Goal: Task Accomplishment & Management: Manage account settings

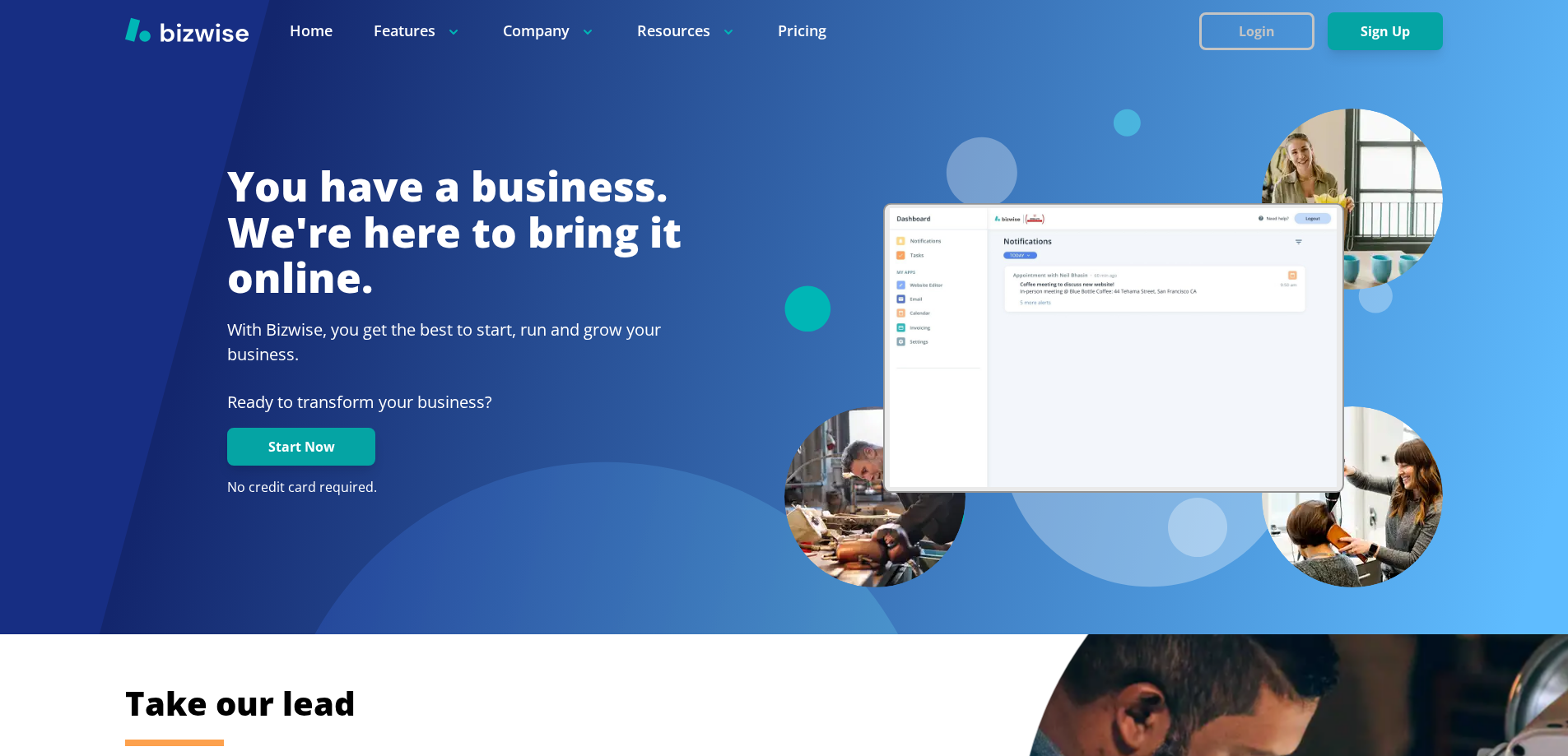
click at [1230, 27] on button "Login" at bounding box center [1257, 31] width 115 height 38
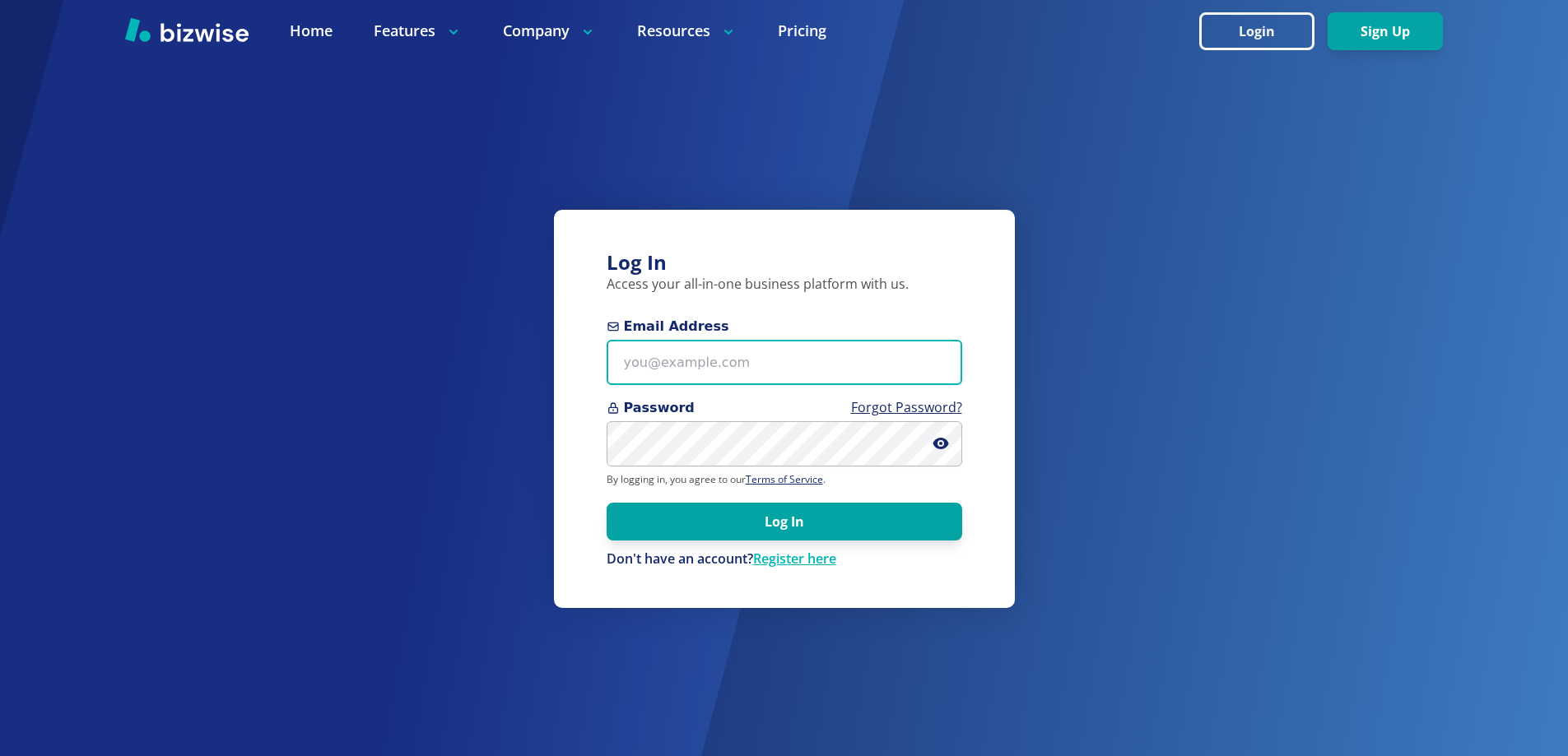
type input "jillian@bizwise.com"
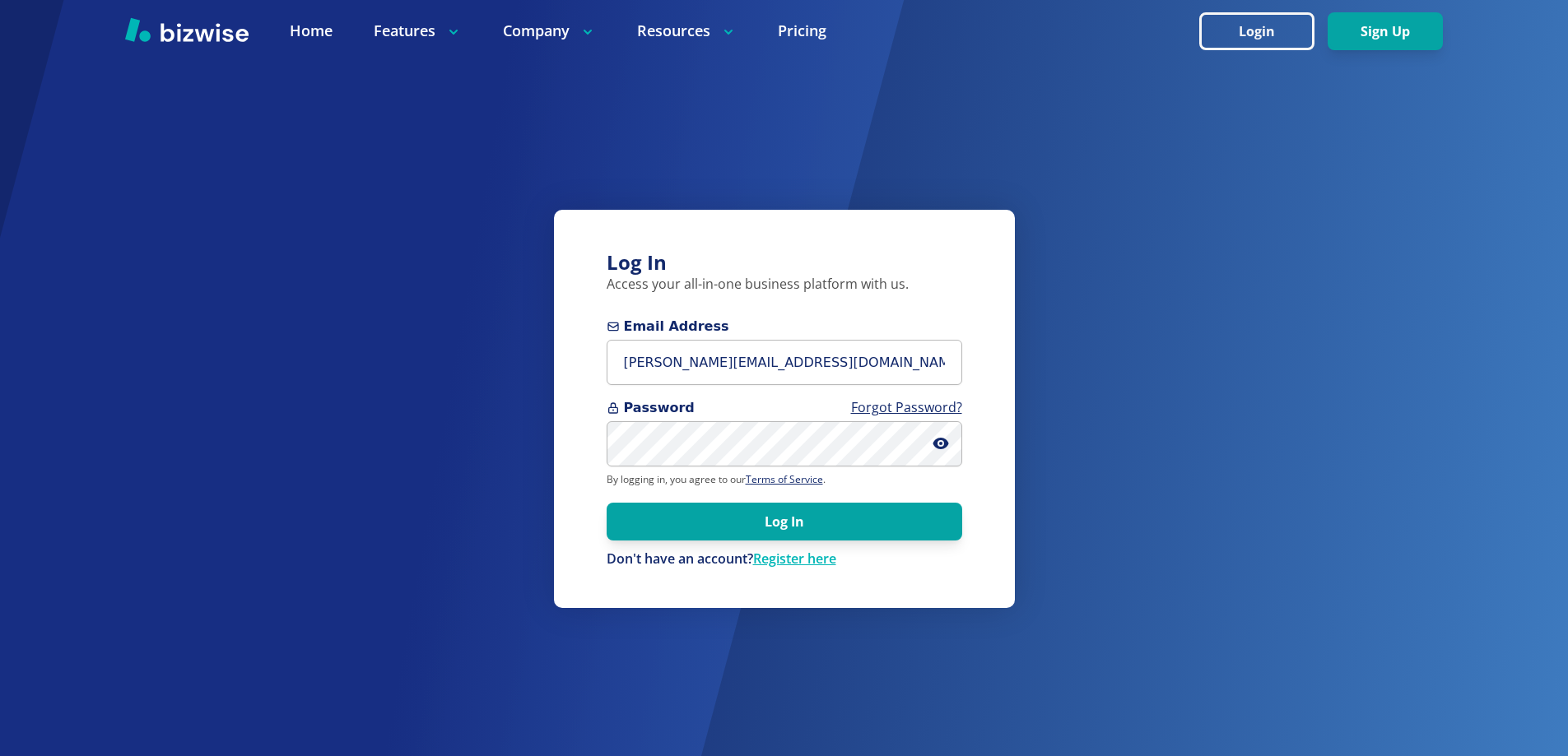
click at [843, 556] on p "Don't have an account? Register here" at bounding box center [784, 560] width 356 height 18
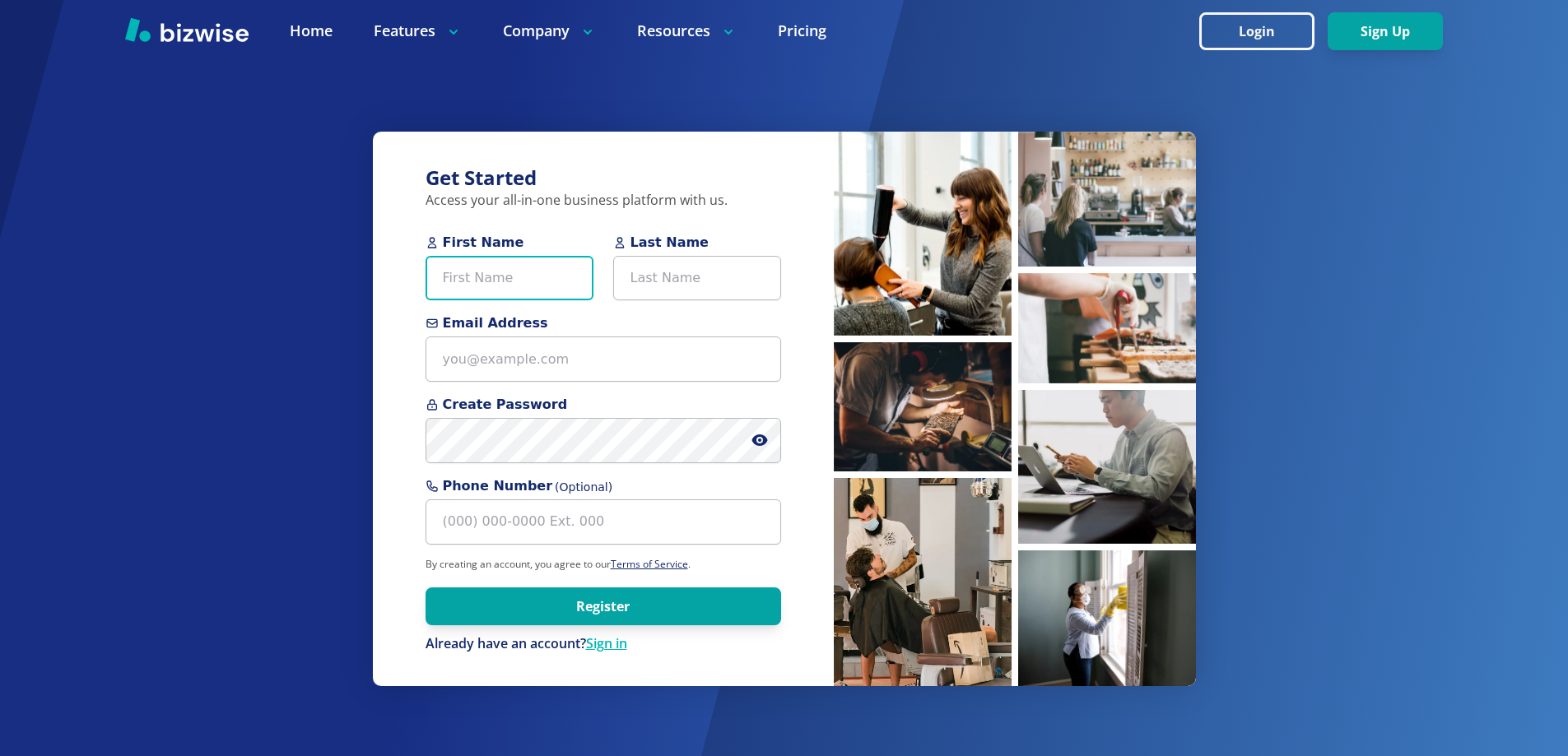
click at [459, 289] on input "First Name" at bounding box center [509, 278] width 168 height 45
paste input "John"
type input "John"
click at [666, 278] on input "Last Name" at bounding box center [697, 278] width 168 height 45
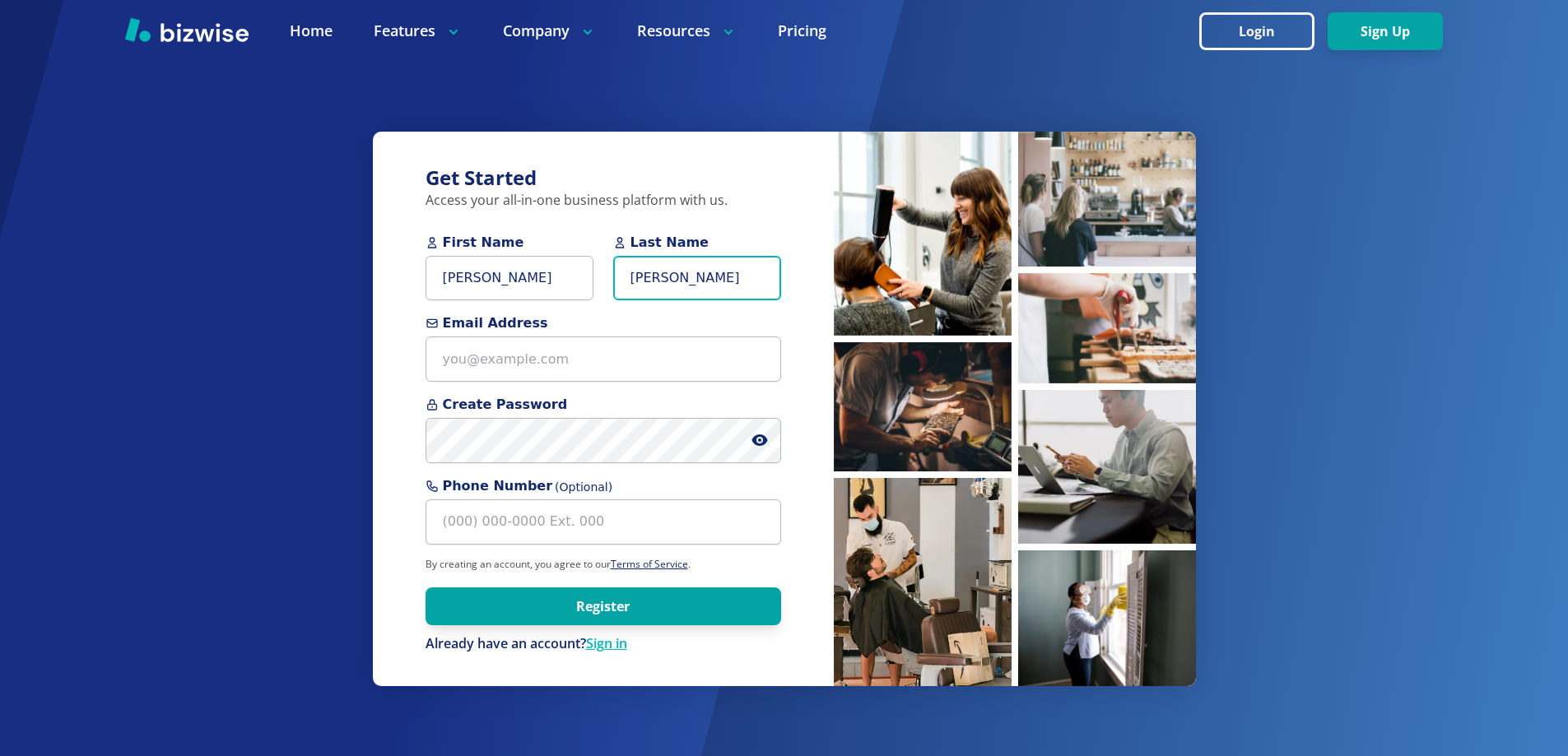
type input "Lundwall"
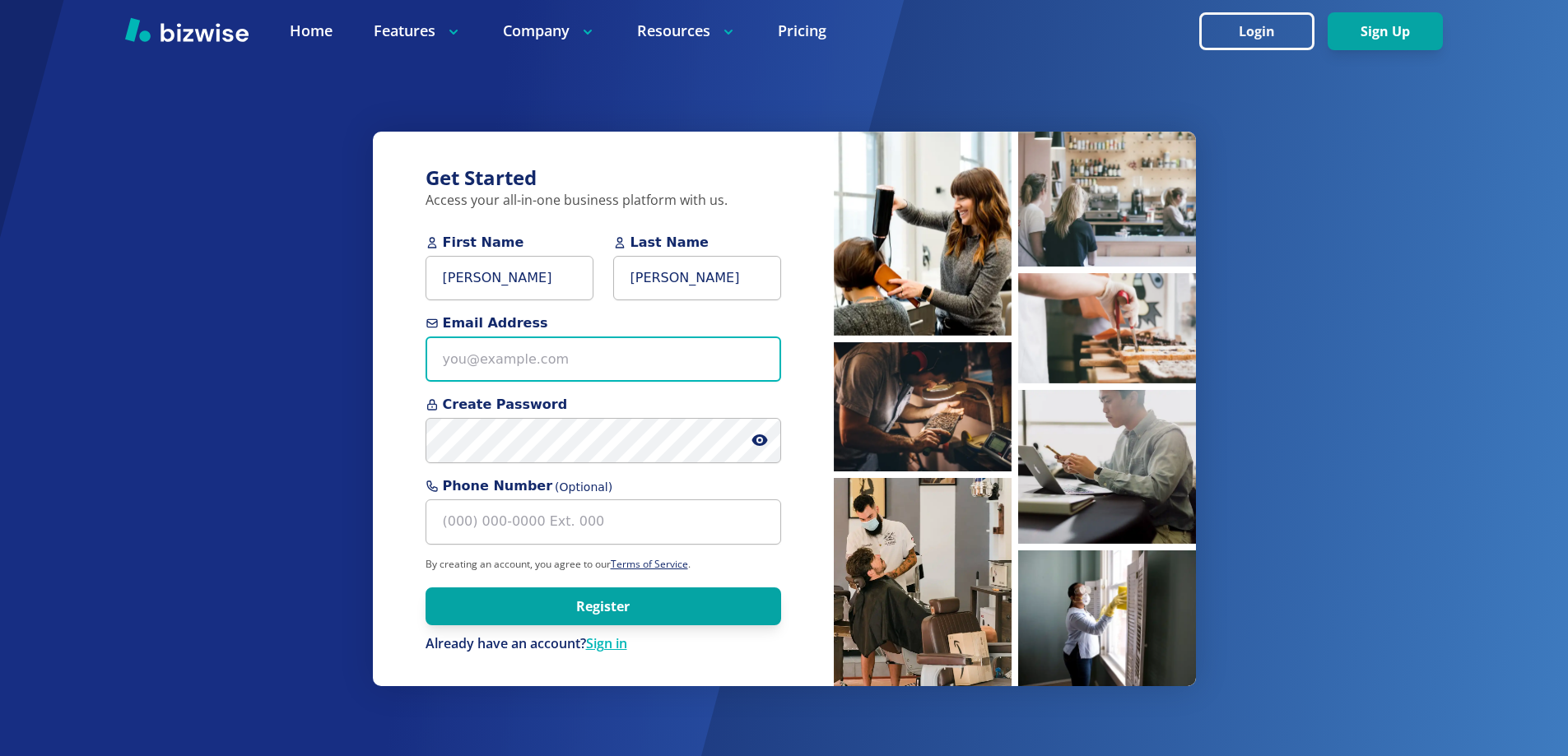
click at [570, 370] on input "Email Address" at bounding box center [603, 359] width 356 height 45
paste input "knightjl7@msn.com"
click at [496, 360] on input "knightjl7@msn.com" at bounding box center [603, 359] width 356 height 45
type input "knightjl7+1@[DOMAIN_NAME]"
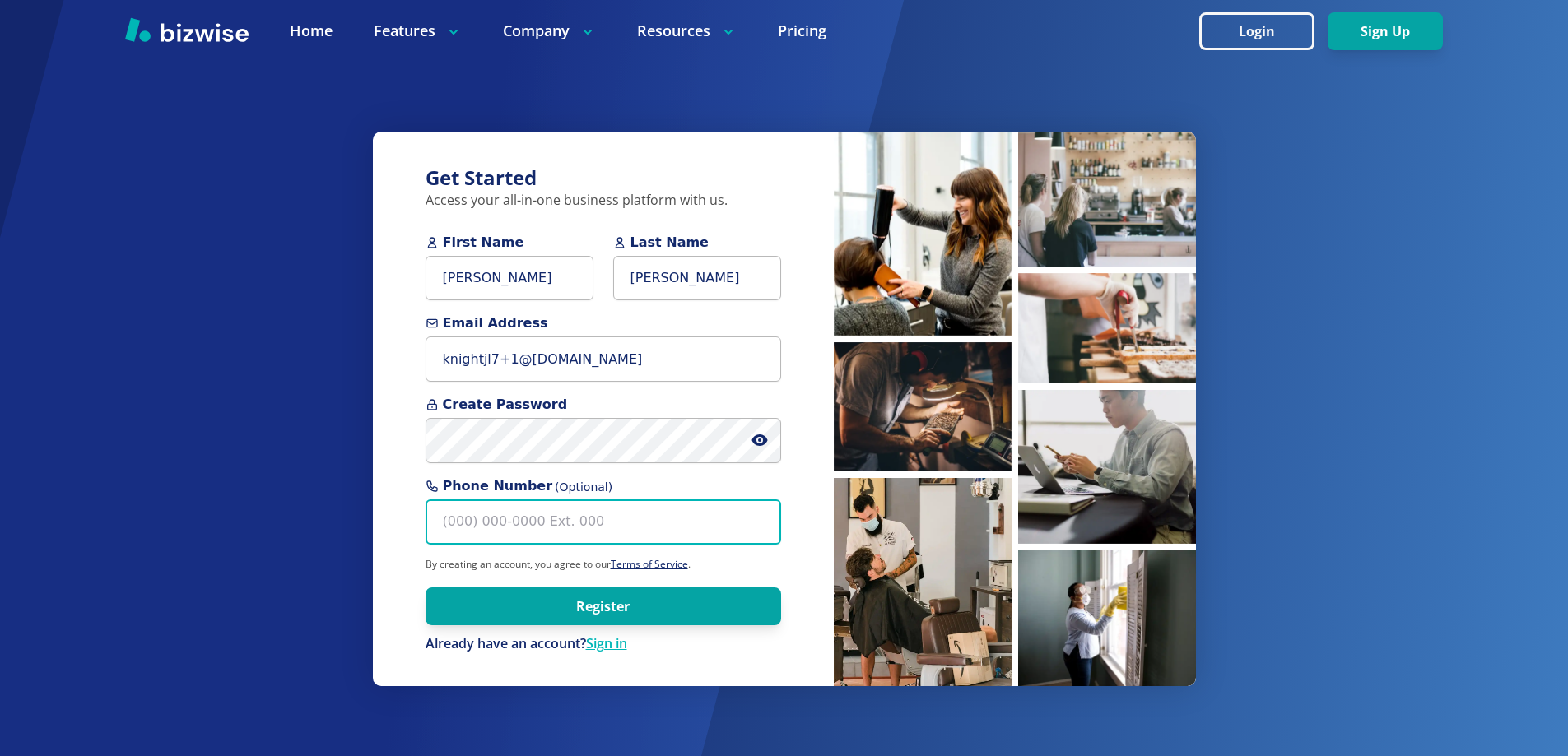
click at [485, 520] on input "Phone Number (Optional)" at bounding box center [603, 522] width 356 height 45
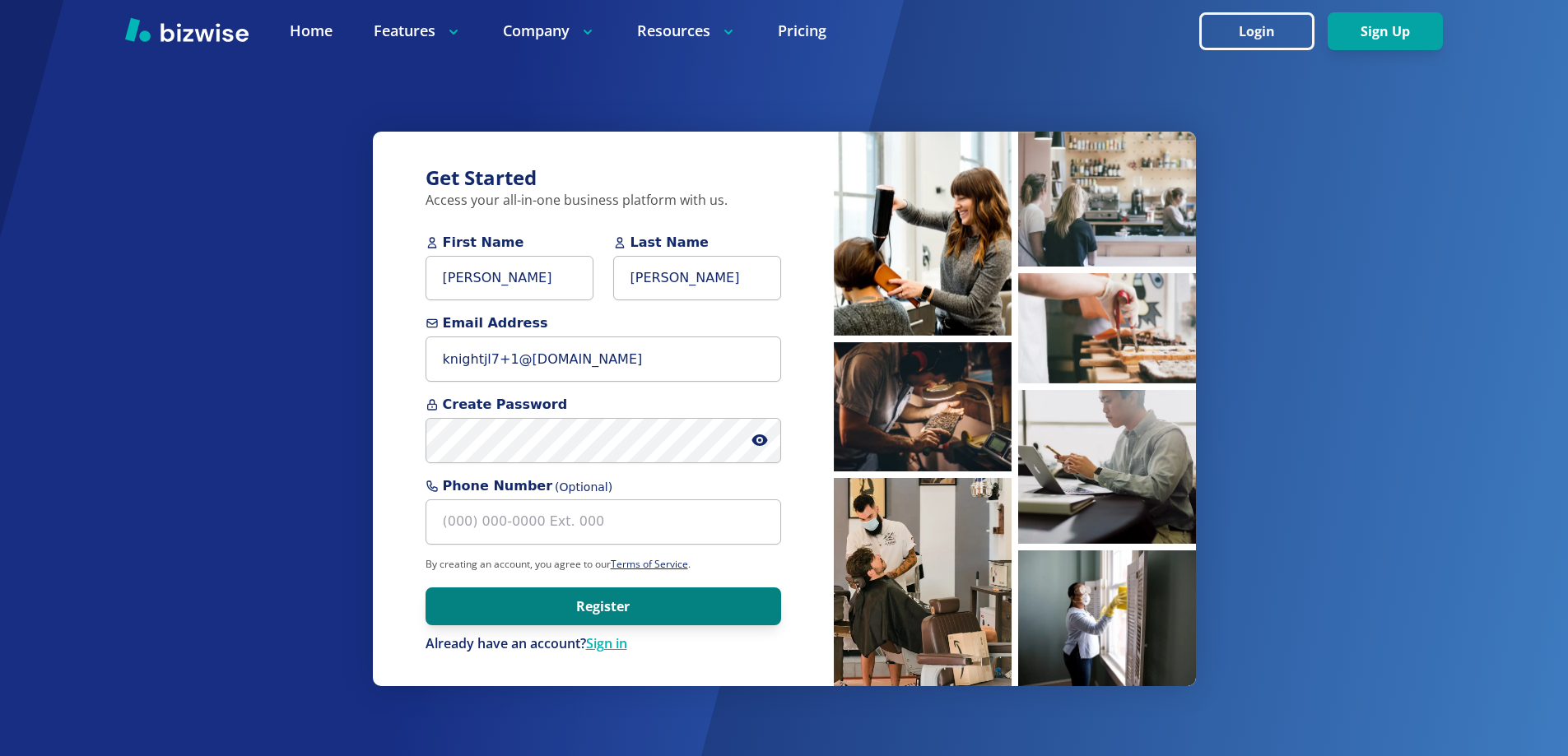
drag, startPoint x: 571, startPoint y: 626, endPoint x: 572, endPoint y: 616, distance: 10.0
click at [571, 624] on form "First Name John Last Name Lundwall Email Address knightjl7+1@msn.com Create Pas…" at bounding box center [603, 443] width 356 height 421
click at [572, 606] on button "Register" at bounding box center [603, 607] width 356 height 38
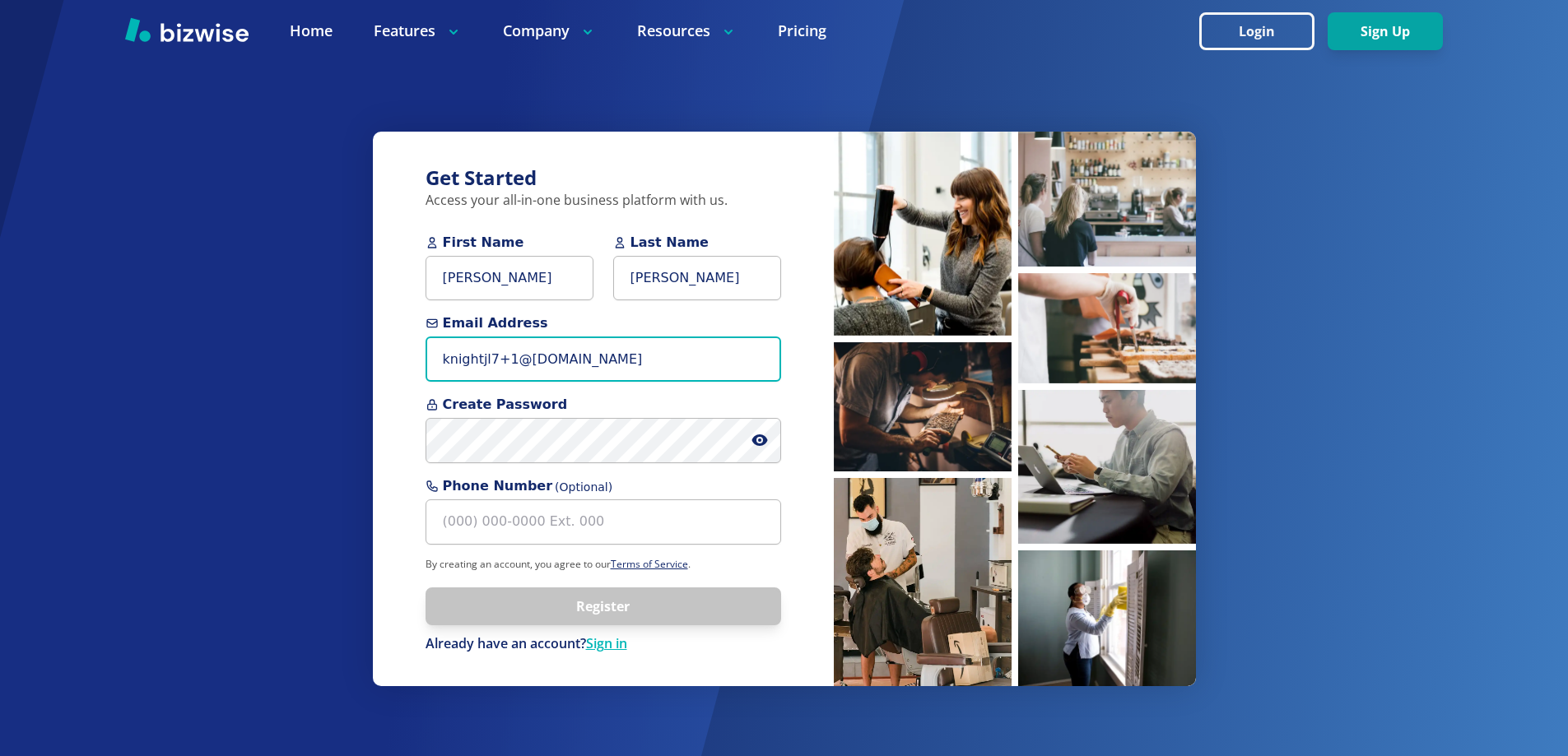
drag, startPoint x: 599, startPoint y: 357, endPoint x: 397, endPoint y: 353, distance: 202.0
click at [397, 353] on div "Get Started Access your all-in-one business platform with us. First Name John L…" at bounding box center [603, 409] width 461 height 554
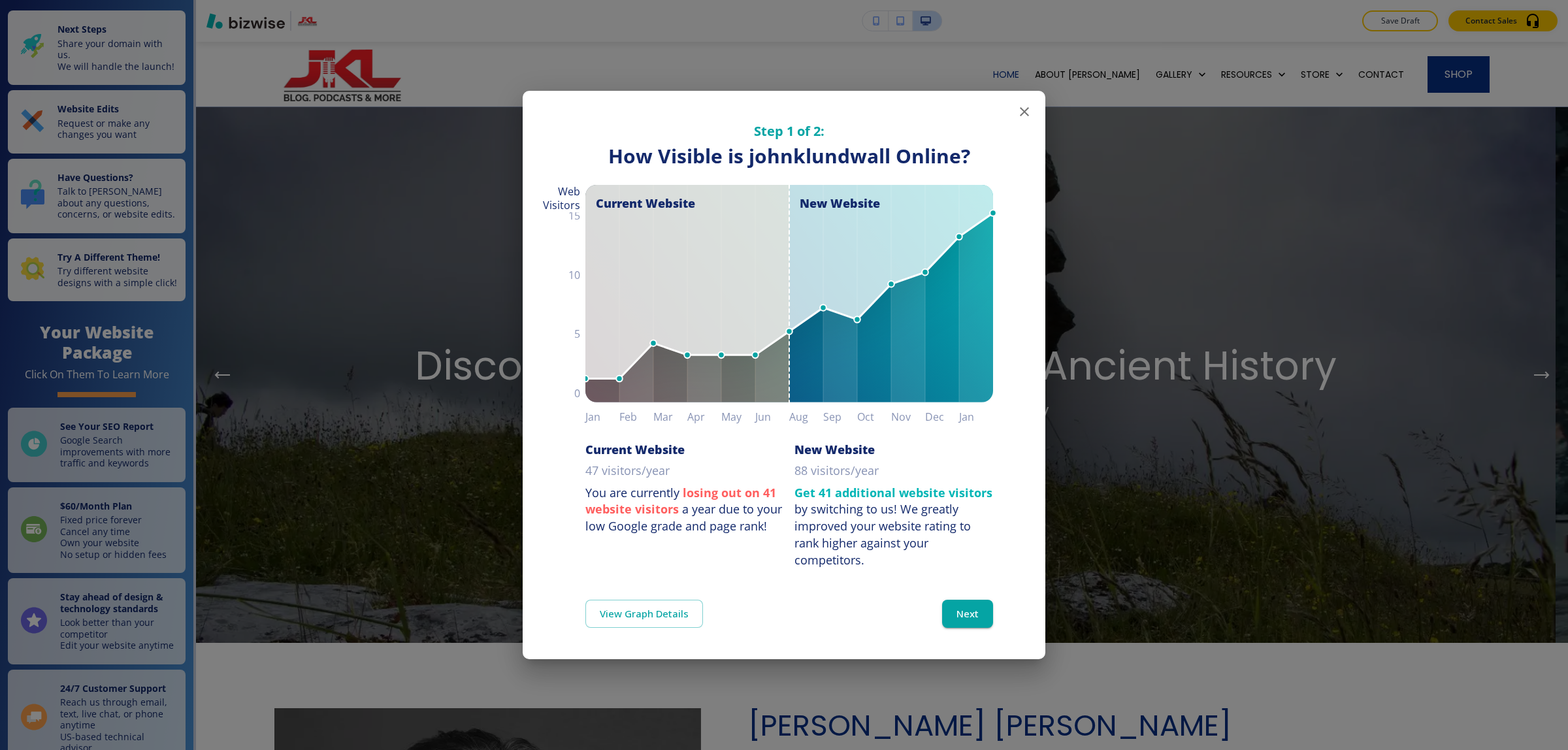
click at [1029, 118] on icon "button" at bounding box center [1024, 112] width 15 height 15
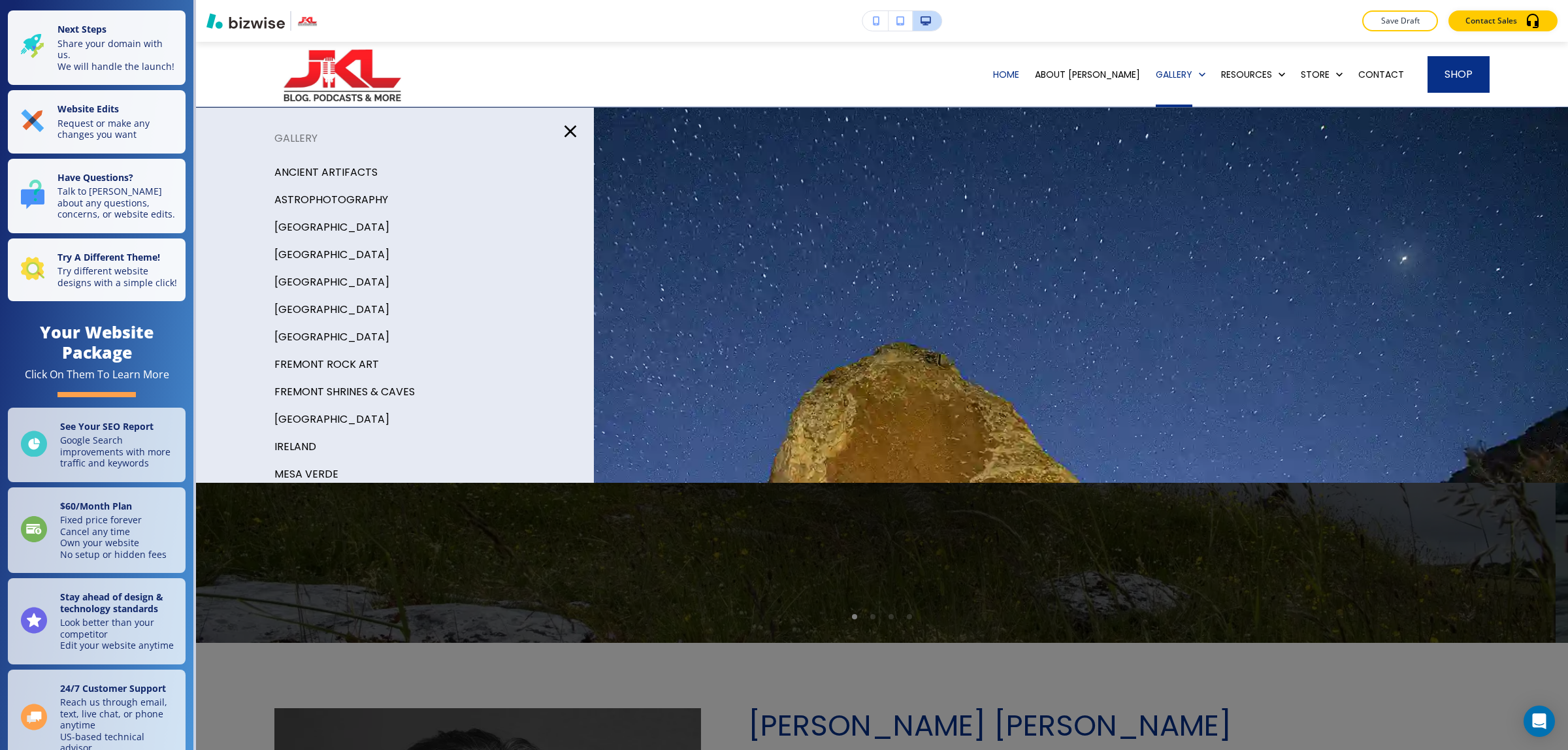
click at [314, 286] on p "SCOTLAND" at bounding box center [332, 282] width 115 height 20
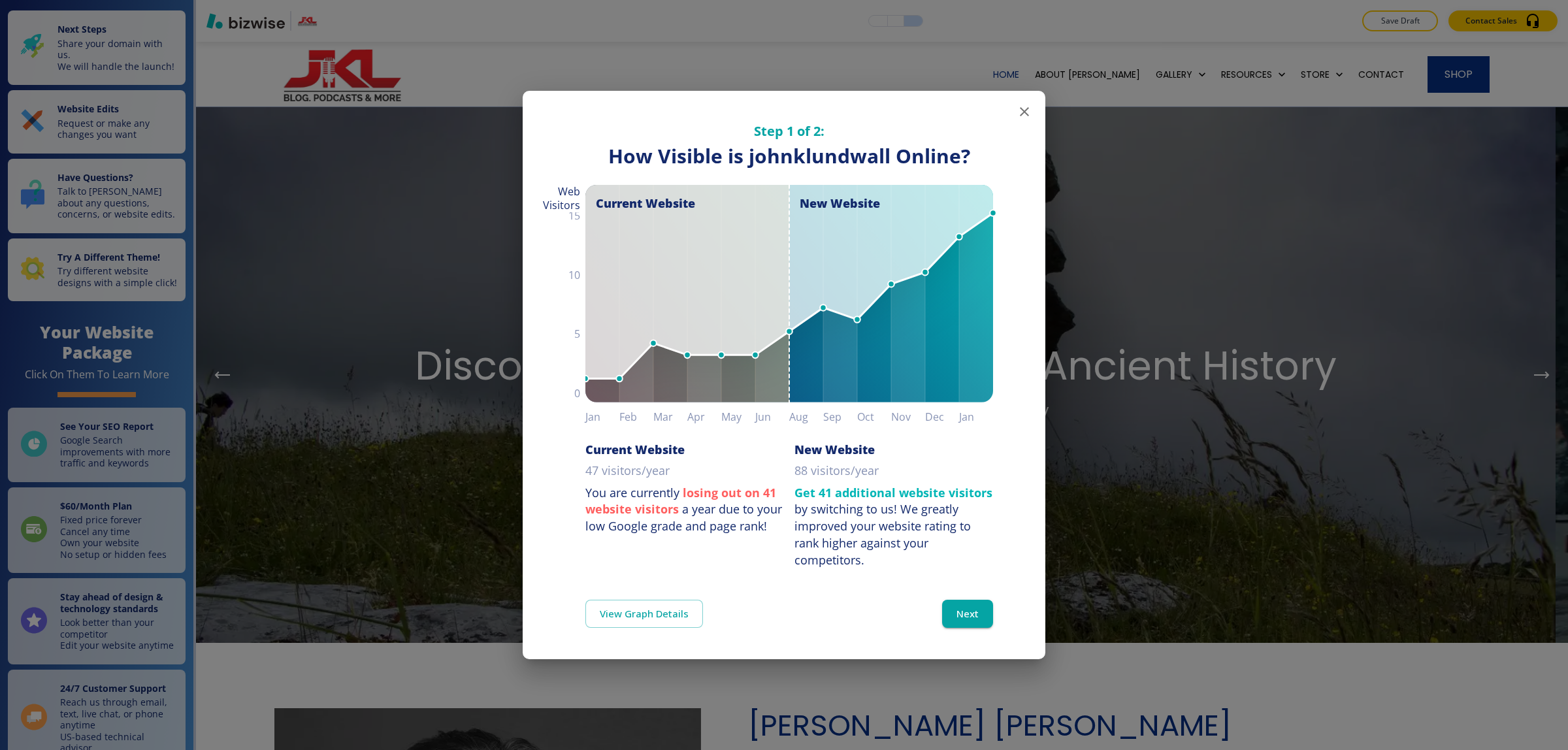
click at [1021, 114] on icon "button" at bounding box center [1024, 112] width 9 height 9
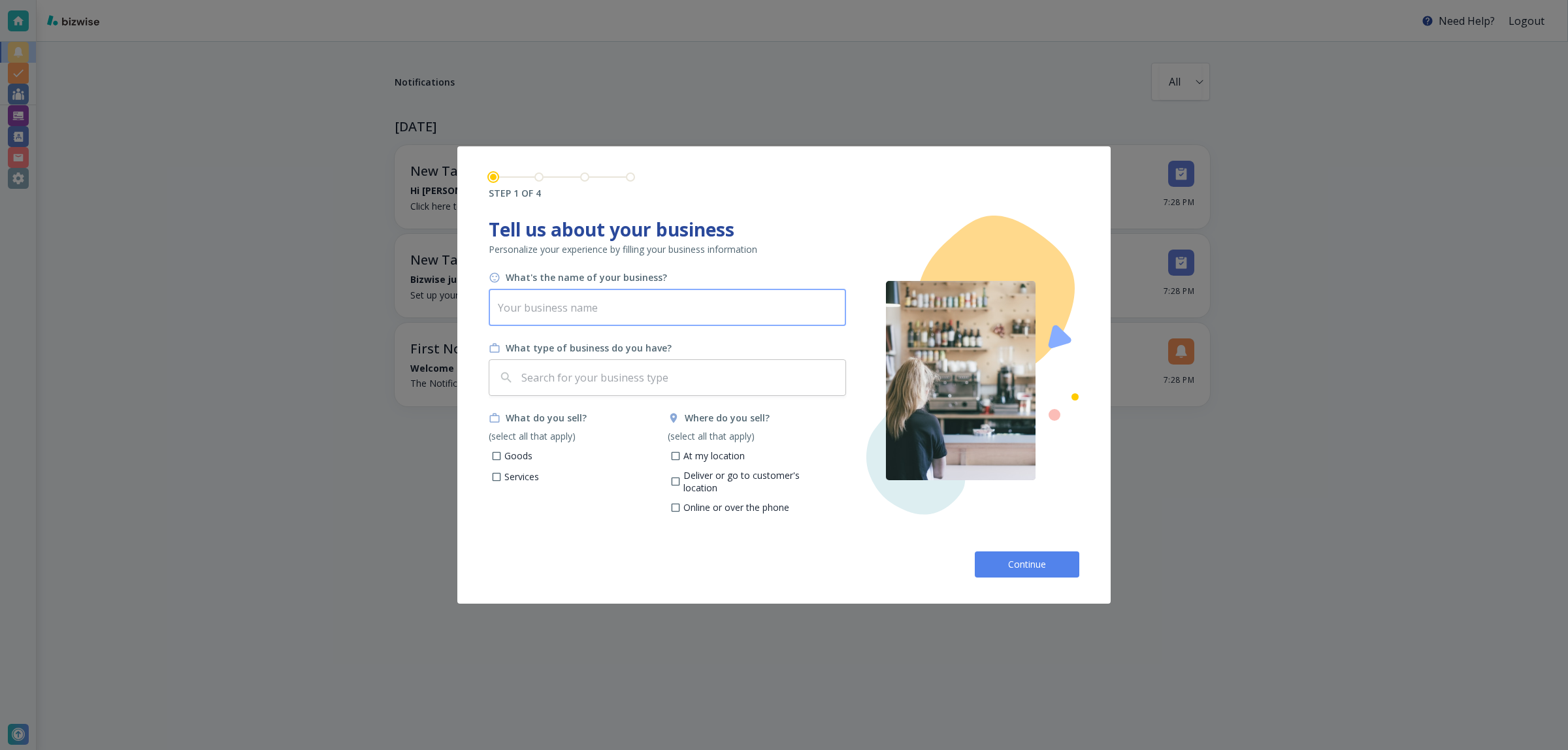
click at [651, 307] on input "text" at bounding box center [667, 307] width 357 height 36
paste input "JOHN K LUNDWALL"
click at [497, 308] on input "JOHN K LUNDWALL" at bounding box center [667, 307] width 357 height 36
type input "JOHN K LUNDWALL"
click at [541, 370] on input "text" at bounding box center [679, 377] width 321 height 25
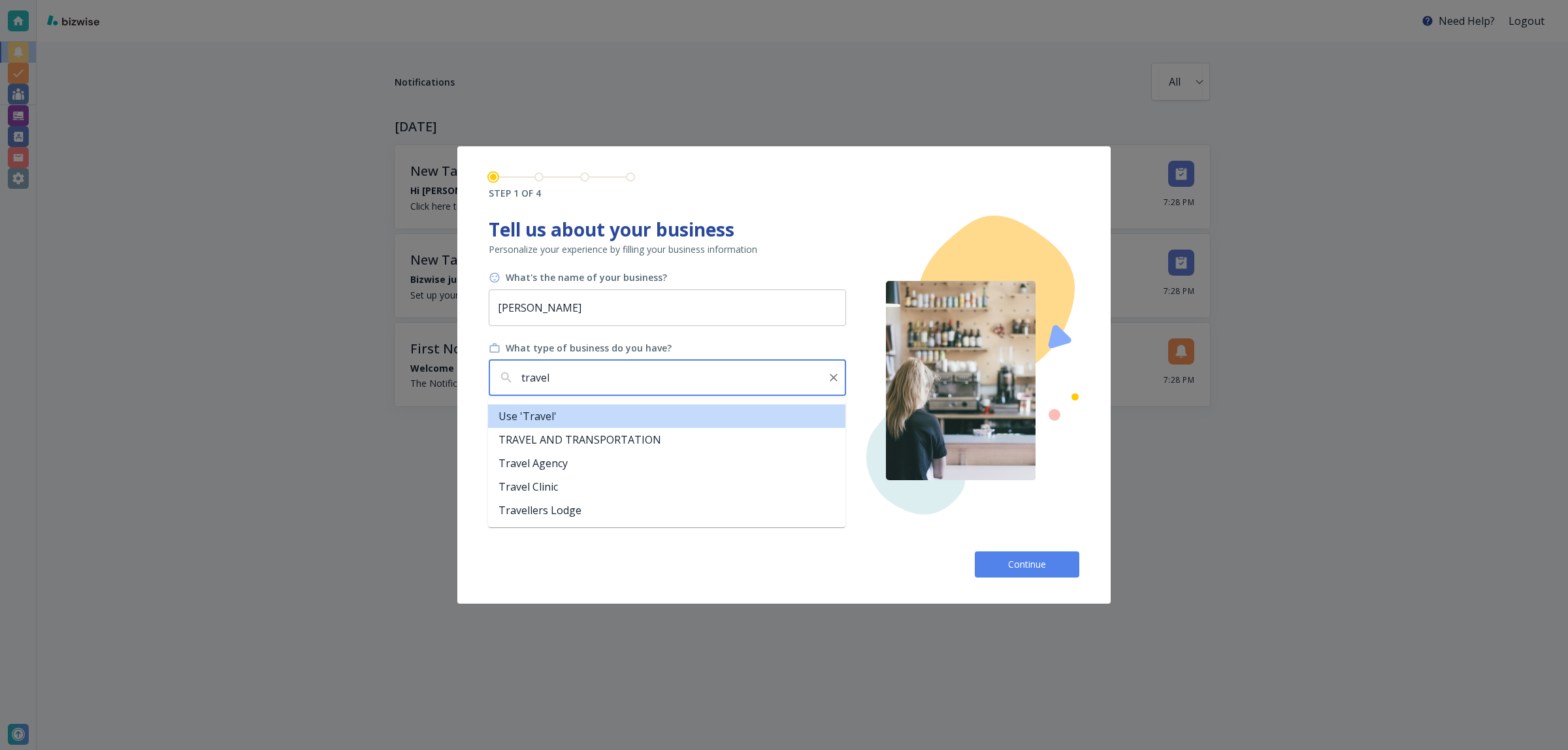
drag, startPoint x: 628, startPoint y: 373, endPoint x: 465, endPoint y: 382, distance: 163.2
click at [465, 382] on div "STEP 1 OF 4 Tell us about your business Personalize your experience by filling …" at bounding box center [784, 375] width 653 height 457
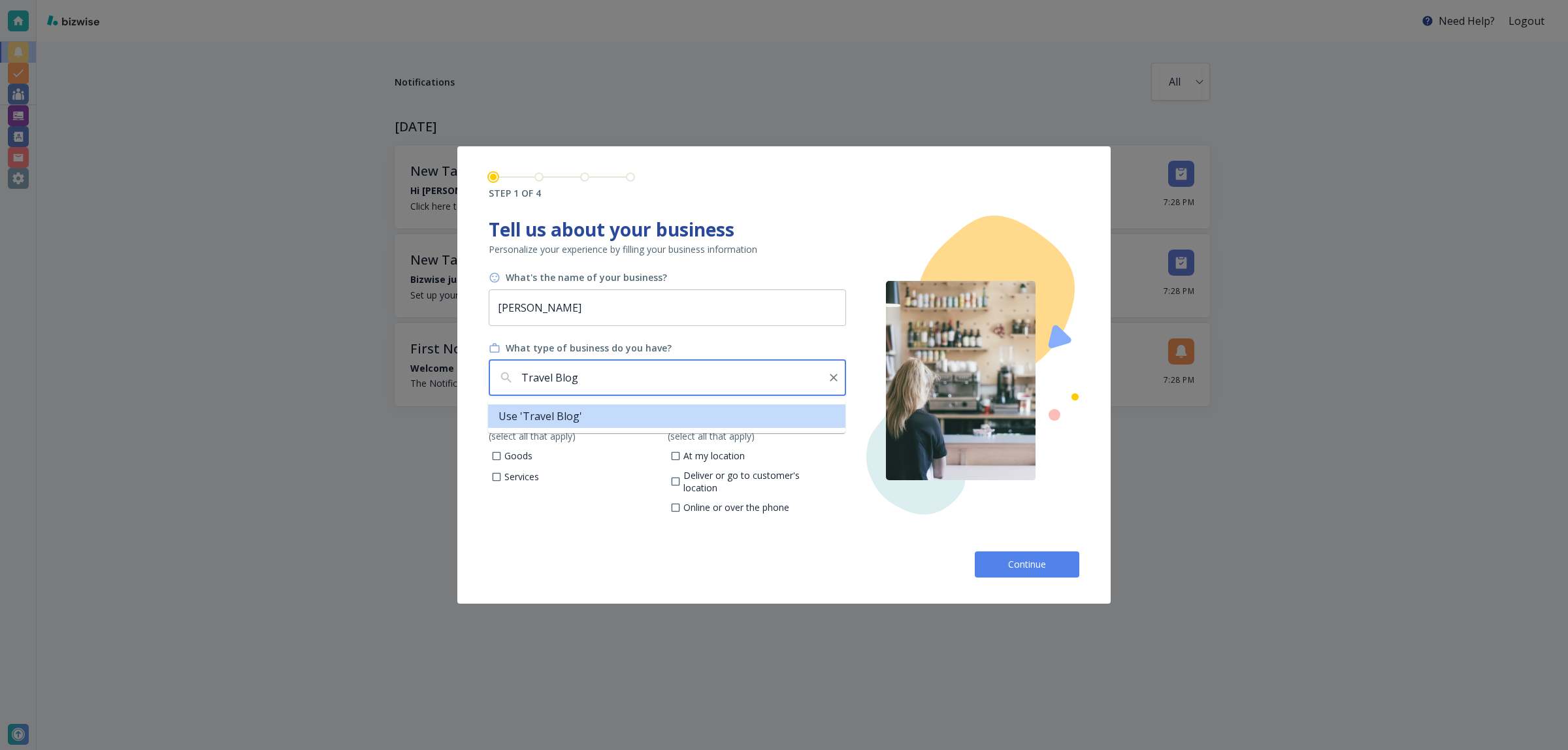
type input "Travel Blog"
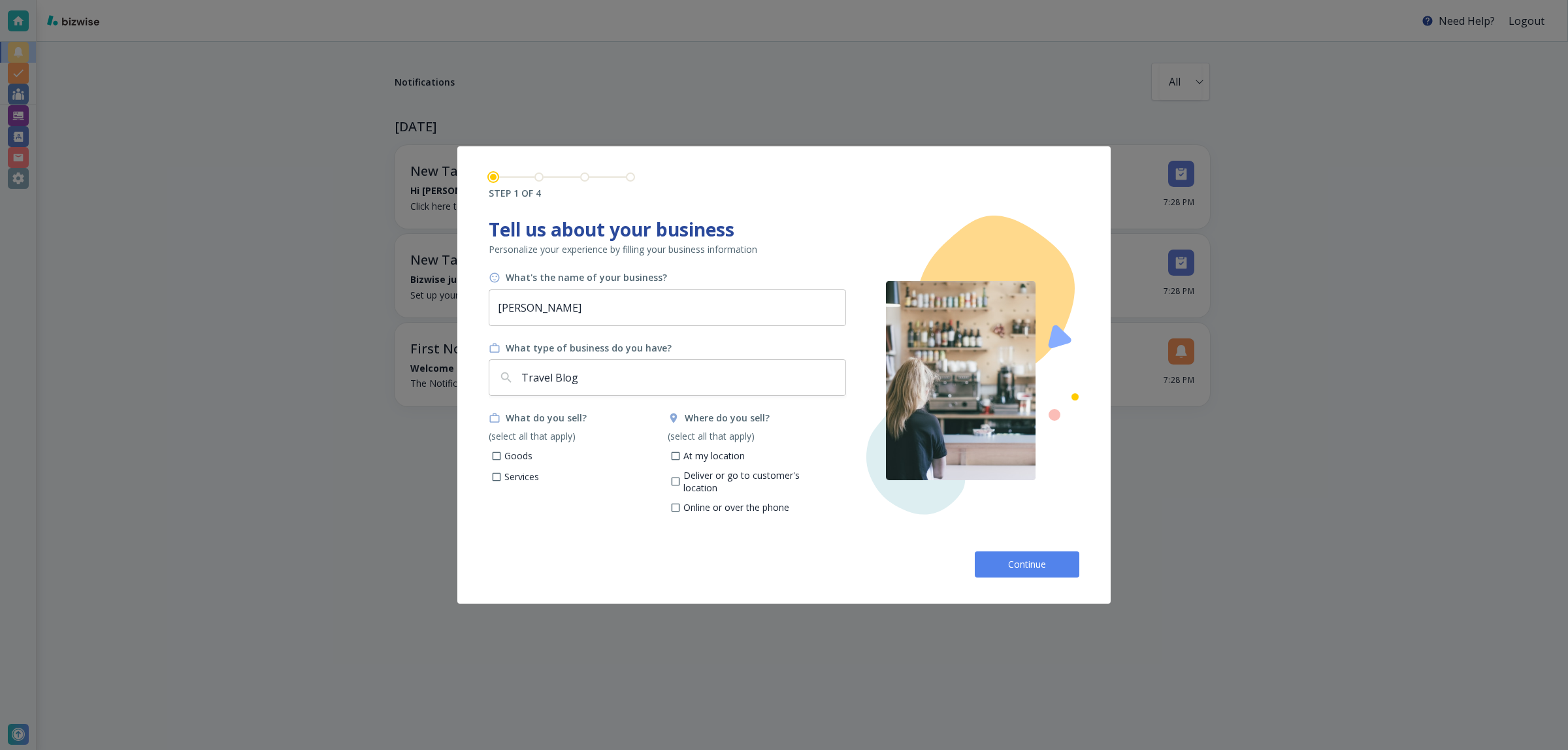
drag, startPoint x: 595, startPoint y: 537, endPoint x: 585, endPoint y: 523, distance: 17.2
click at [594, 536] on div "What's the name of your business? JOHN K LUNDWALL ​ What type of business do yo…" at bounding box center [667, 406] width 358 height 269
click at [523, 474] on p "Services" at bounding box center [521, 476] width 34 height 13
click at [503, 474] on input "Services" at bounding box center [497, 478] width 11 height 11
checkbox input "true"
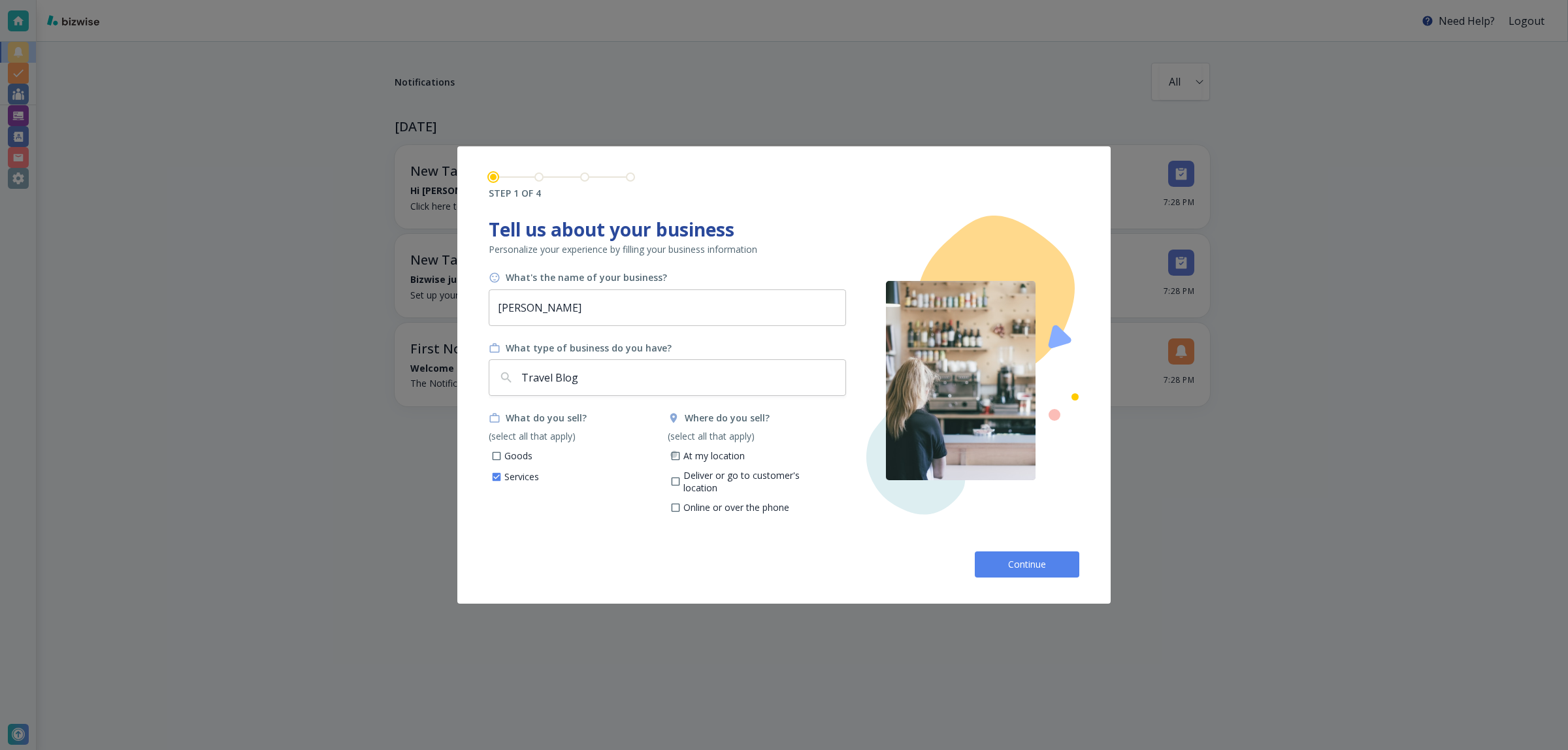
click at [674, 455] on input "At my location" at bounding box center [675, 457] width 11 height 11
checkbox input "true"
click at [1073, 567] on button "Continue" at bounding box center [1027, 564] width 105 height 26
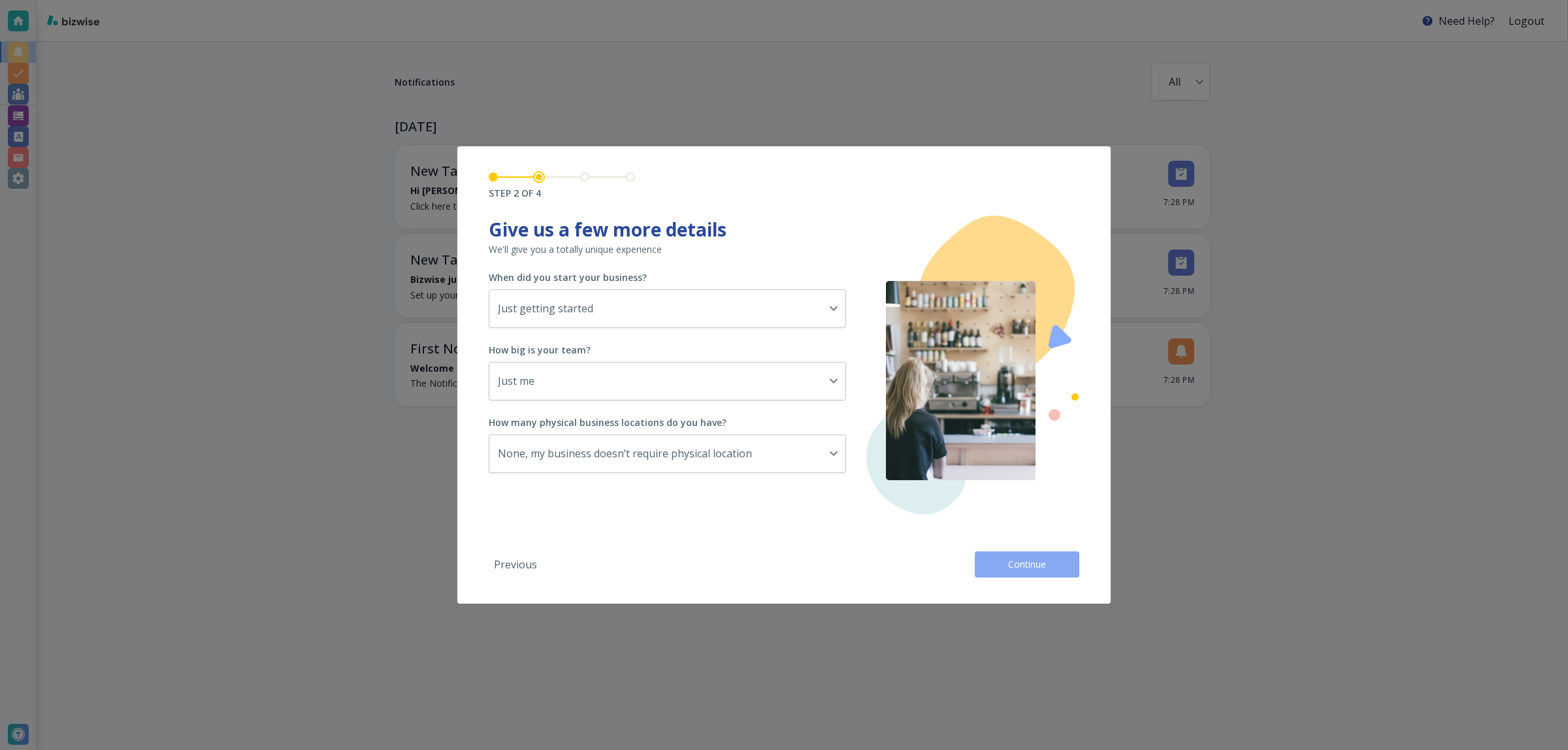
click at [1073, 567] on button "Continue" at bounding box center [1027, 564] width 105 height 26
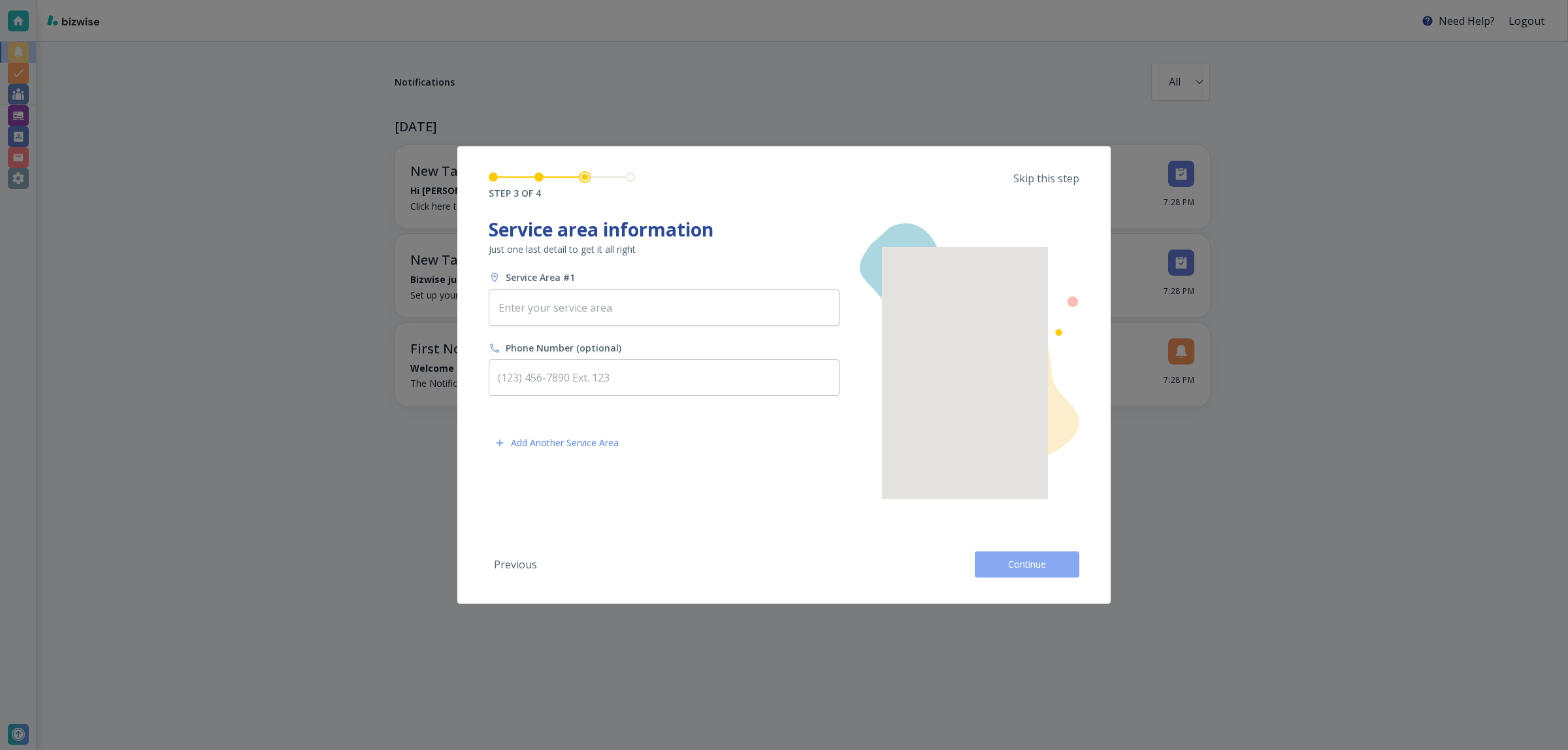
click at [1073, 567] on button "Continue" at bounding box center [1027, 564] width 105 height 26
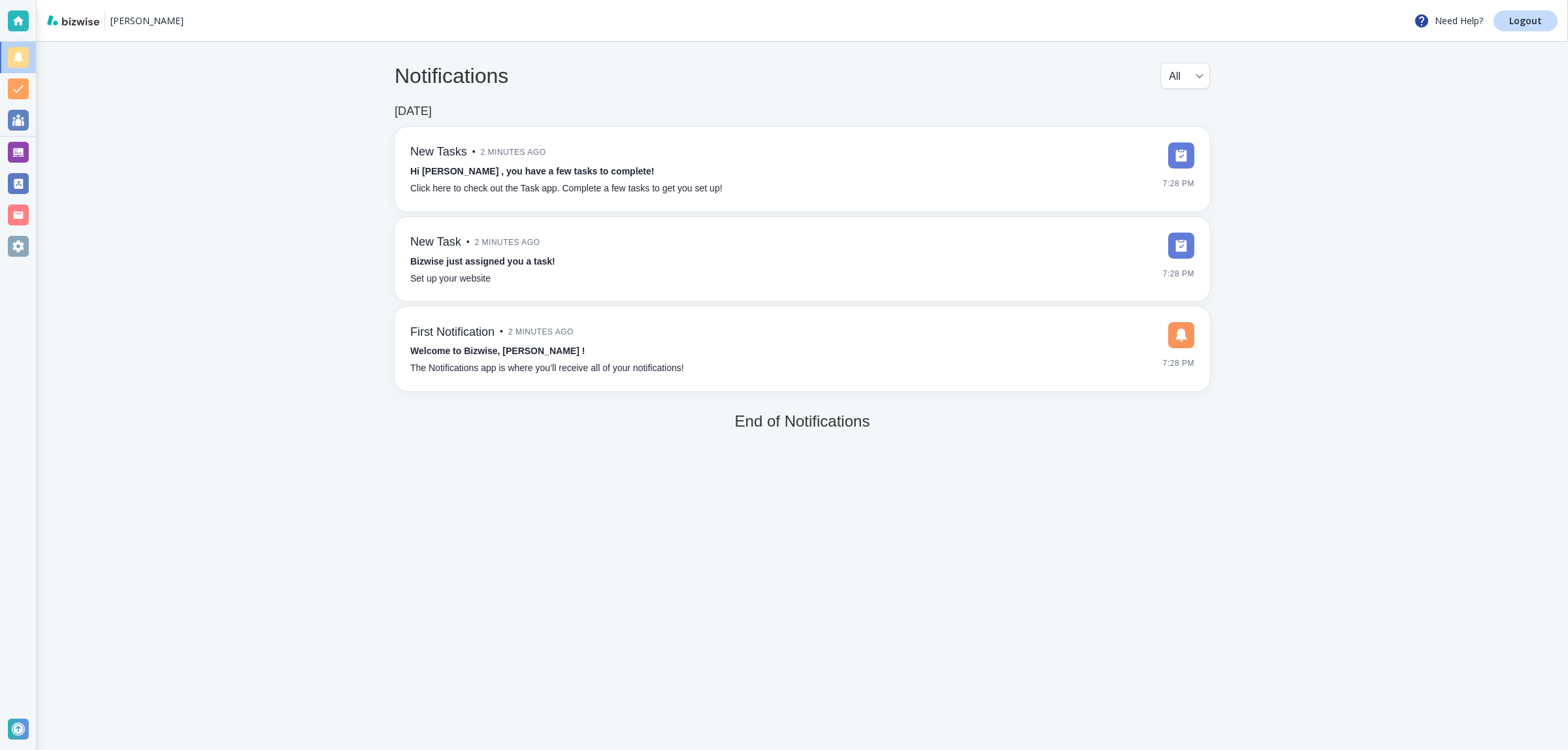
click at [36, 154] on div at bounding box center [18, 375] width 36 height 750
click at [26, 155] on div at bounding box center [18, 152] width 21 height 21
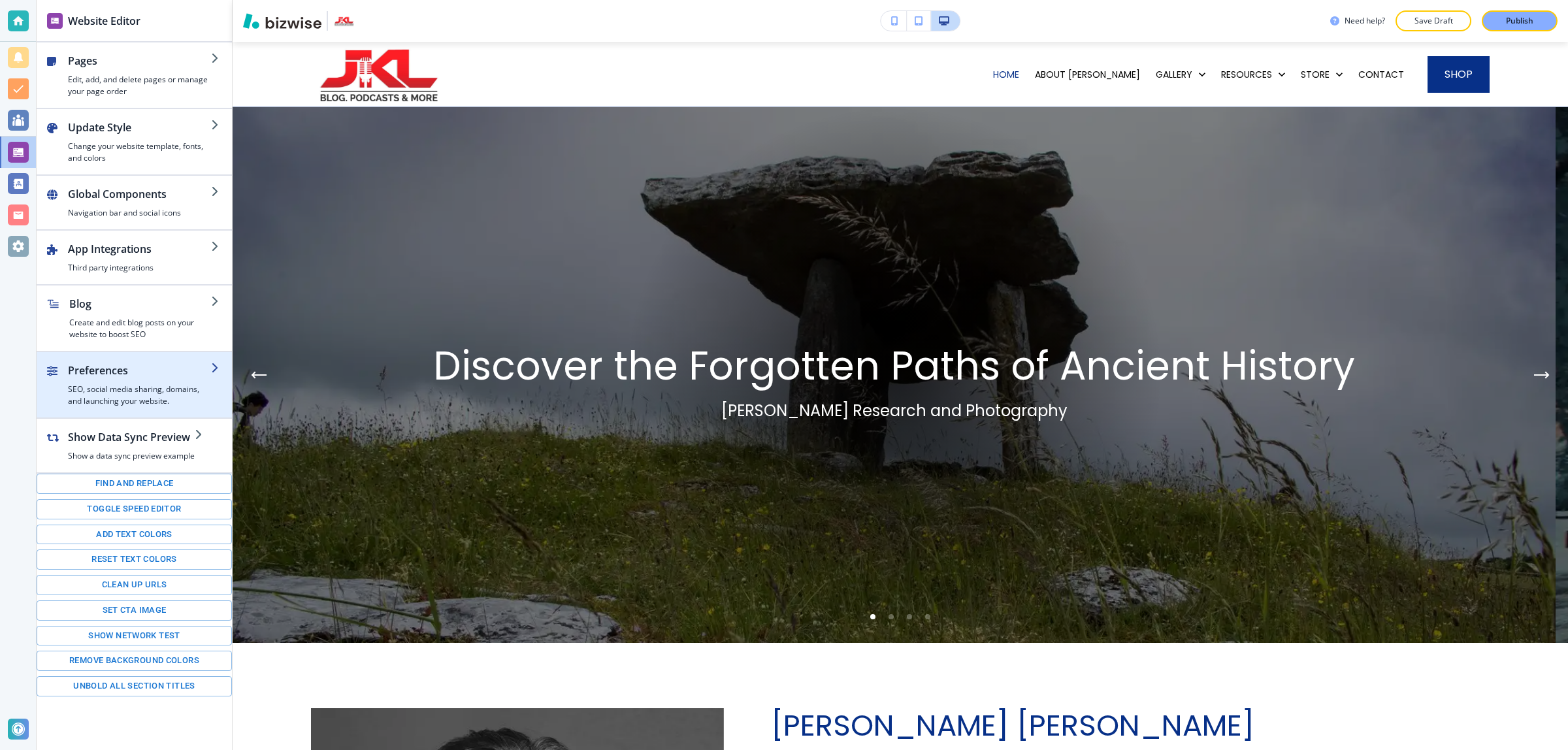
click at [140, 371] on h2 "Preferences" at bounding box center [140, 370] width 143 height 15
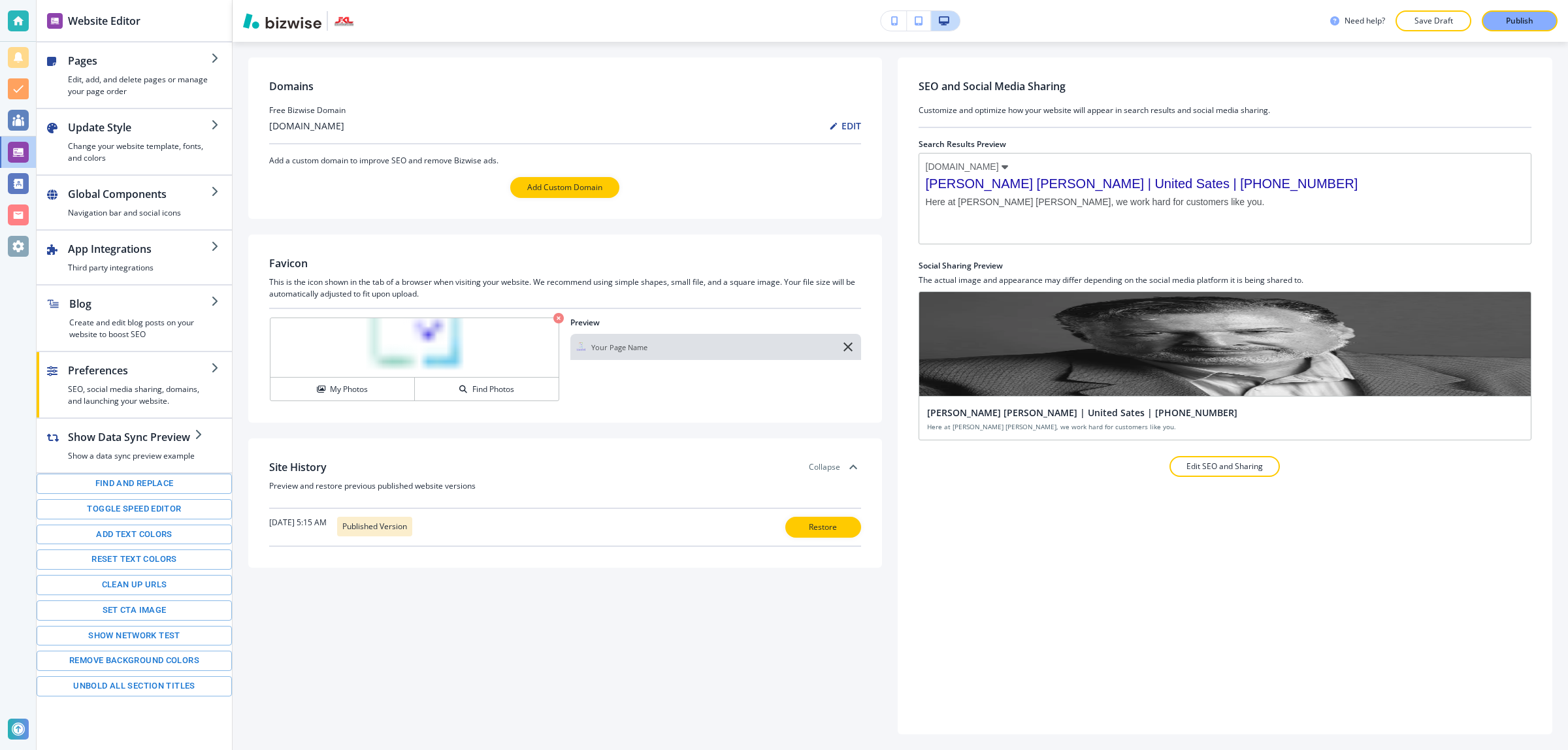
click at [401, 130] on div "johnklundwall.bizwise.com EDIT" at bounding box center [564, 126] width 592 height 14
click at [404, 123] on div "johnklundwall.bizwise.com EDIT" at bounding box center [564, 126] width 592 height 14
click at [835, 126] on icon at bounding box center [833, 126] width 9 height 9
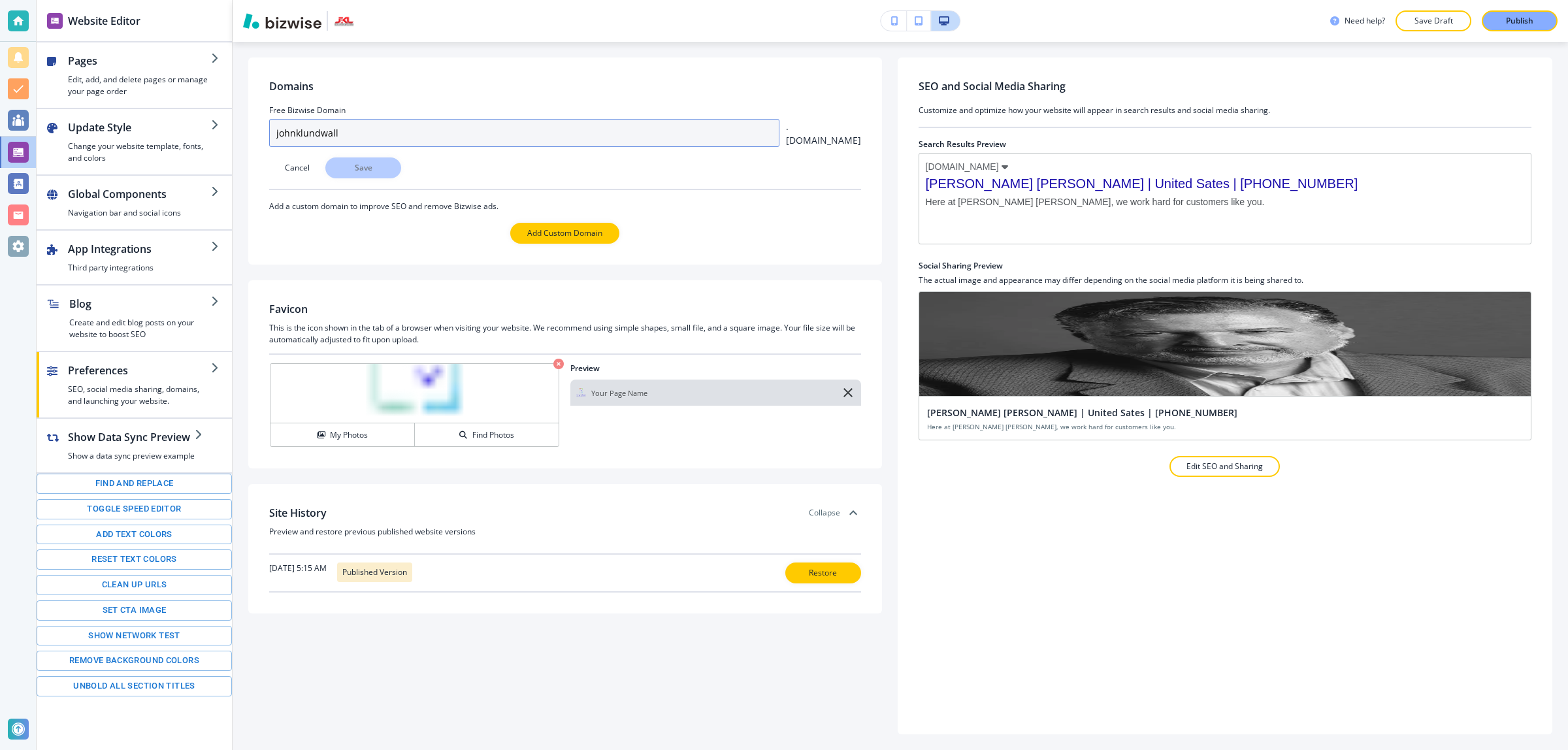
click at [395, 137] on input "johnklundwall" at bounding box center [524, 133] width 510 height 28
paste input "knightjl7@msn.com"
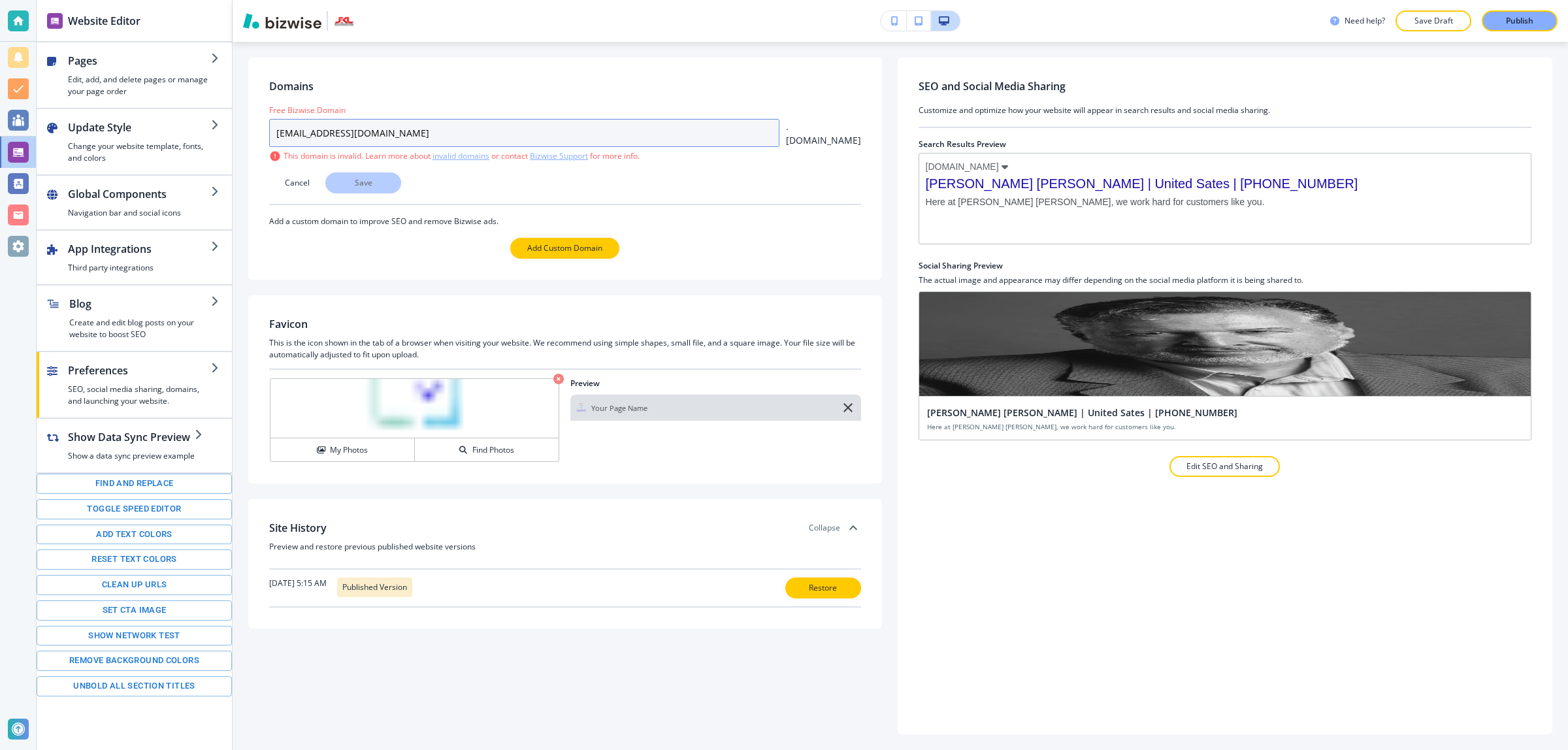
type input "knightjl7@msn.com"
click at [298, 180] on p "Cancel" at bounding box center [297, 182] width 25 height 12
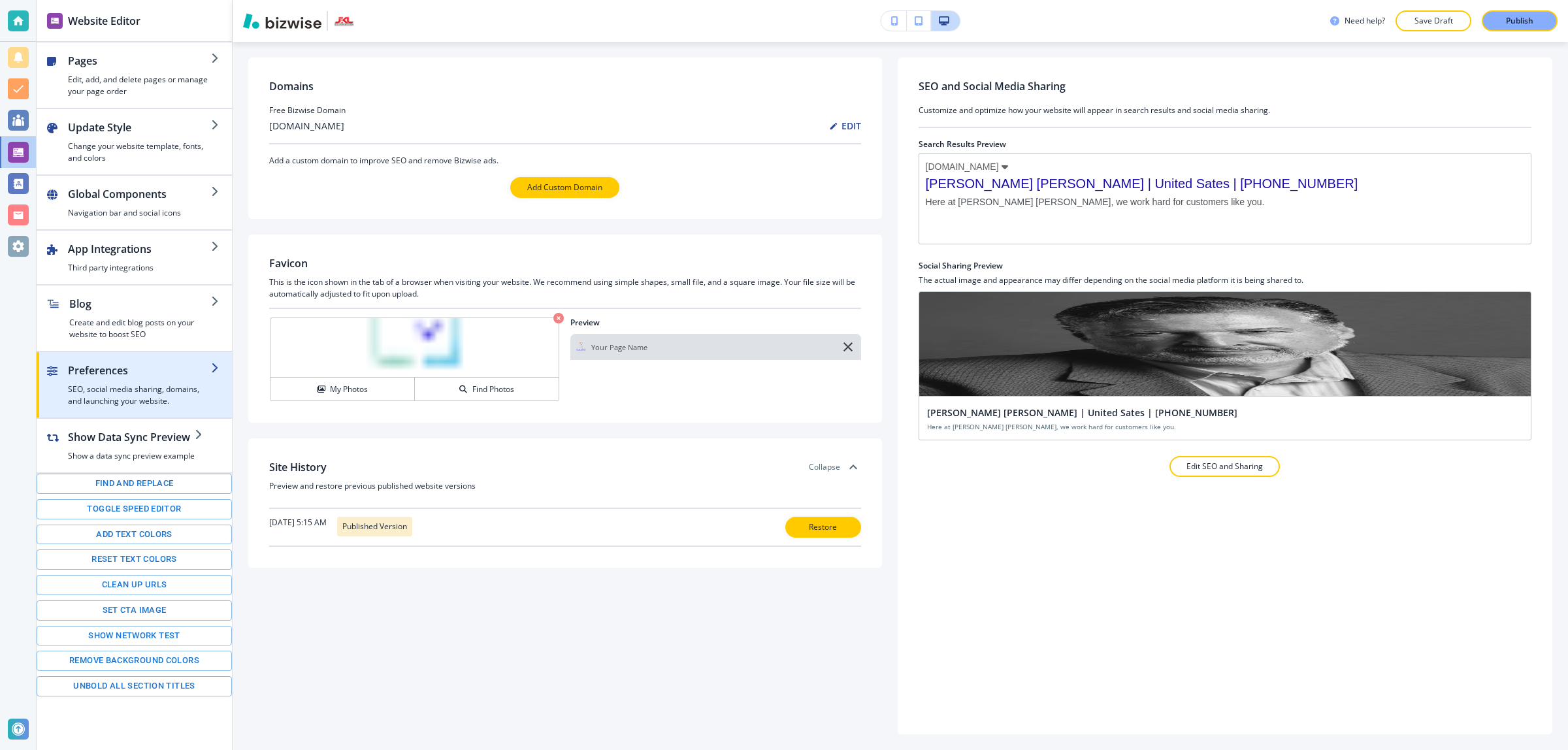
click at [140, 389] on h4 "SEO, social media sharing, domains, and launching your website." at bounding box center [140, 395] width 143 height 24
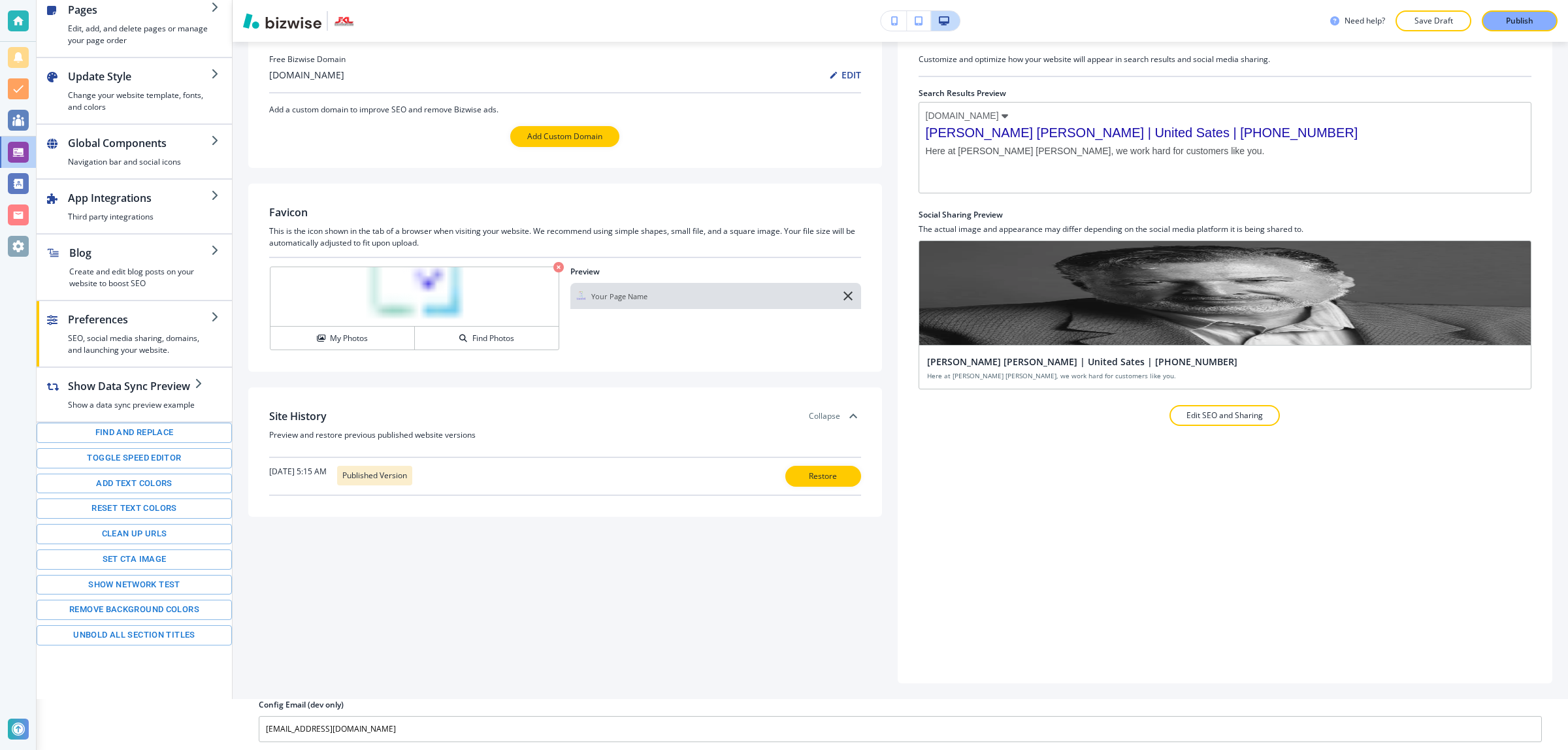
scroll to position [53, 0]
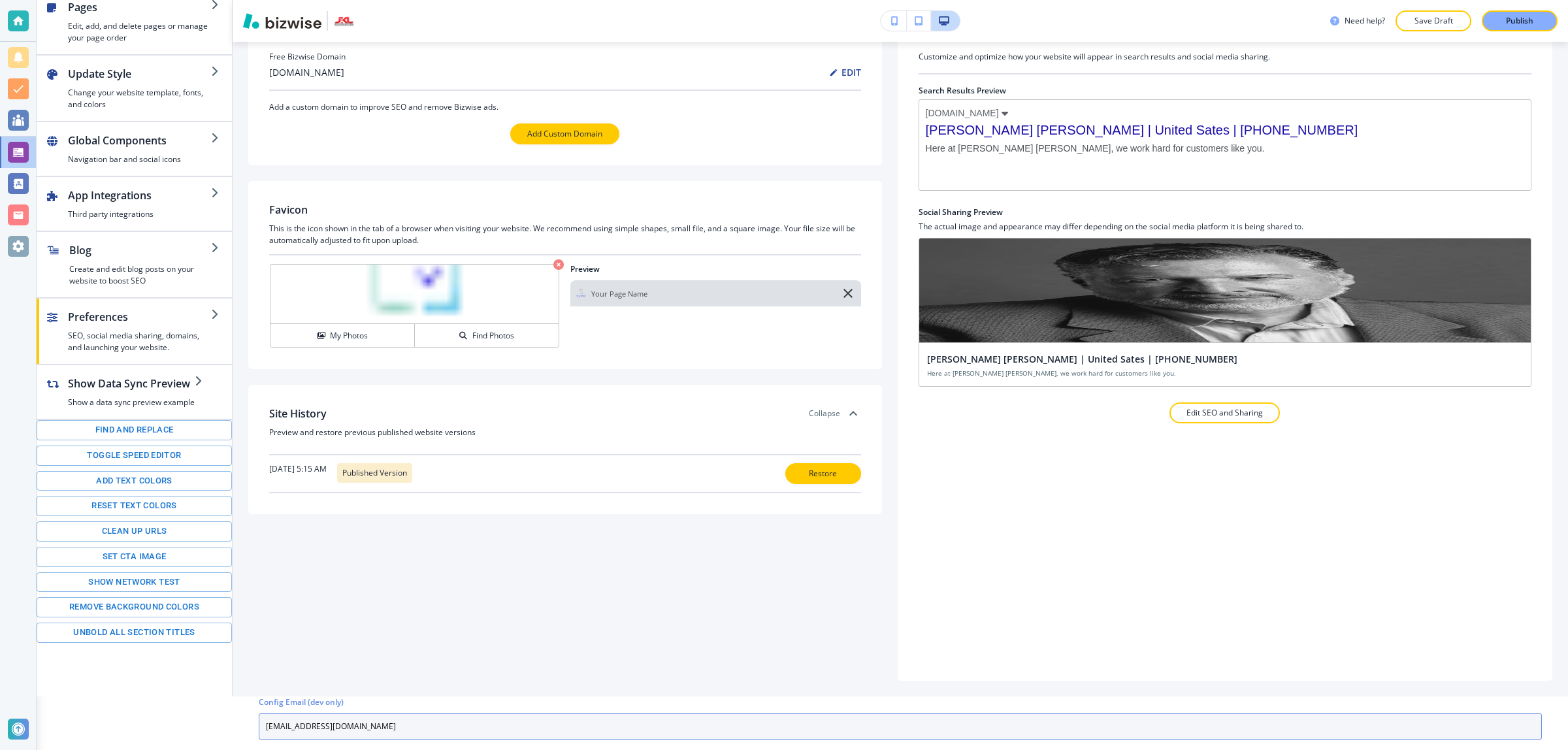
click at [391, 713] on input "placeholder@bizwise.com" at bounding box center [901, 725] width 1283 height 26
paste input "knightjl7@msn"
type input "knightjl7@msn.com"
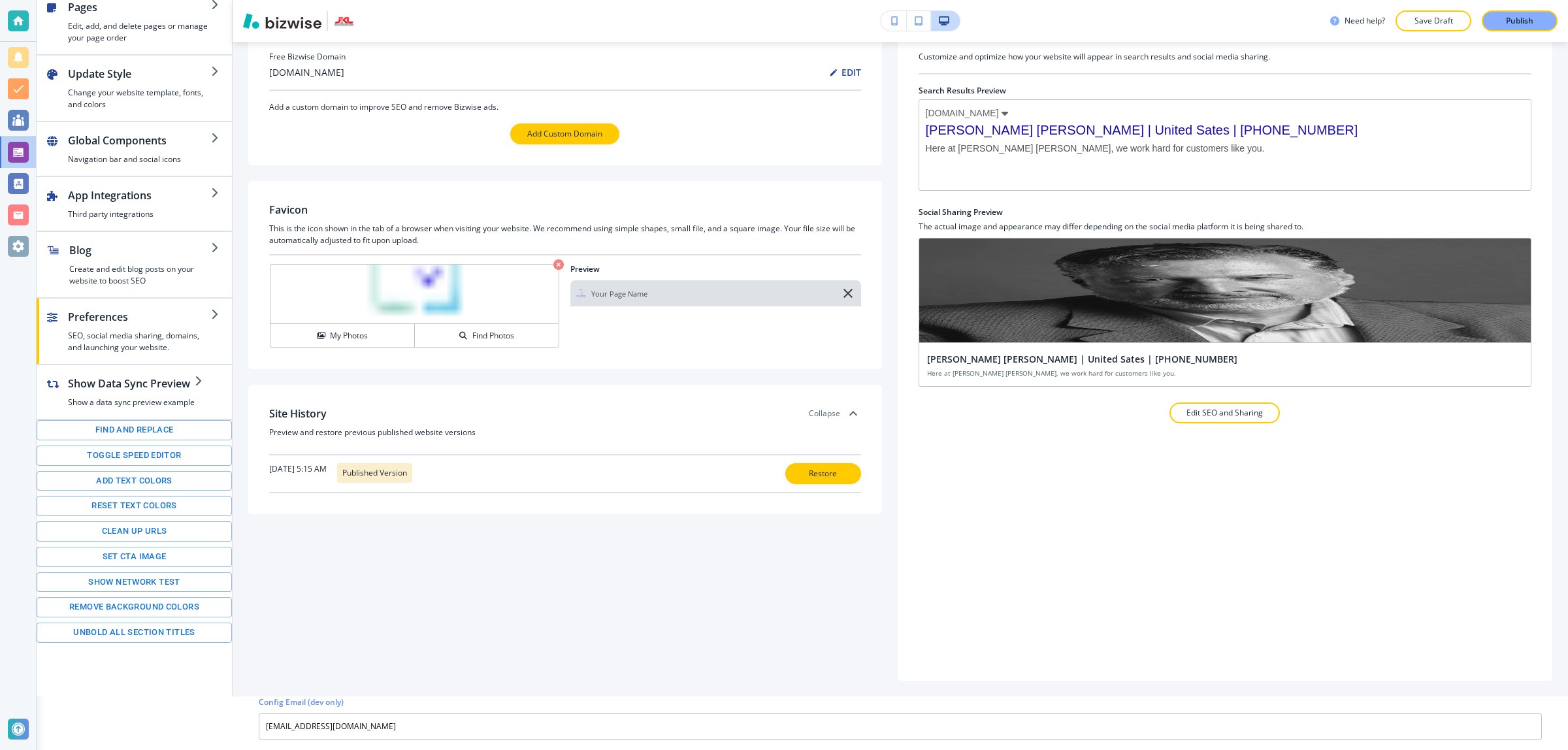
click at [1300, 626] on div "SEO and Social Media Sharing Customize and optimize how your website will appea…" at bounding box center [1225, 342] width 655 height 676
click at [1506, 23] on p "Publish" at bounding box center [1520, 20] width 27 height 12
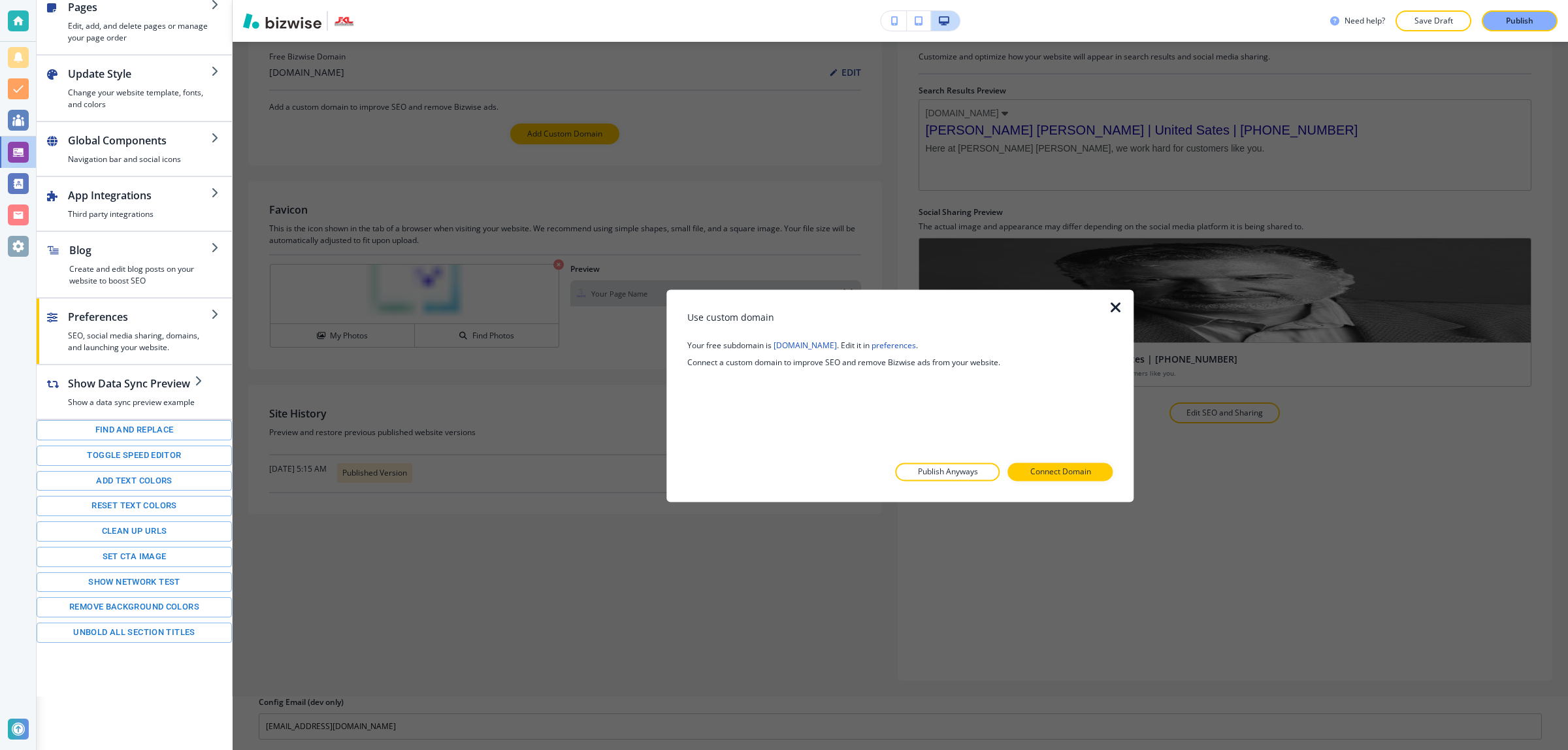
click at [946, 461] on div "Use custom domain Your free subdomain is johnklundwall.bizwise.com . Edit it in…" at bounding box center [900, 395] width 425 height 170
click at [945, 474] on p "Publish Anyways" at bounding box center [948, 472] width 60 height 12
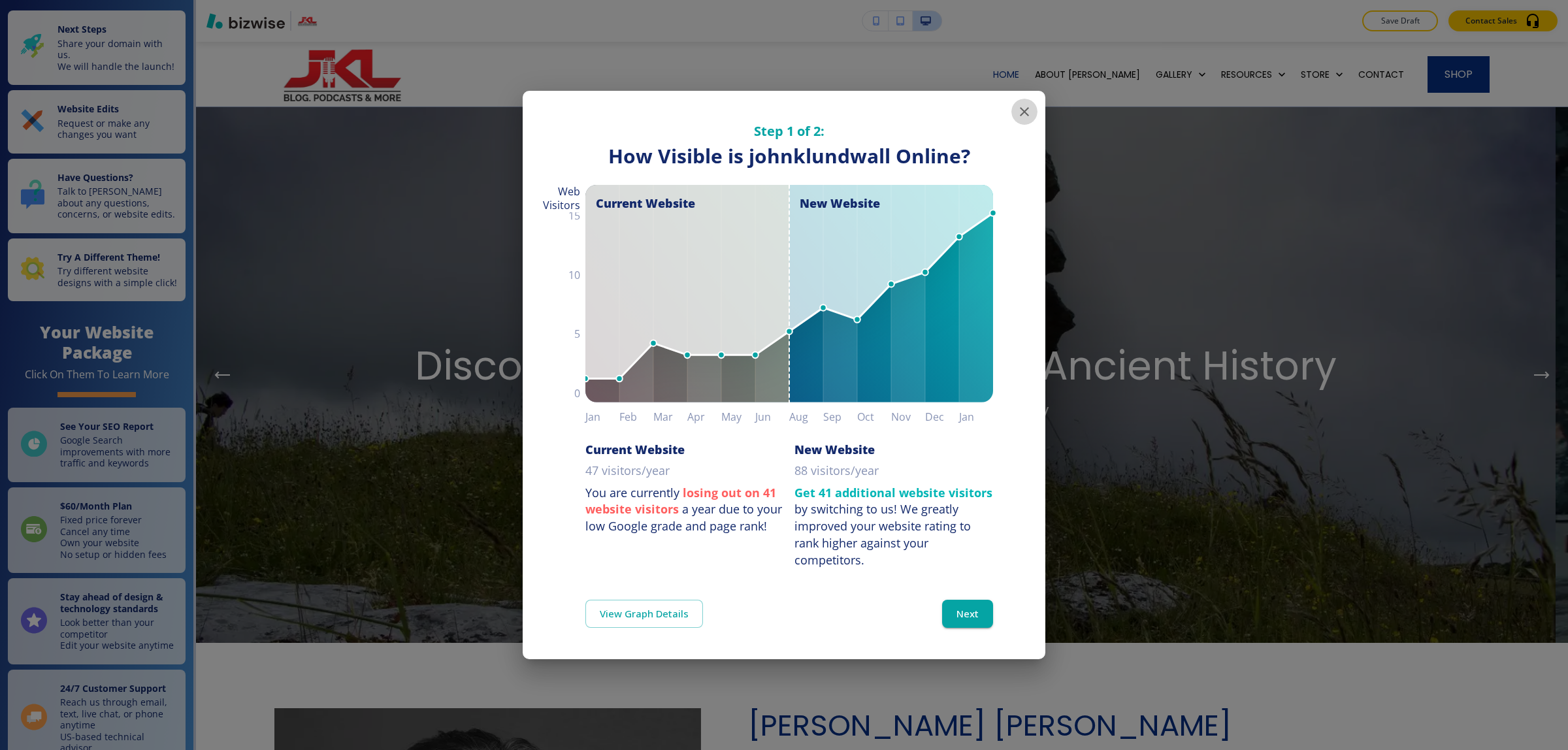
click at [1020, 109] on icon "button" at bounding box center [1024, 112] width 15 height 15
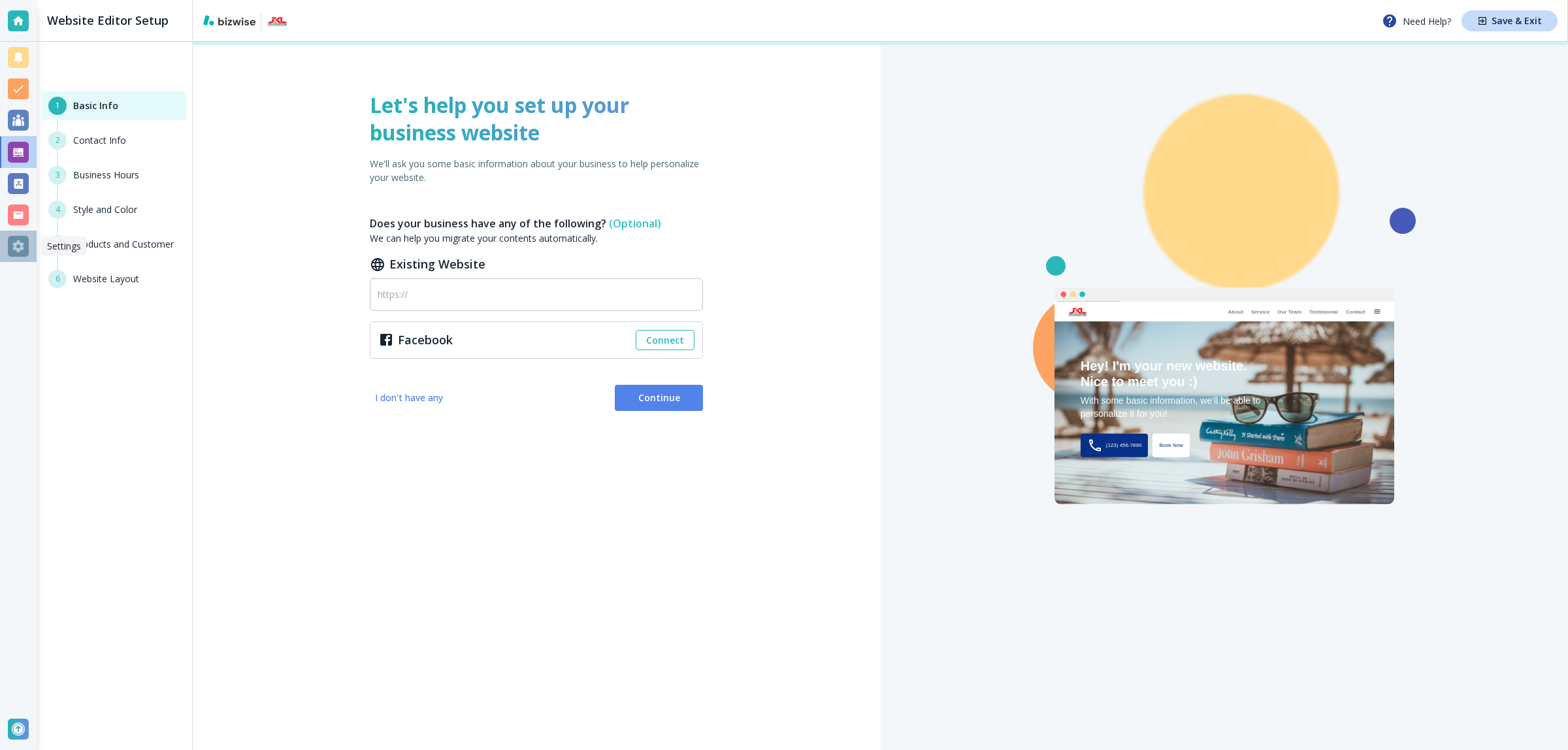
click at [14, 246] on div at bounding box center [18, 246] width 21 height 21
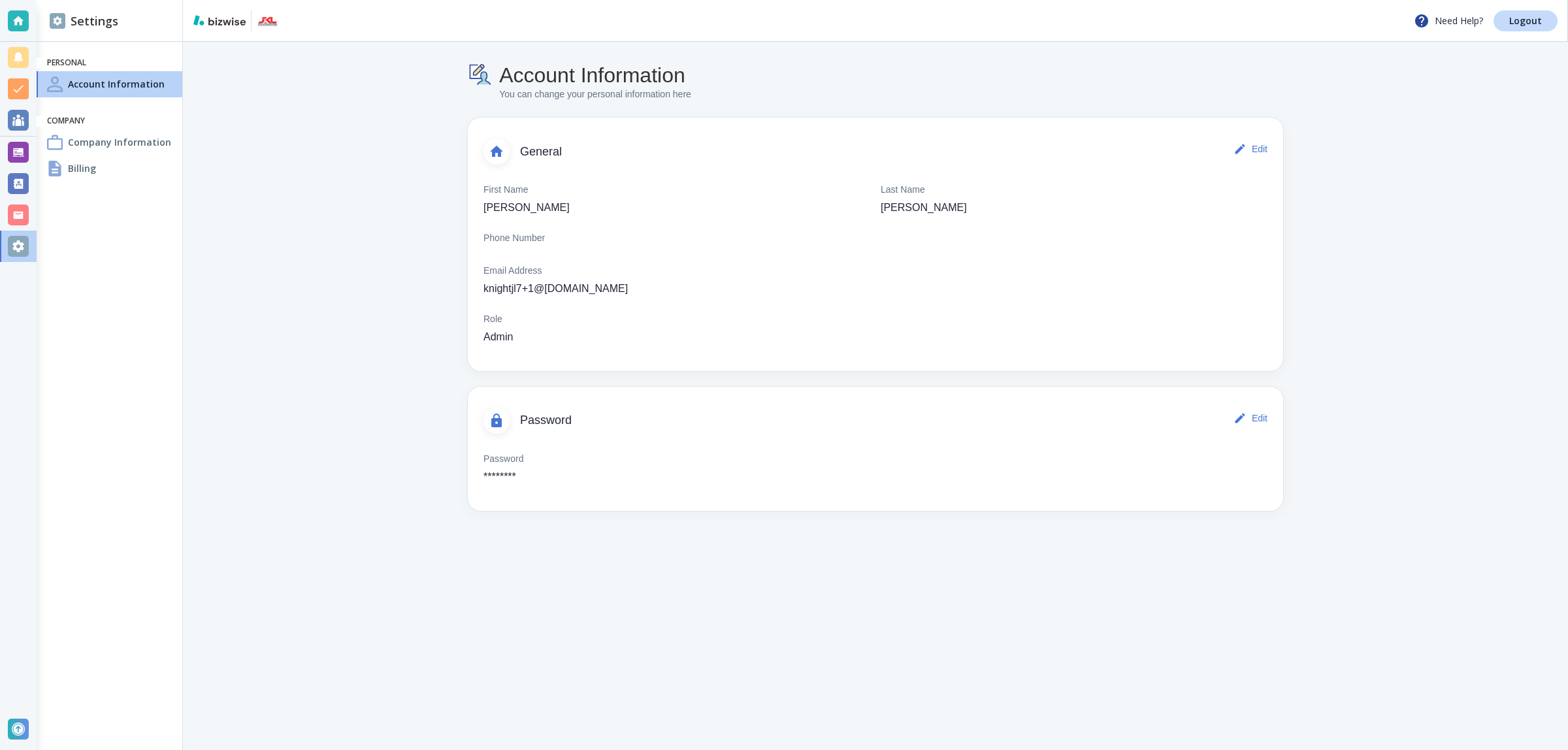
click at [1462, 342] on main "Account Information You can change your personal information here General Edit …" at bounding box center [875, 396] width 1385 height 708
click at [99, 172] on div "Billing" at bounding box center [109, 168] width 146 height 26
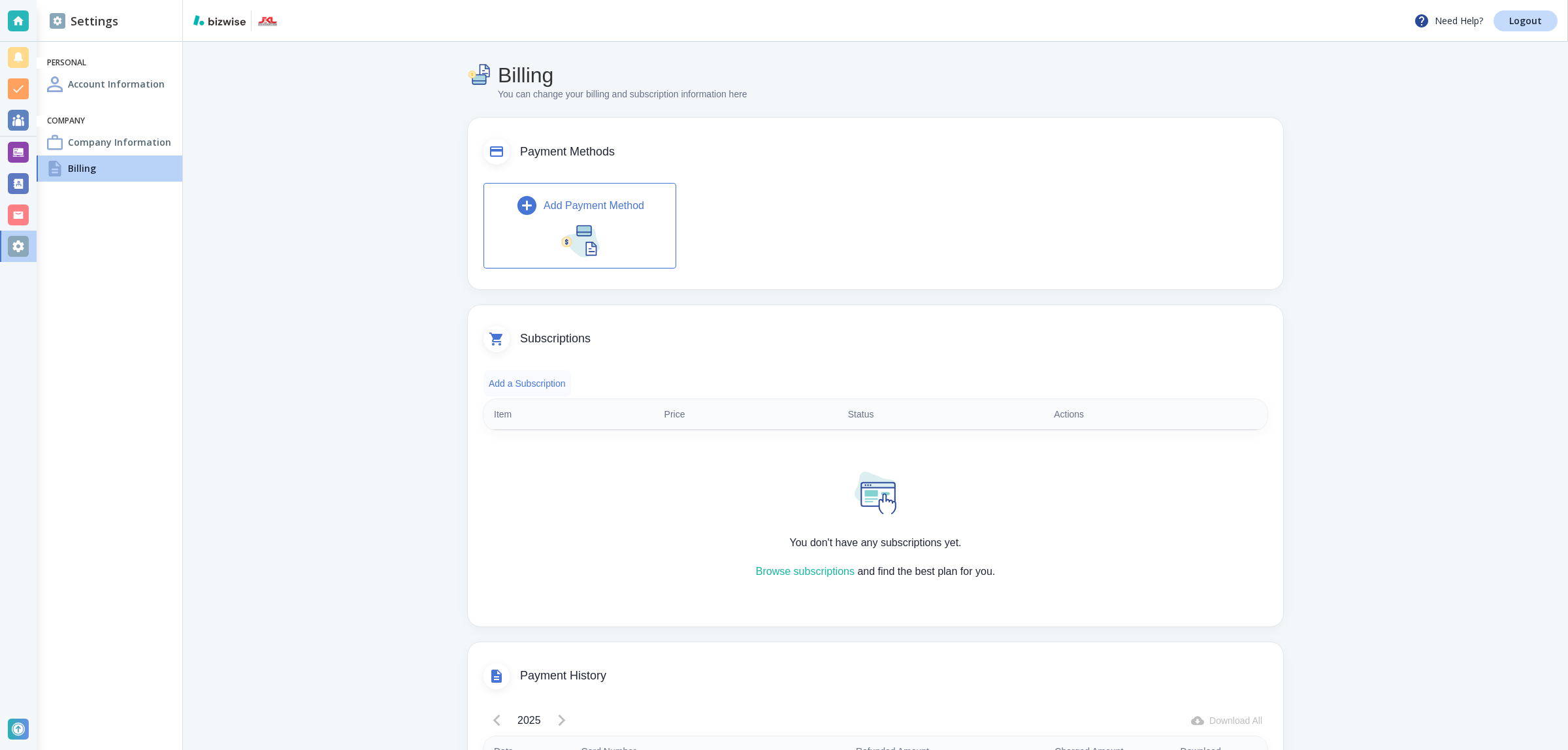
click at [517, 380] on button "Add a Subscription" at bounding box center [527, 383] width 88 height 26
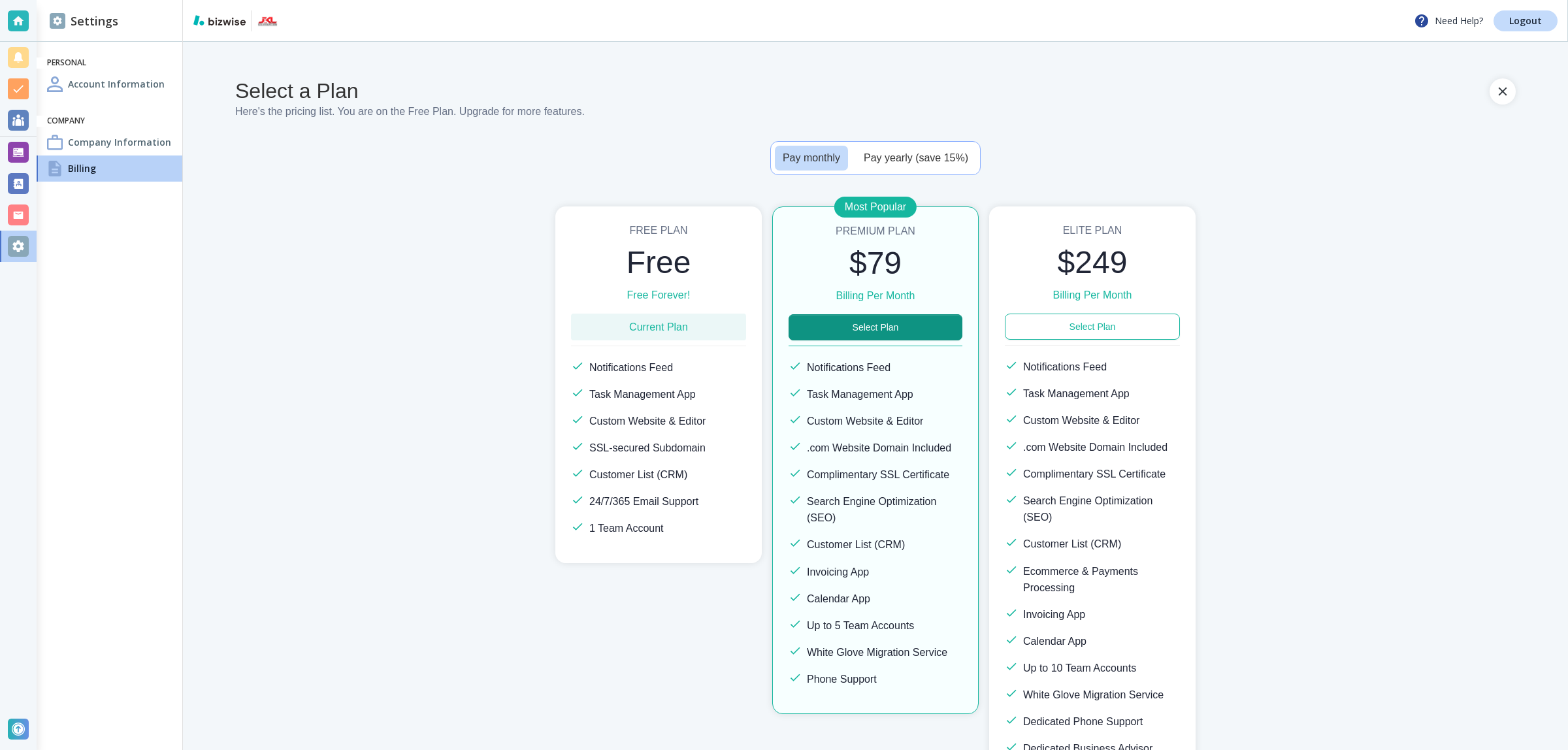
click at [1350, 267] on div "Free Plan Free Free Forever! Current Plan Notifications Feed Task Management Ap…" at bounding box center [875, 508] width 1280 height 603
click at [893, 326] on button "Select Plan" at bounding box center [875, 327] width 174 height 26
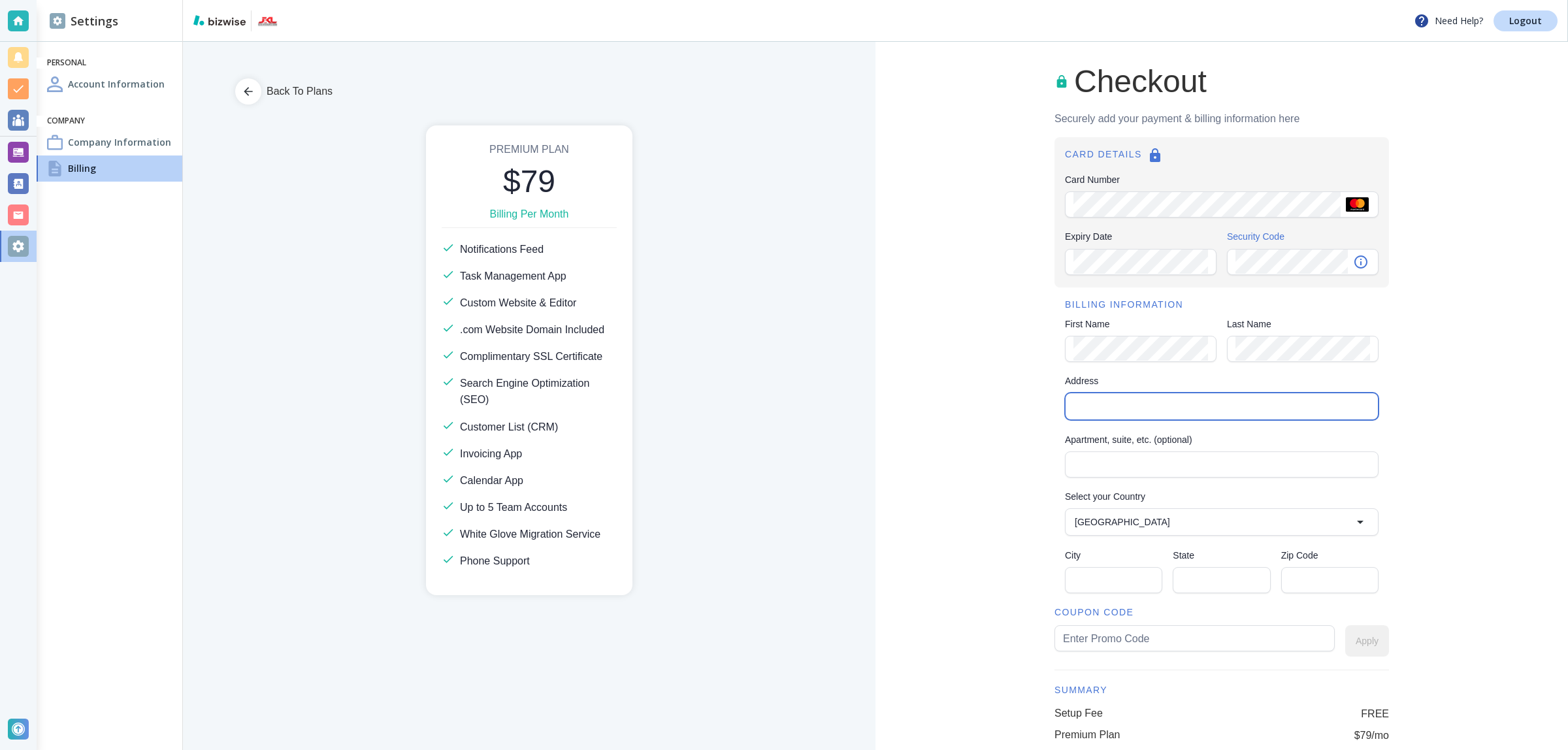
click at [1179, 399] on input "Address" at bounding box center [1221, 406] width 303 height 18
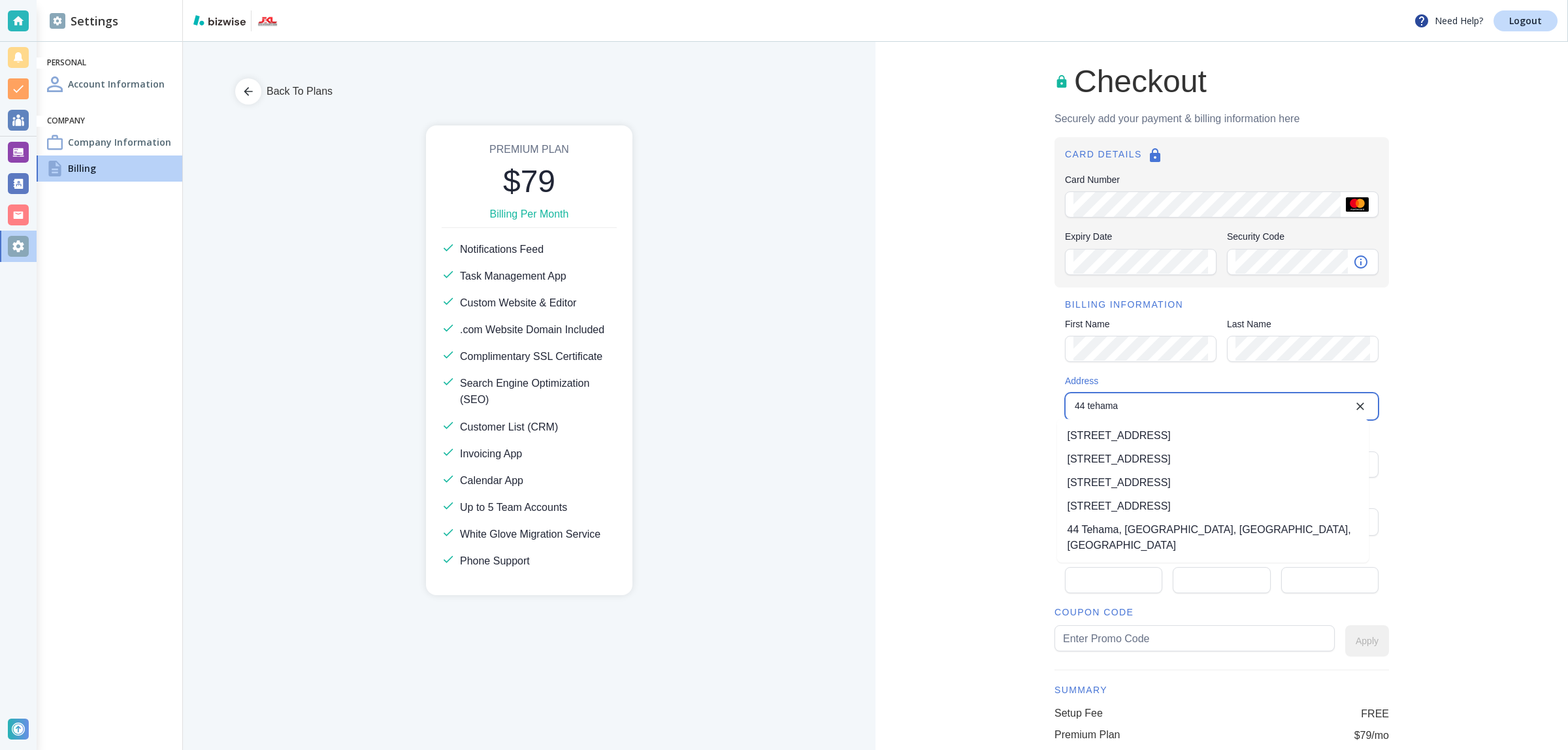
click at [1131, 443] on li "44 Tehama Street, San Francisco, CA, USA" at bounding box center [1213, 436] width 312 height 24
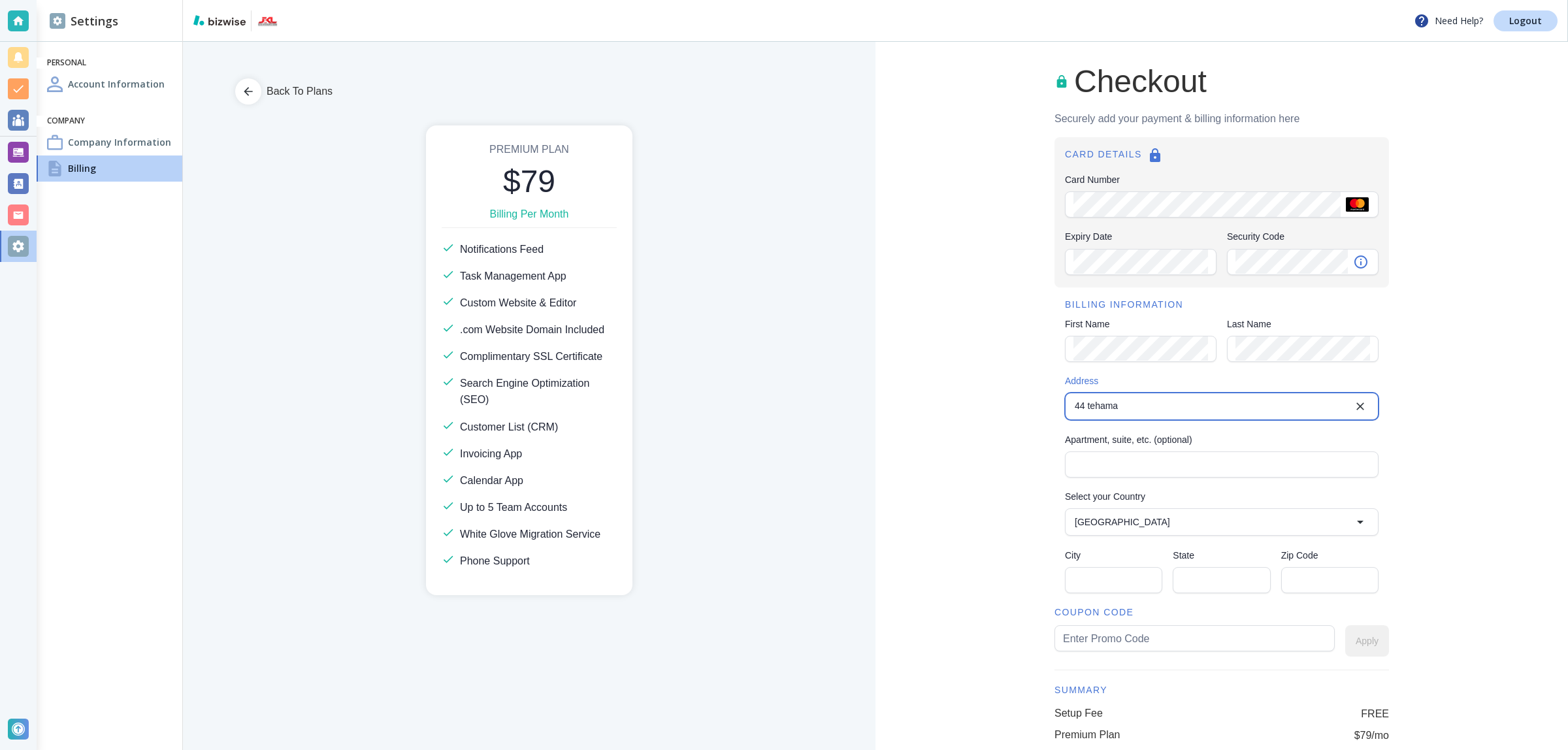
type input "44 Tehama Street"
type input "United States"
type input "San Francisco"
type input "CA"
type input "94105"
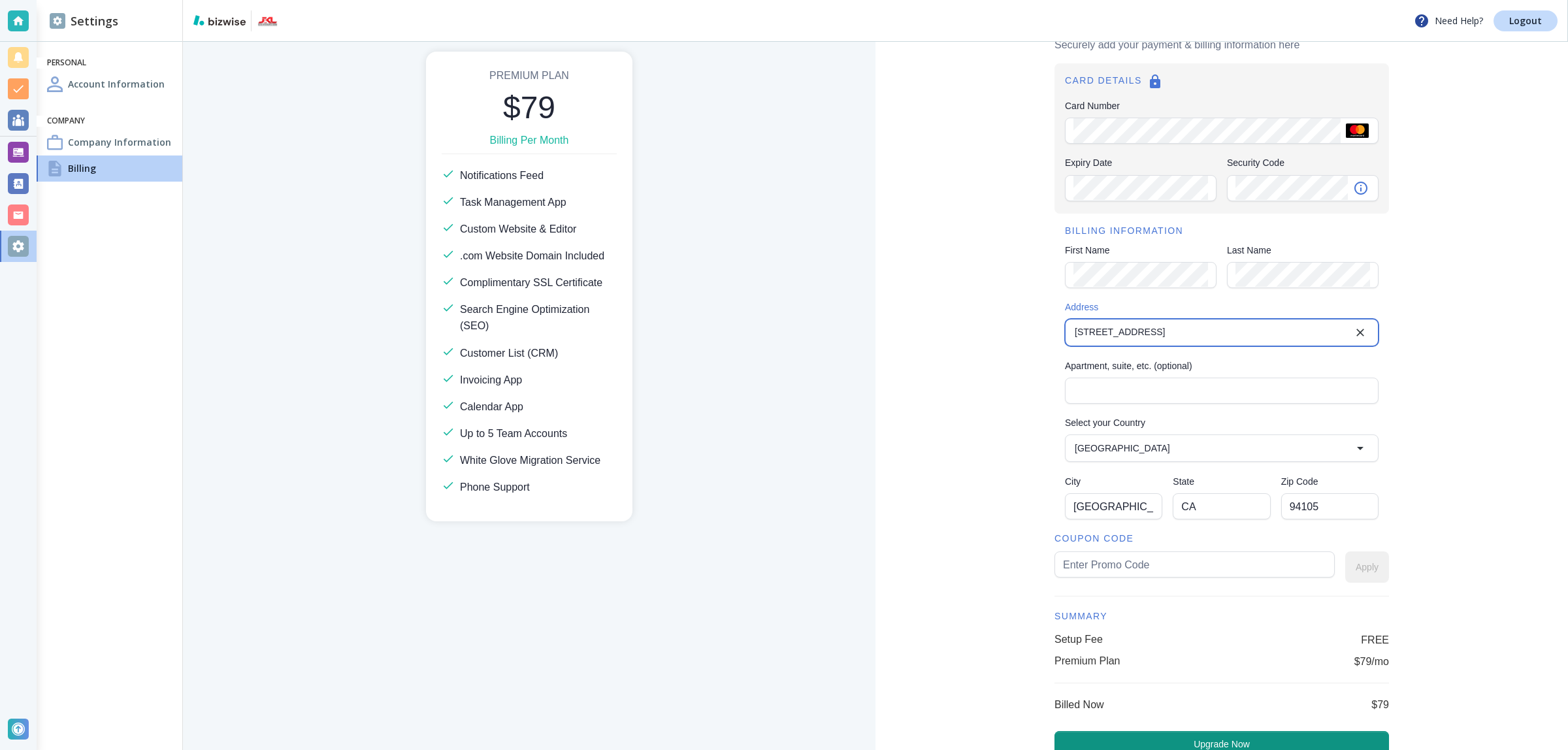
scroll to position [81, 0]
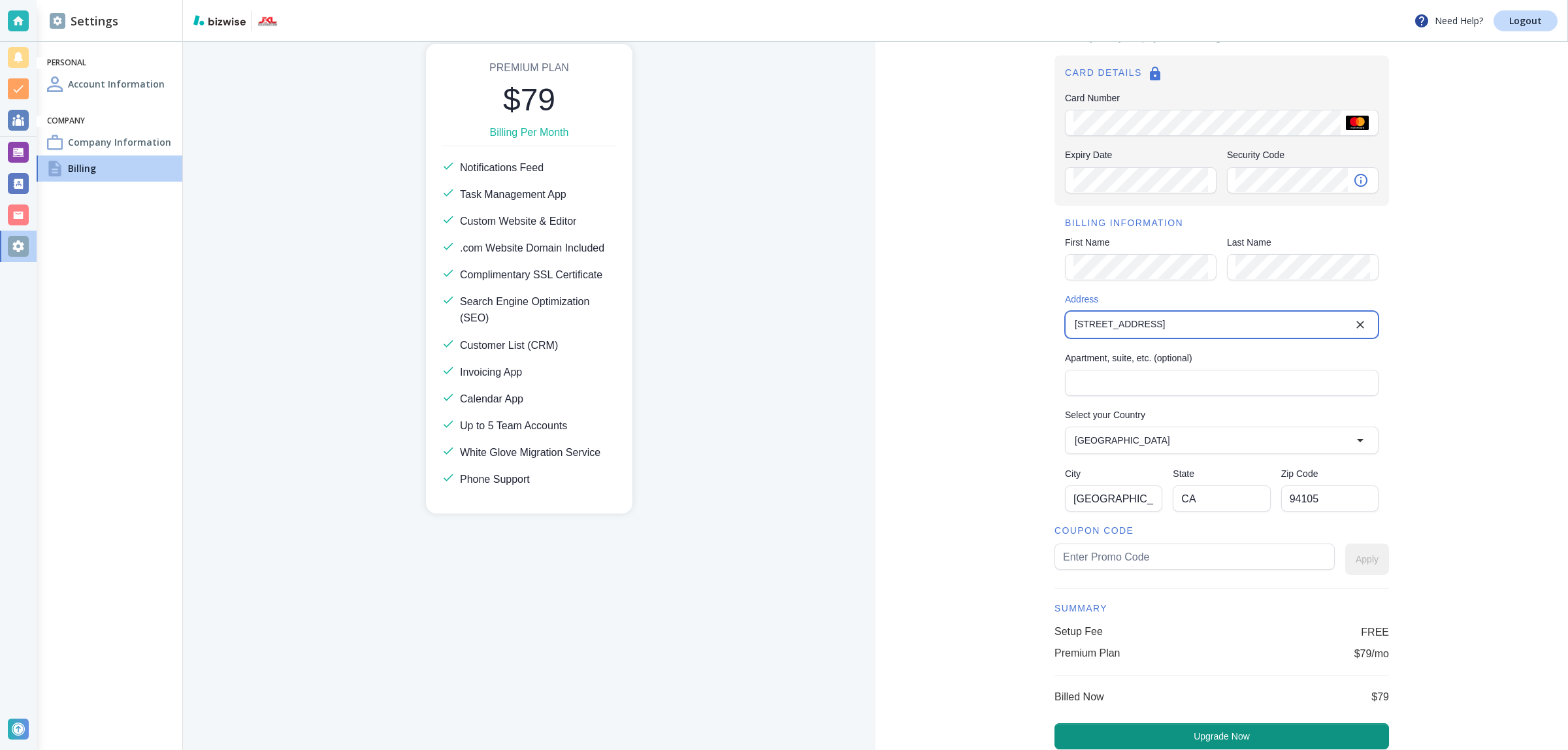
type input "44 Tehama Street"
click at [1130, 552] on input "text" at bounding box center [1194, 556] width 263 height 25
type input "jklundwall19"
click at [1372, 568] on button "Apply" at bounding box center [1367, 558] width 44 height 32
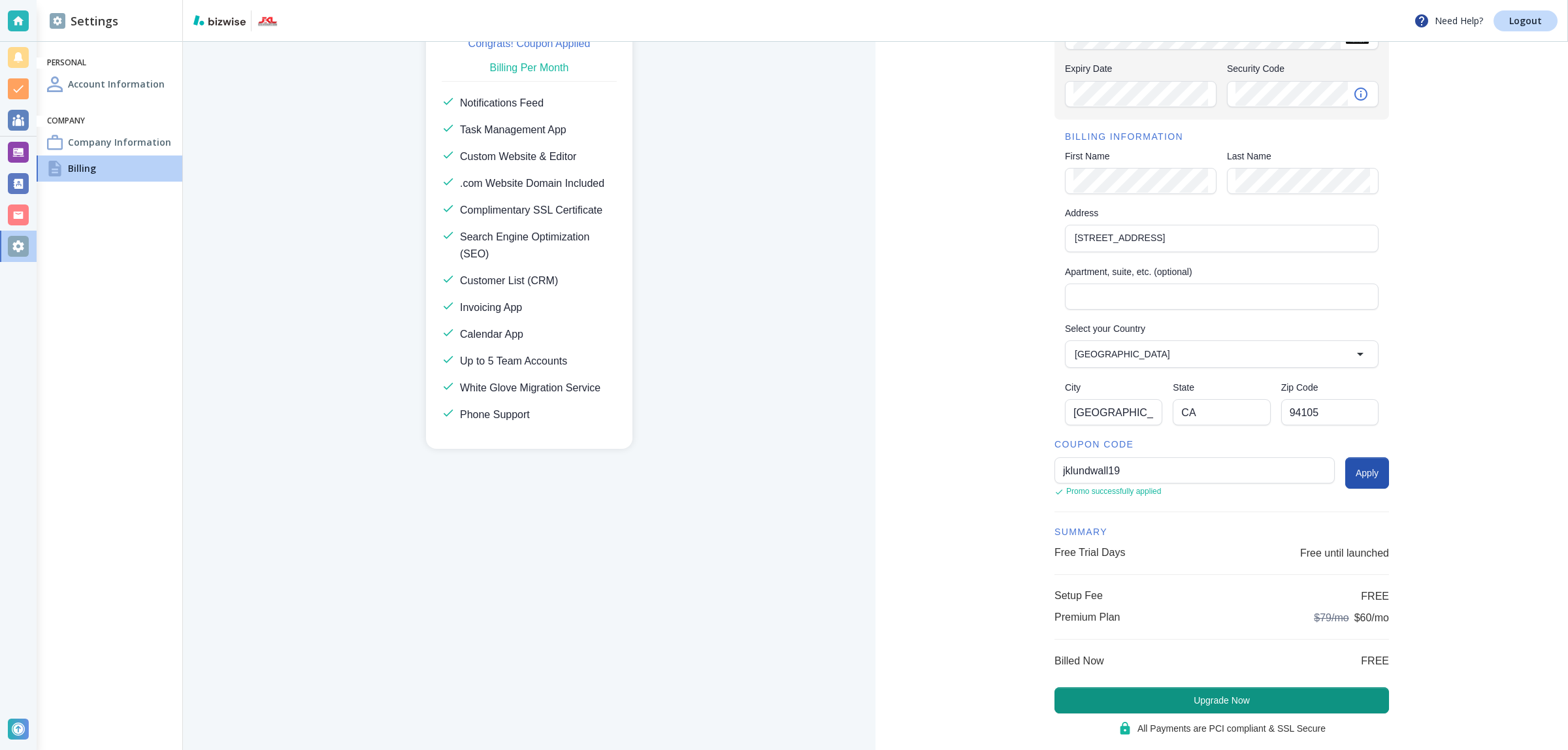
scroll to position [194, 0]
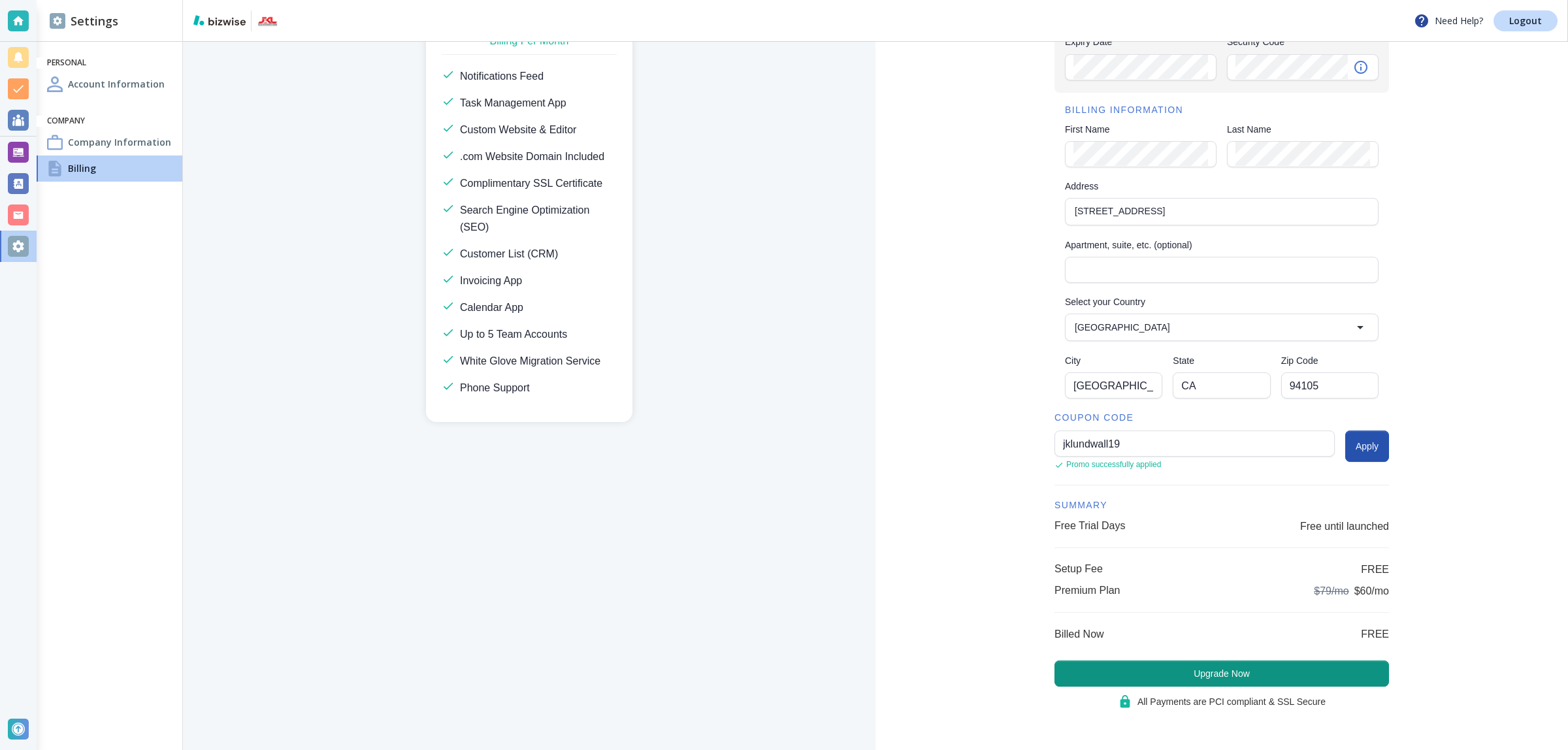
click at [863, 455] on div "Back To Plans Premium Plan $60 Congrats! Coupon Applied Billing Per Month Notif…" at bounding box center [529, 201] width 693 height 708
click at [1214, 675] on button "Upgrade Now" at bounding box center [1221, 673] width 335 height 26
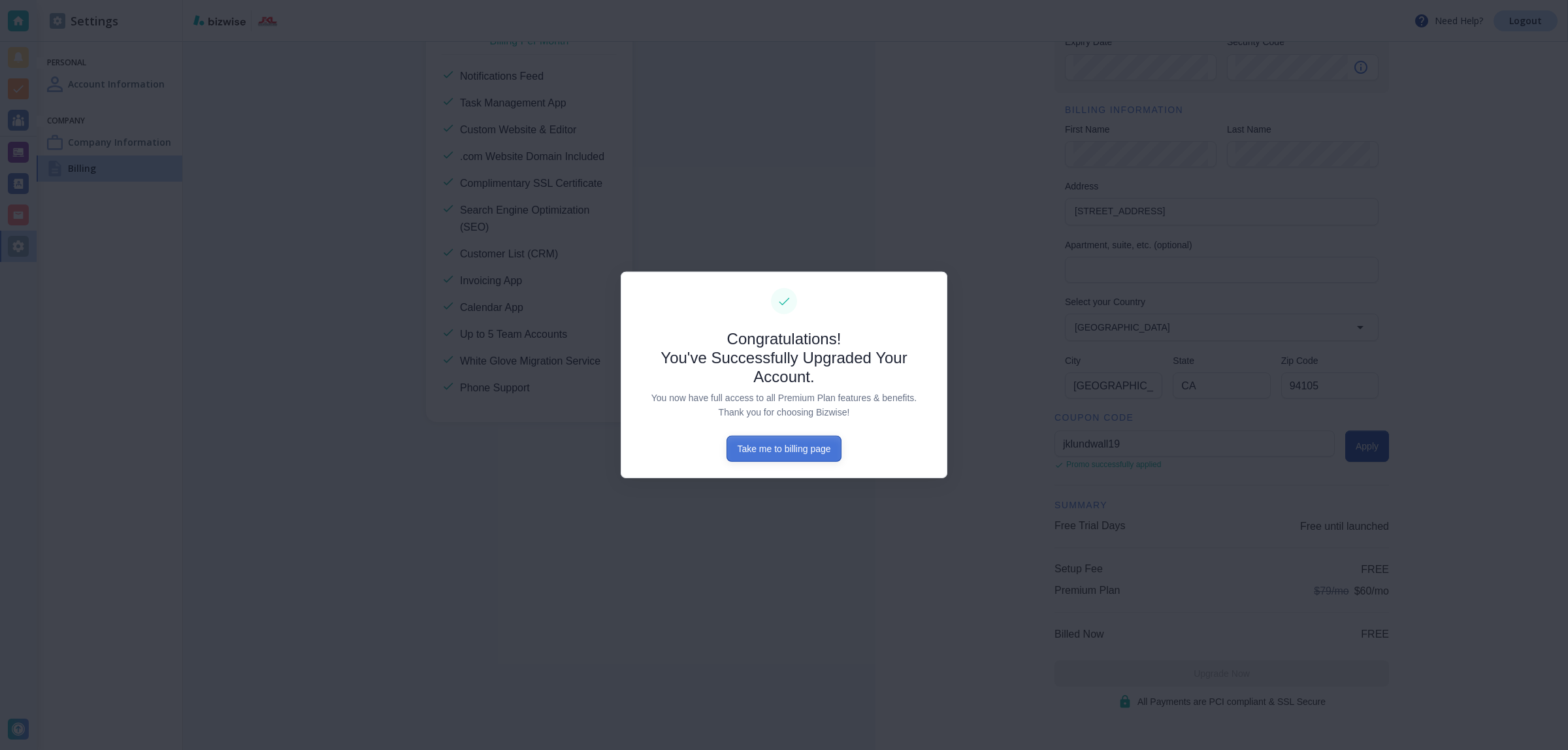
click at [788, 448] on button "Take me to billing page" at bounding box center [783, 448] width 114 height 26
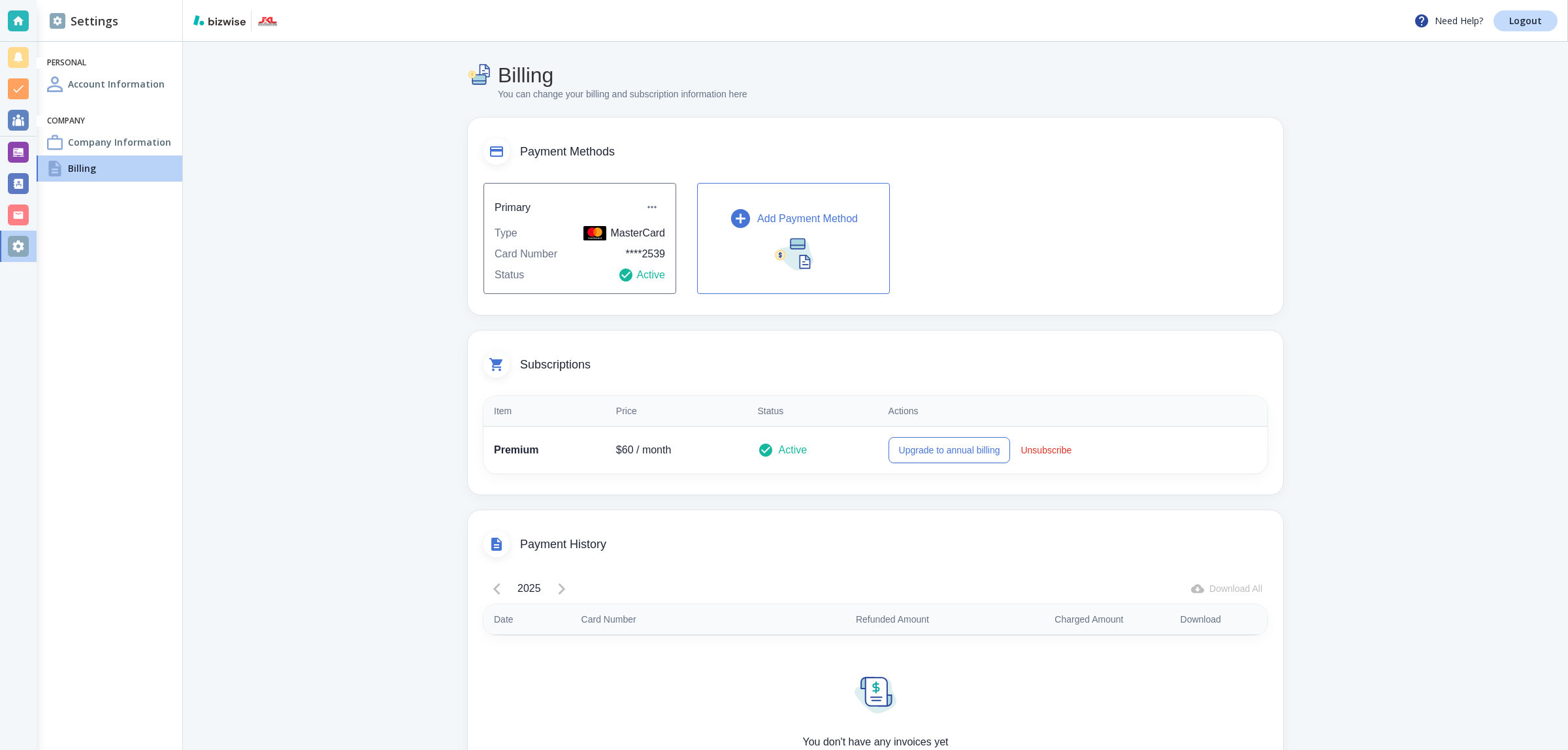
drag, startPoint x: 1465, startPoint y: 373, endPoint x: 1454, endPoint y: 379, distance: 12.5
click at [1454, 379] on main "Billing You can change your billing and subscription information here Payment M…" at bounding box center [875, 430] width 1385 height 776
click at [149, 147] on h4 "Company Information" at bounding box center [119, 142] width 103 height 14
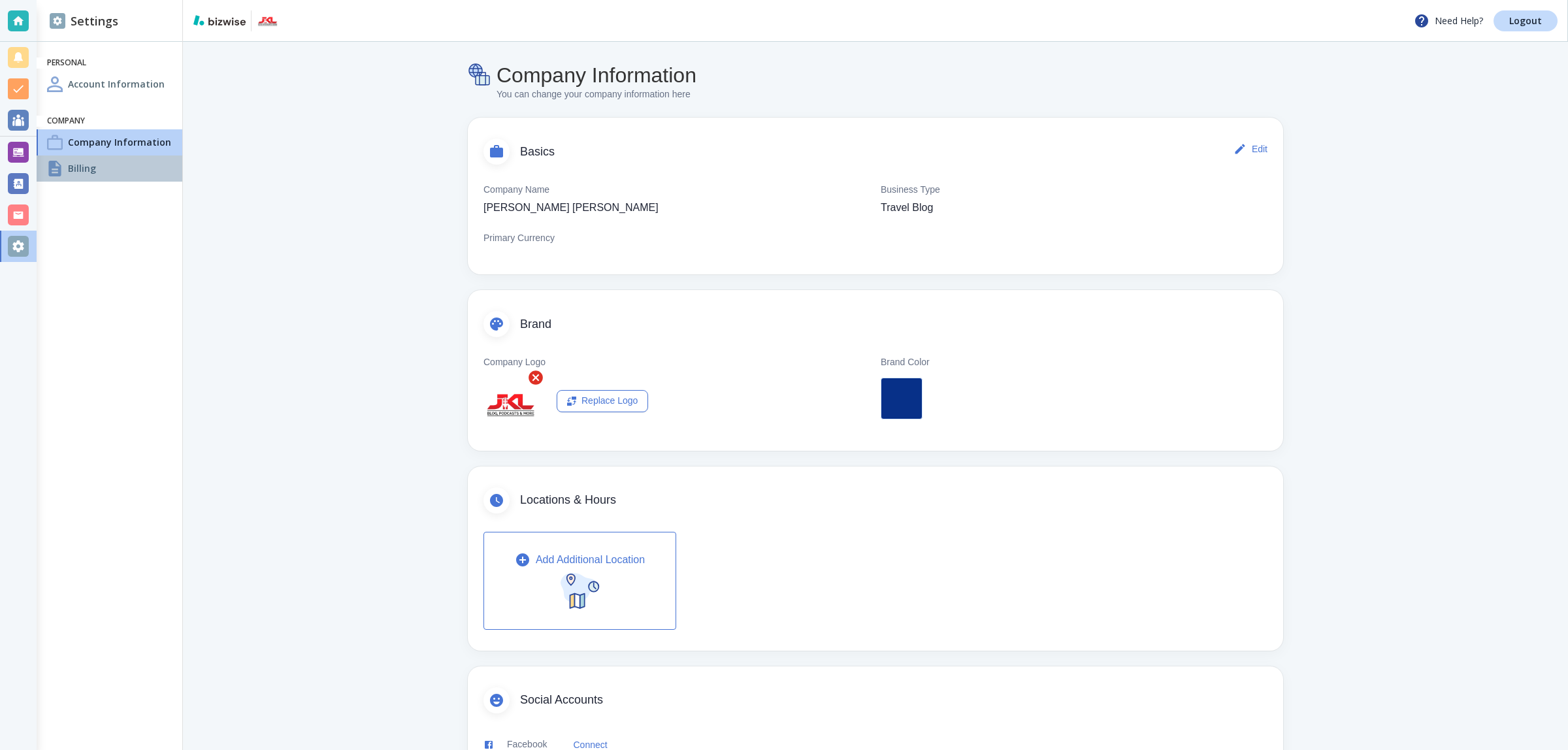
click at [123, 173] on div "Billing" at bounding box center [109, 168] width 146 height 26
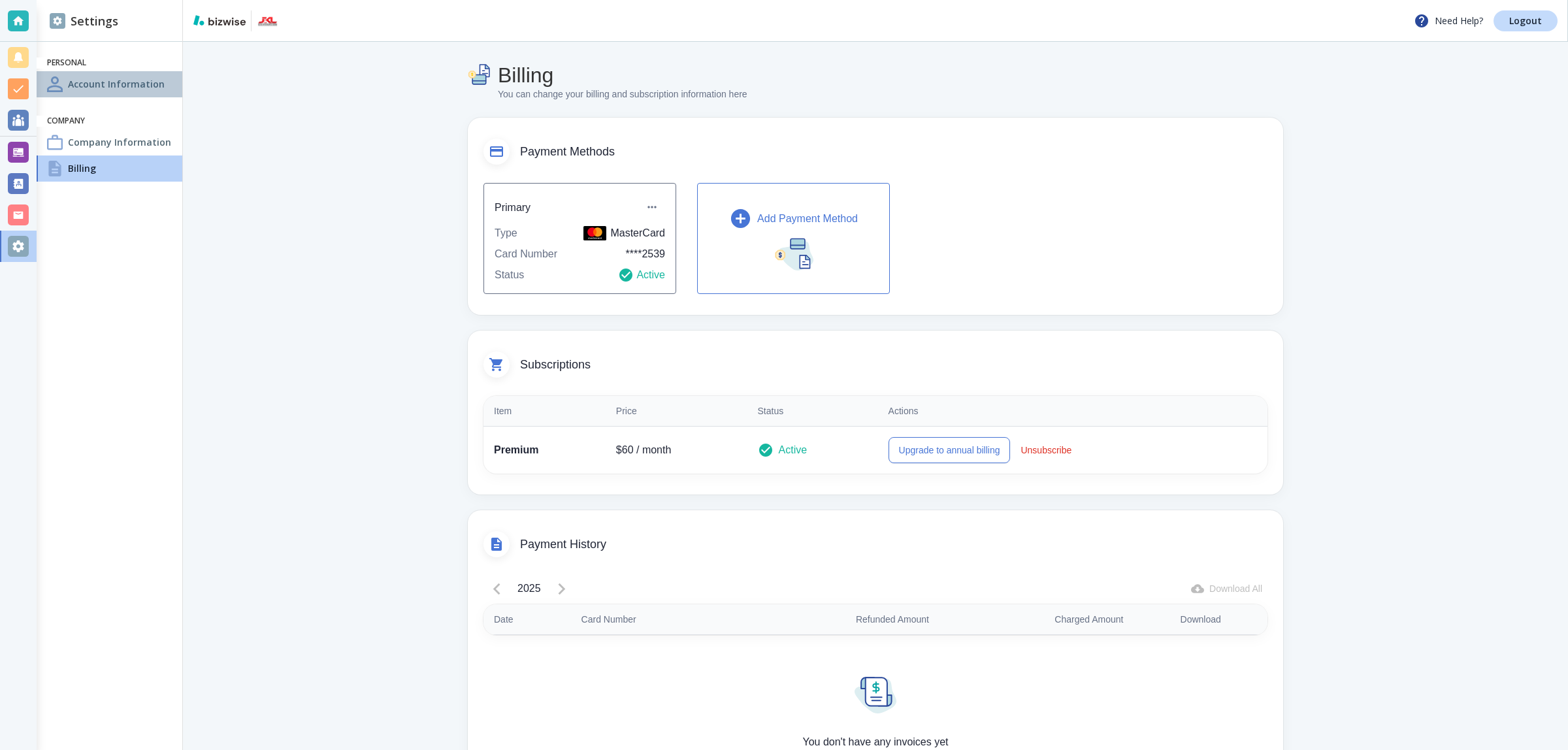
click at [79, 95] on div "Account Information" at bounding box center [109, 83] width 146 height 26
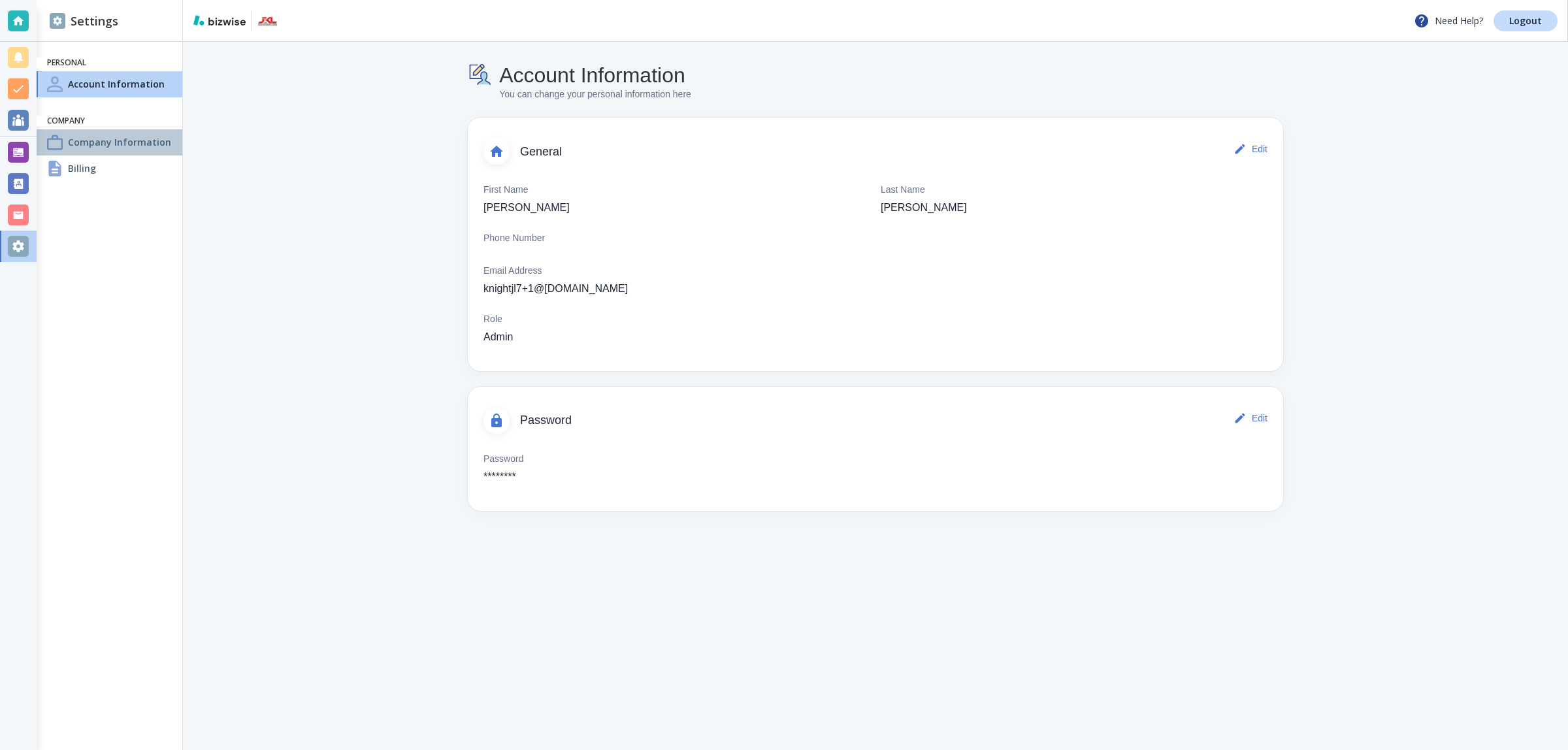
click at [126, 150] on div "Company Information" at bounding box center [109, 142] width 146 height 26
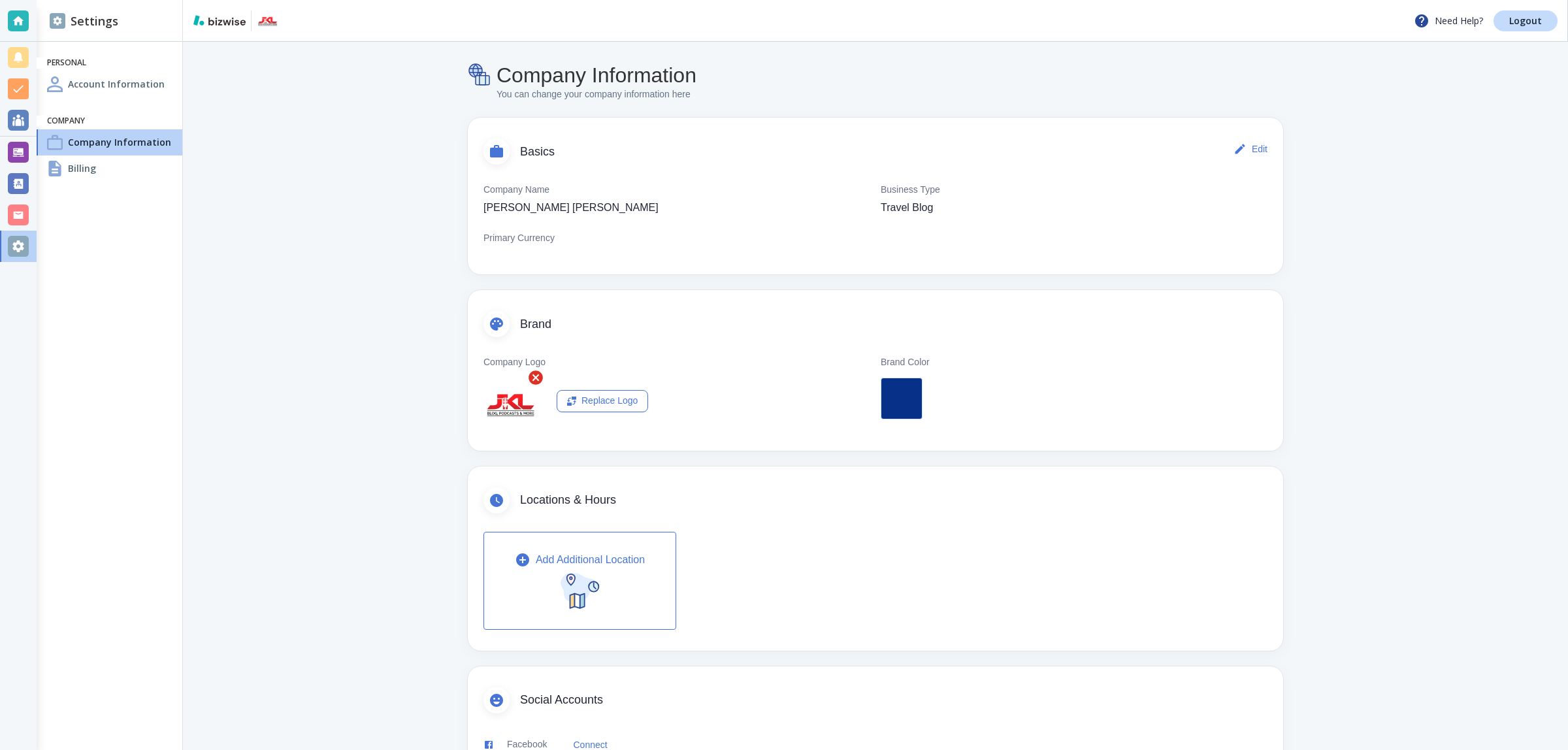
click at [147, 166] on div "Billing" at bounding box center [109, 168] width 146 height 26
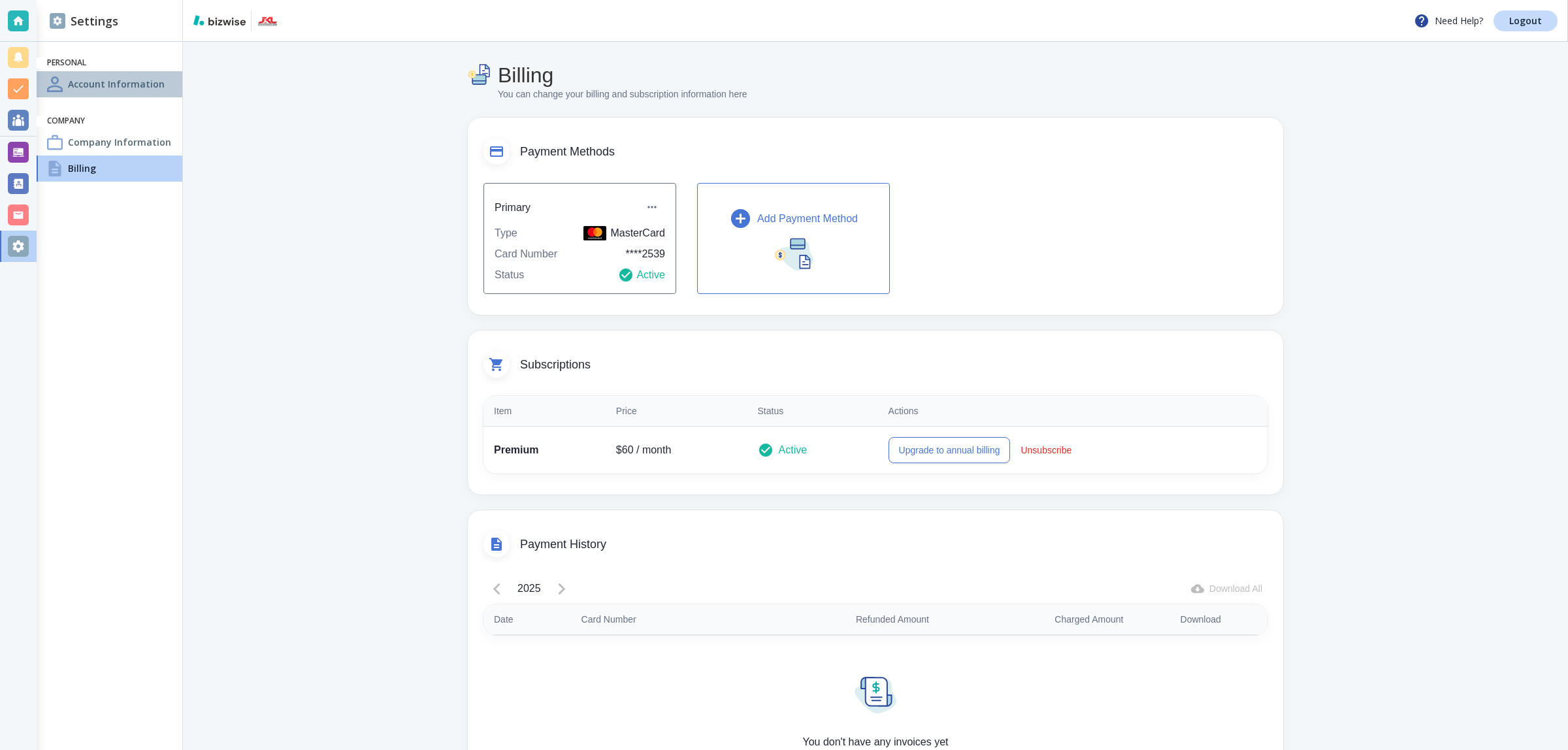
click at [126, 79] on h4 "Account Information" at bounding box center [117, 84] width 97 height 14
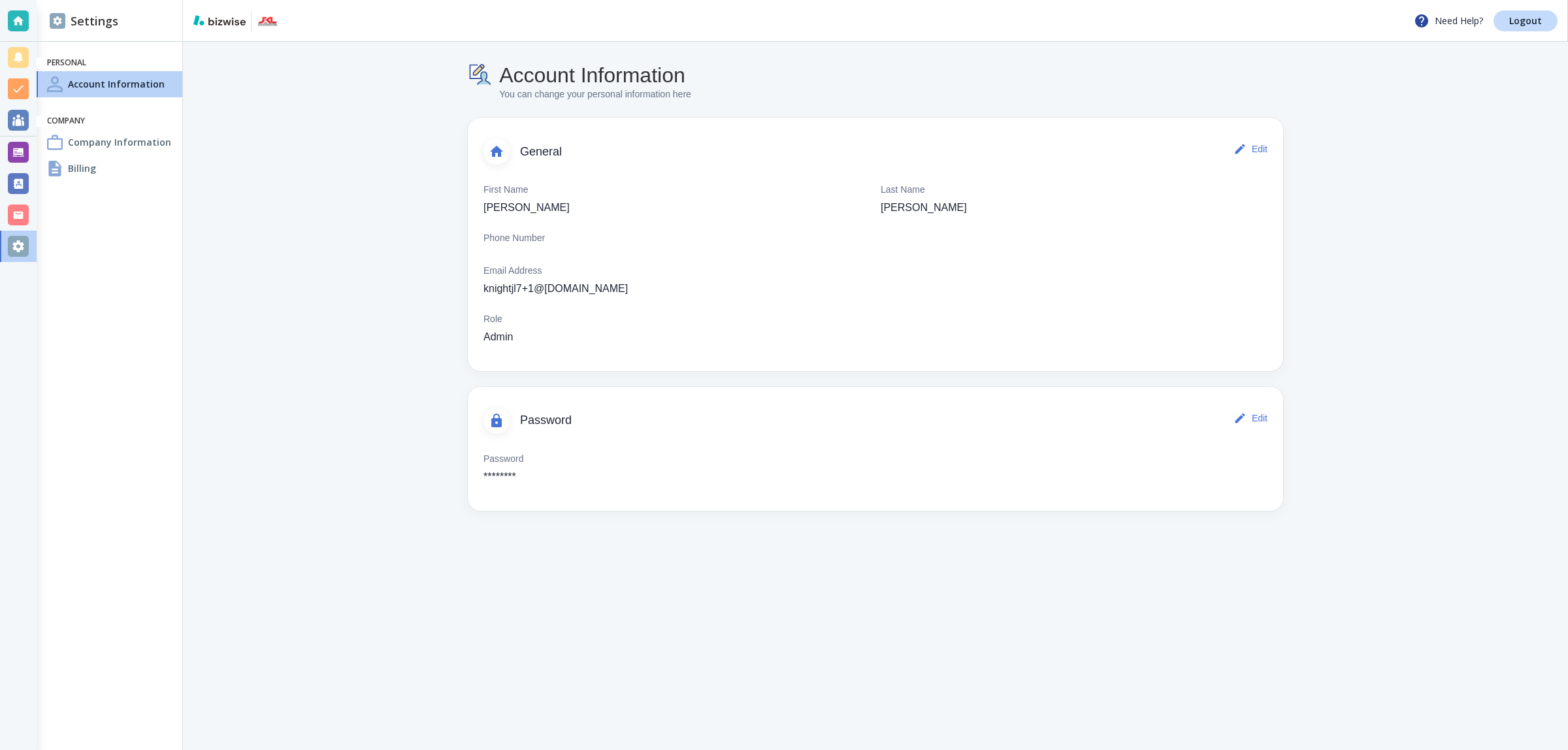
click at [125, 165] on div "Billing" at bounding box center [109, 168] width 146 height 26
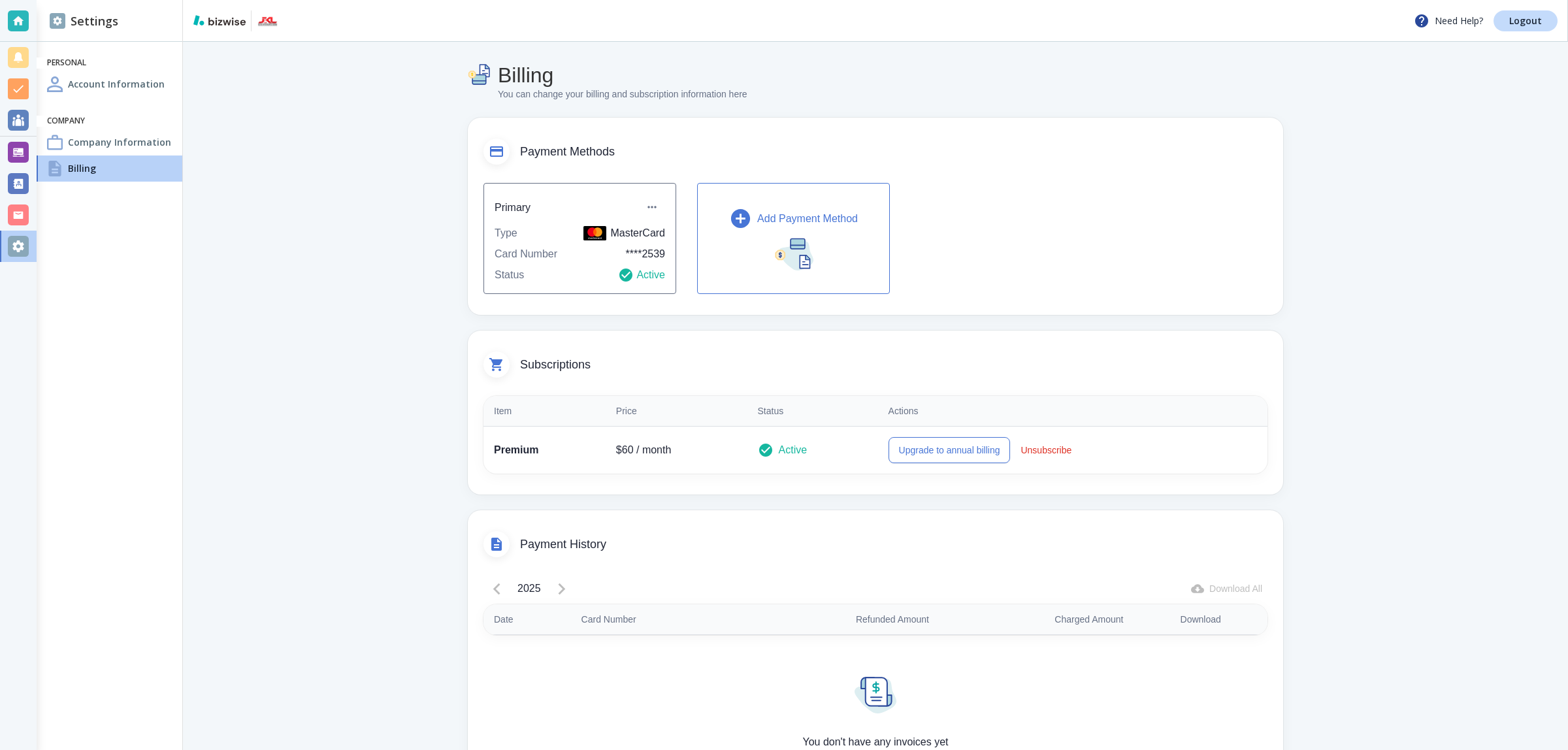
click at [119, 135] on h4 "Company Information" at bounding box center [119, 142] width 103 height 14
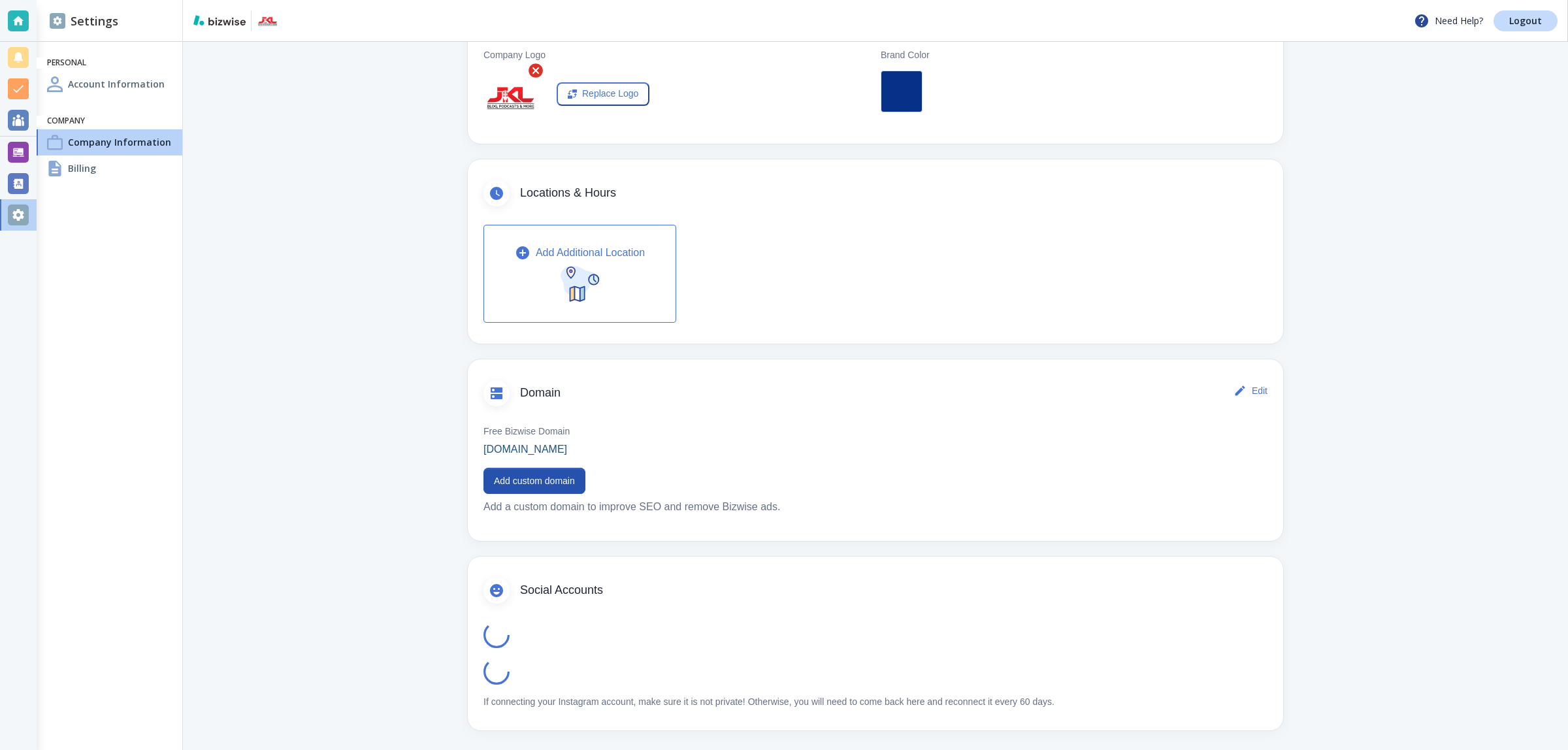
scroll to position [307, 0]
click at [520, 456] on div "Free Bizwise Domain johnklundwall.bizwise.com Add custom domain Add a custom do…" at bounding box center [875, 467] width 816 height 114
click at [526, 446] on p "johnklundwall.bizwise.com" at bounding box center [525, 448] width 84 height 15
click at [556, 484] on button "Add custom domain" at bounding box center [534, 480] width 102 height 26
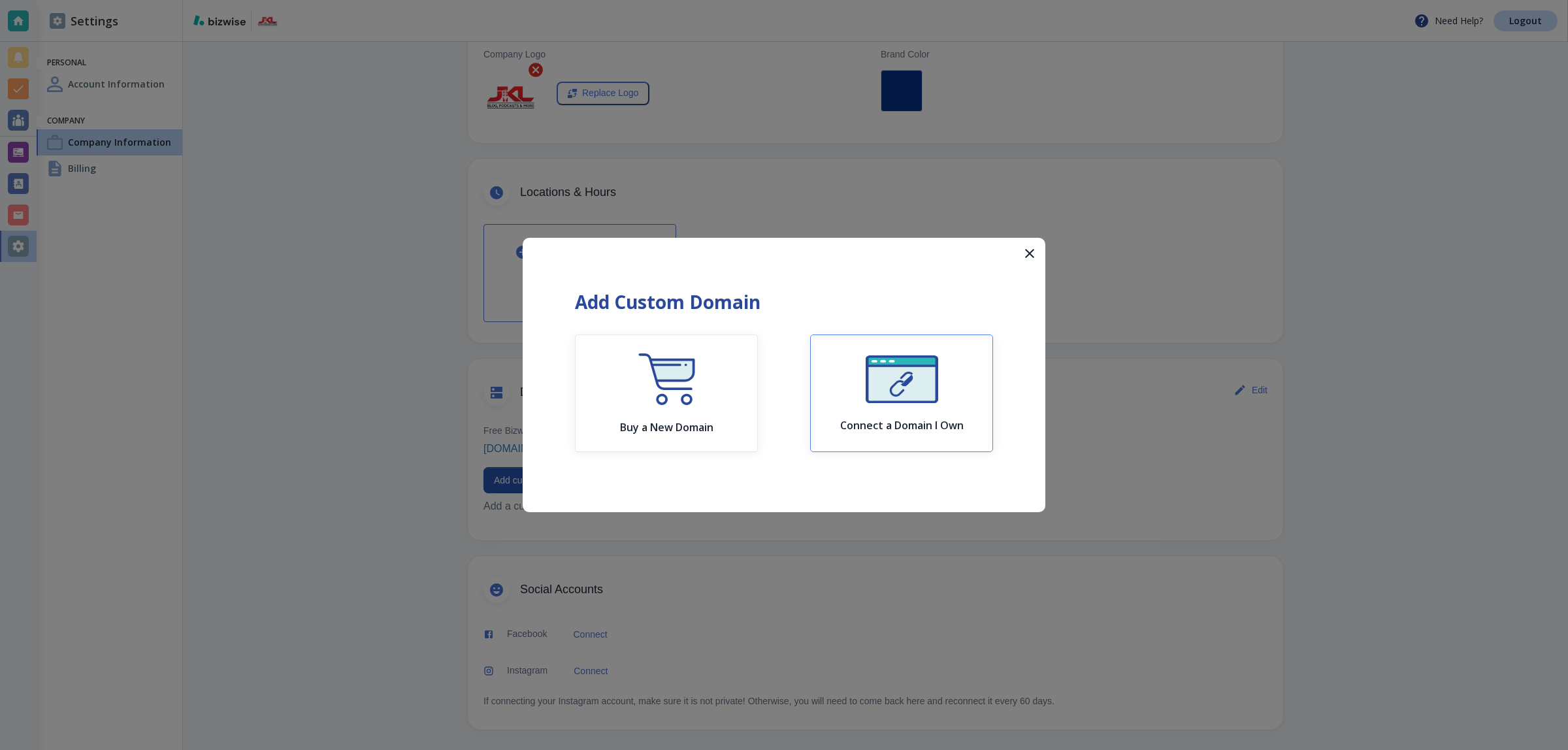
click at [837, 381] on button "Connect a Domain I Own" at bounding box center [901, 394] width 183 height 118
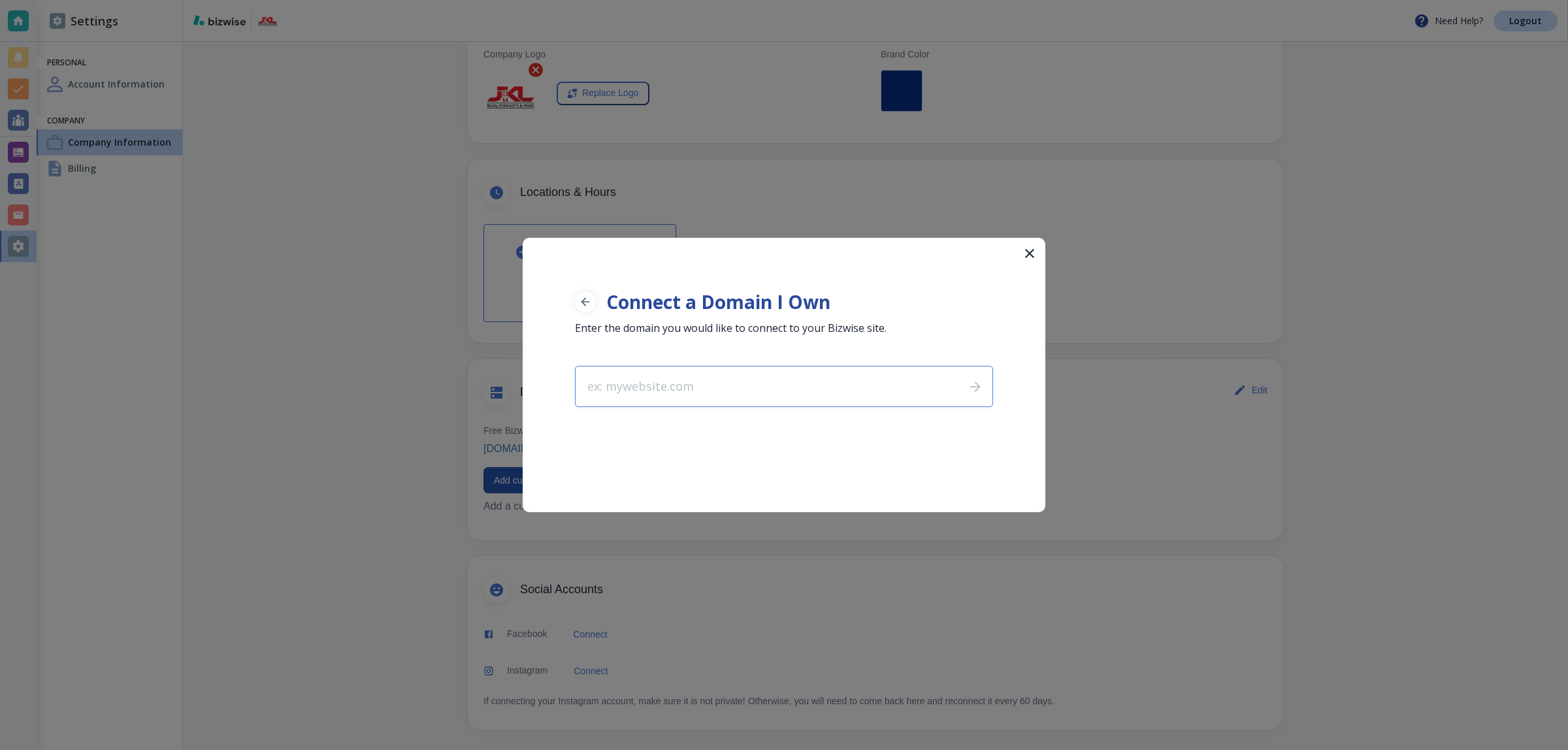
click at [778, 380] on input "text" at bounding box center [765, 386] width 379 height 40
type input "johnklundwall.com"
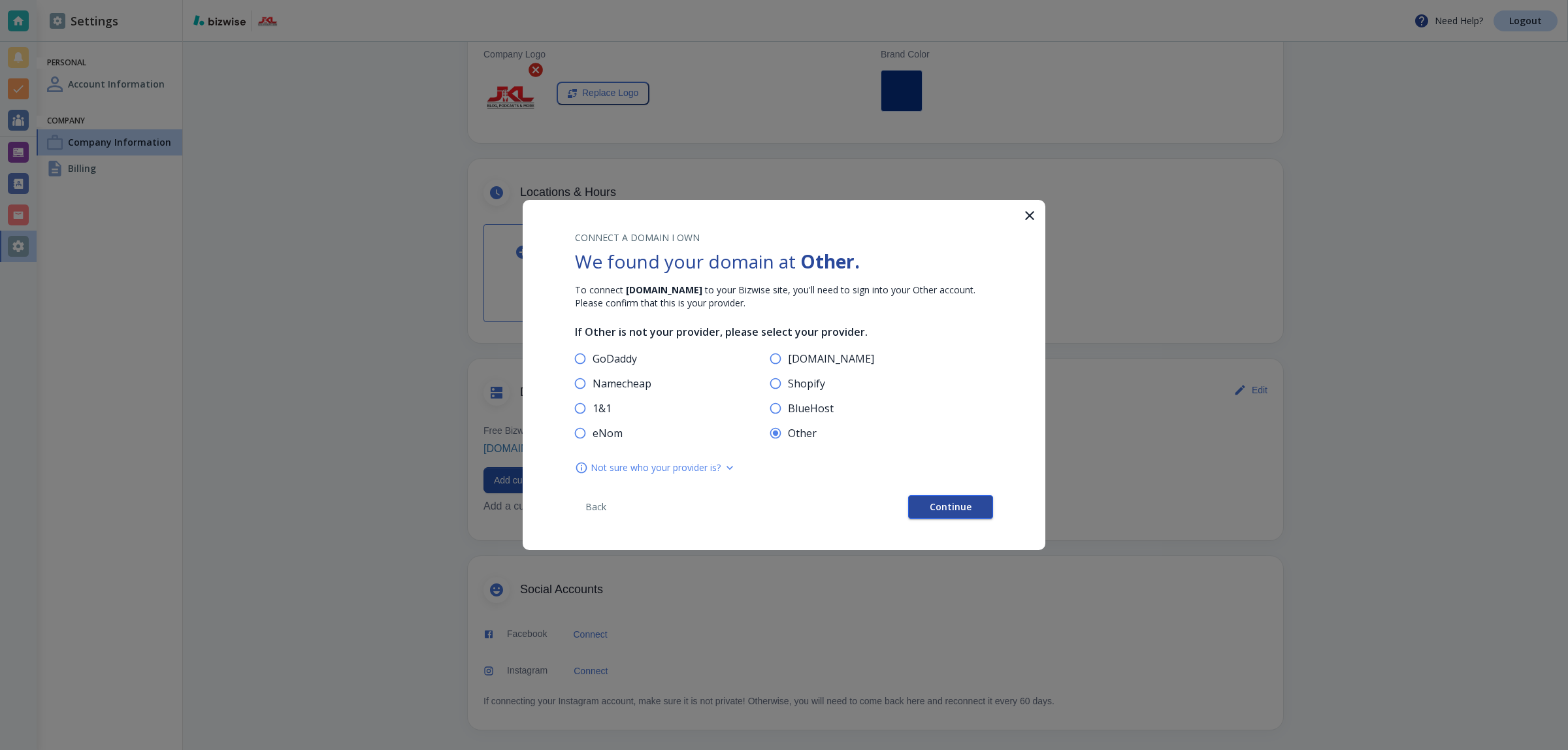
click at [924, 504] on button "Continue" at bounding box center [950, 507] width 85 height 24
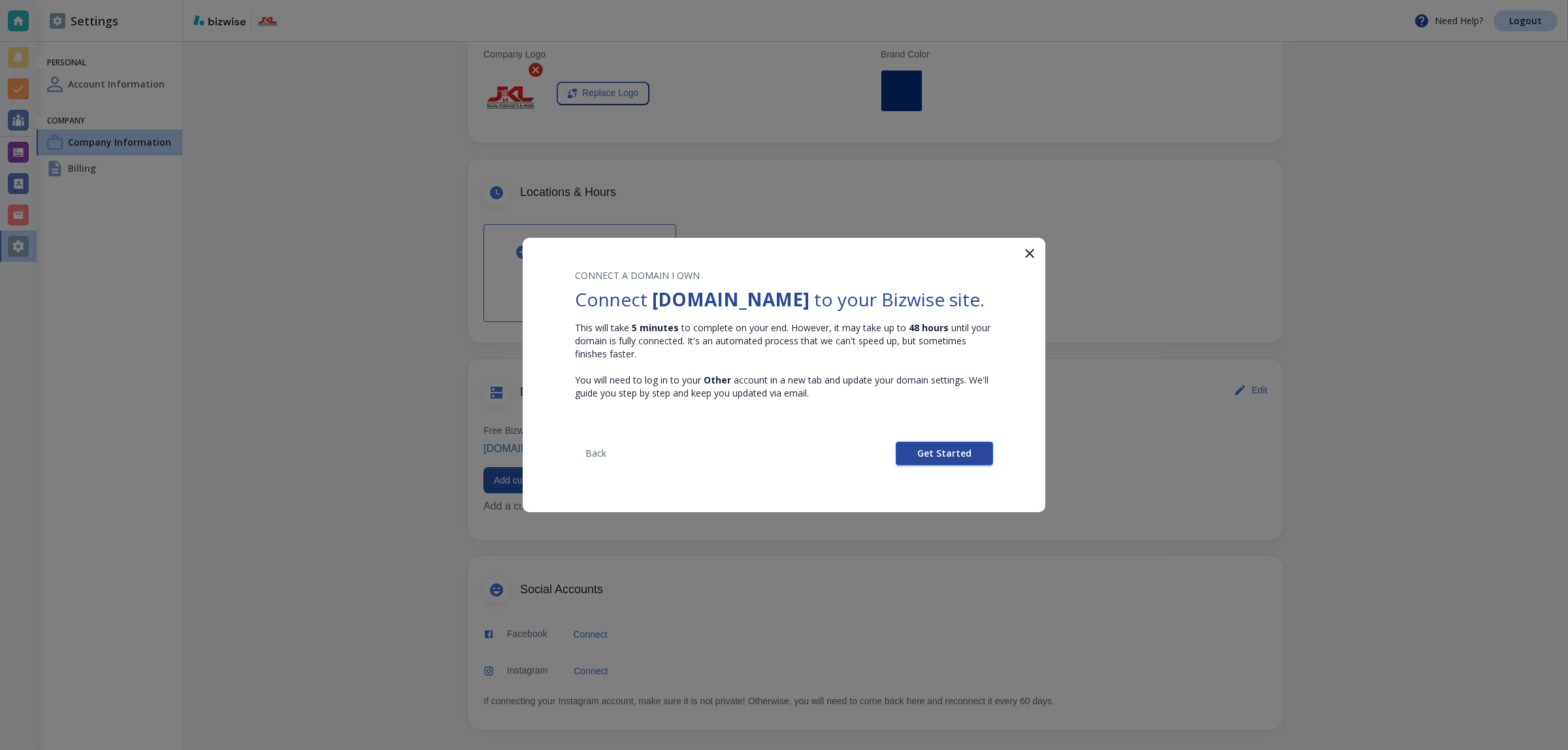
click at [930, 457] on span "Get Started" at bounding box center [944, 453] width 54 height 9
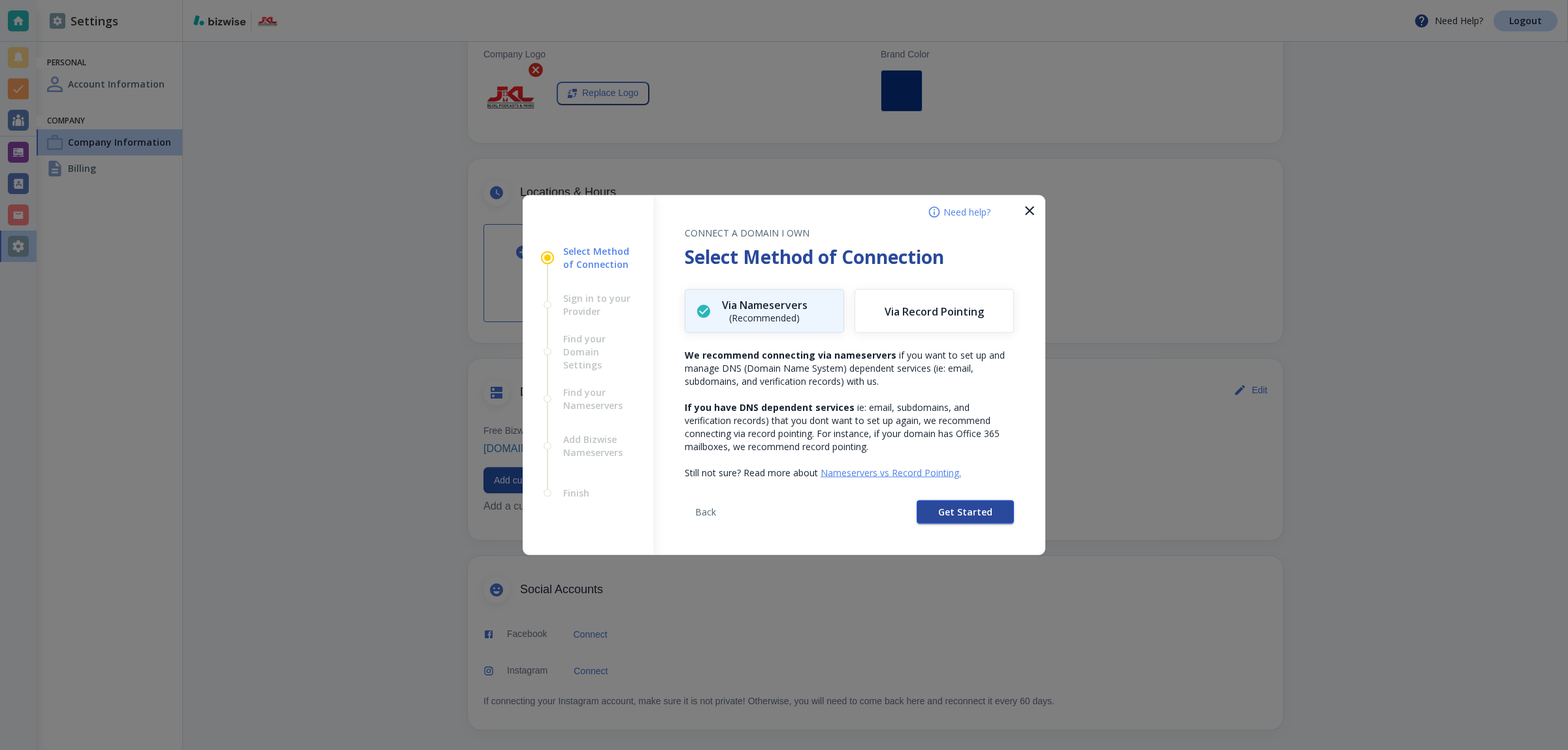
drag, startPoint x: 980, startPoint y: 525, endPoint x: 977, endPoint y: 517, distance: 8.5
click at [978, 524] on div "Back Get Started" at bounding box center [849, 517] width 329 height 76
click at [977, 504] on button "Get Started" at bounding box center [965, 512] width 98 height 24
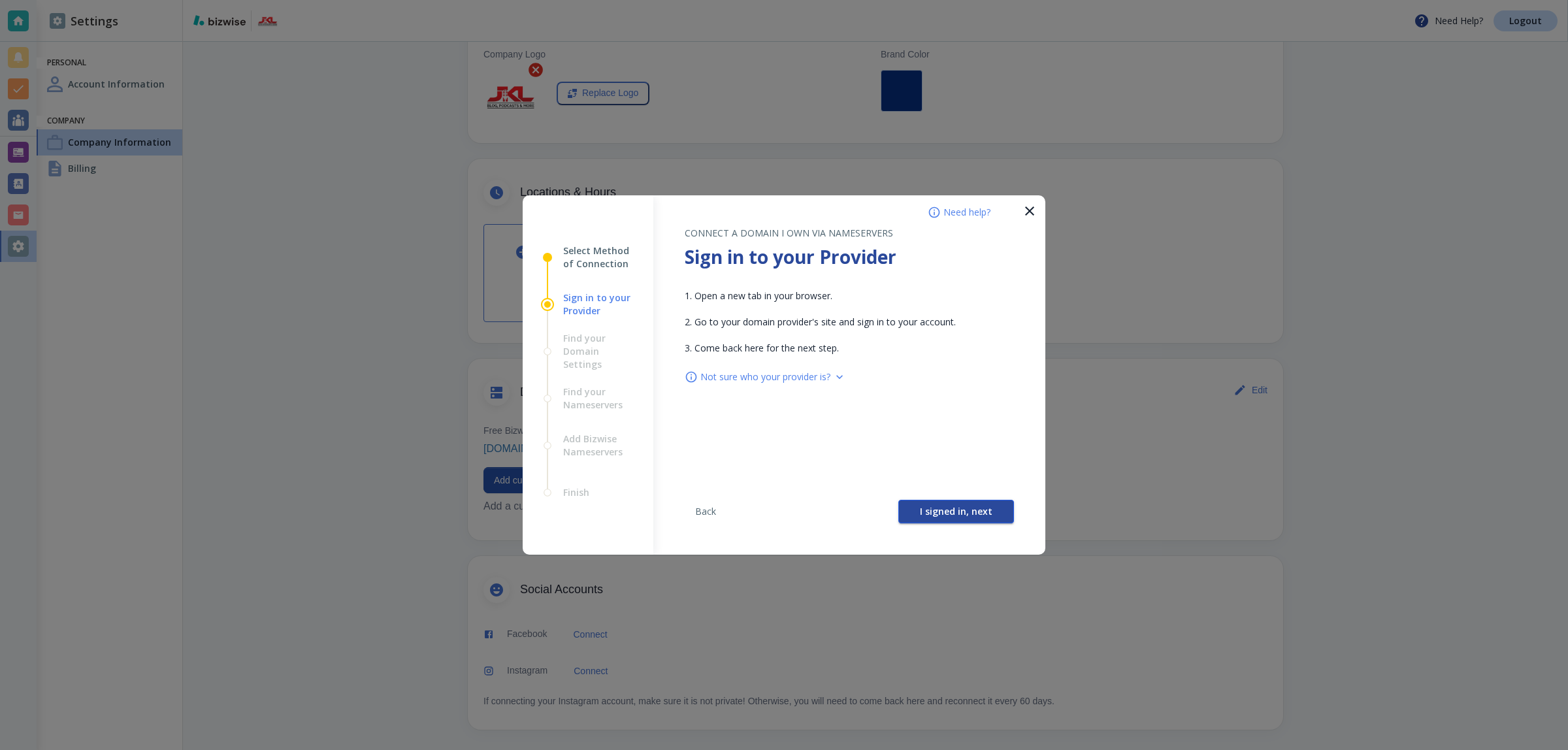
click at [990, 500] on button "I signed in, next" at bounding box center [956, 511] width 116 height 24
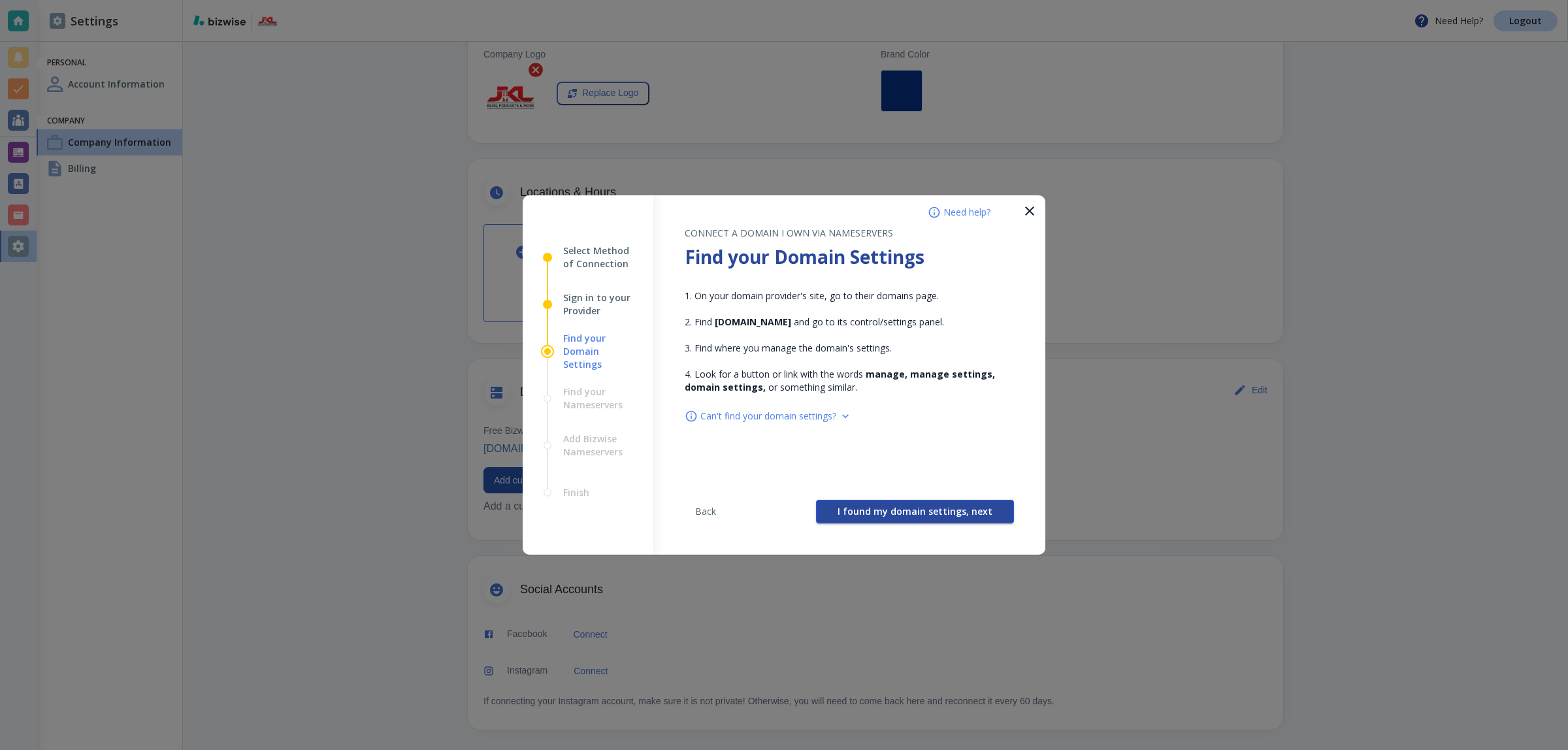
click at [915, 514] on span "I found my domain settings, next" at bounding box center [915, 511] width 155 height 9
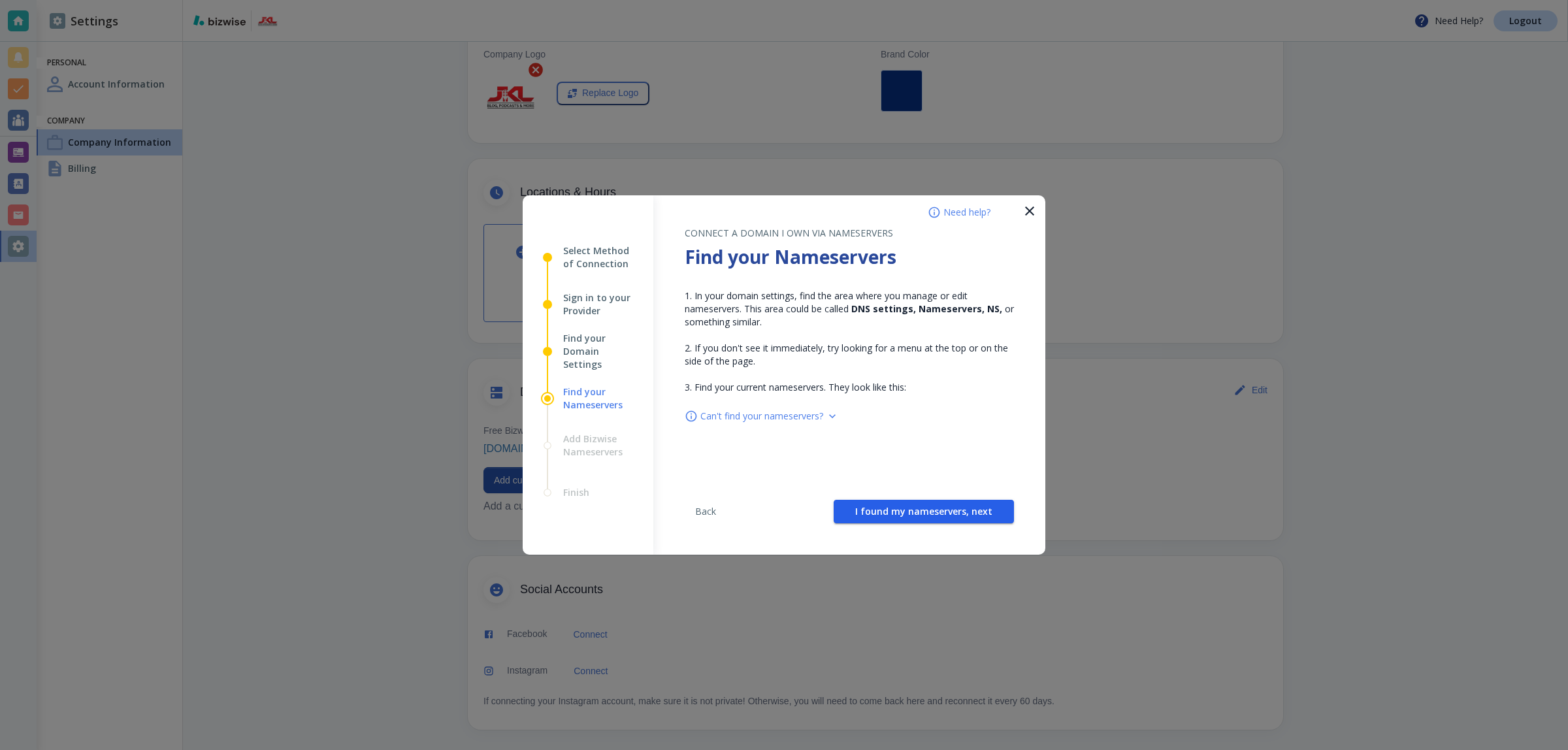
click at [915, 514] on span "I found my nameservers, next" at bounding box center [923, 511] width 137 height 9
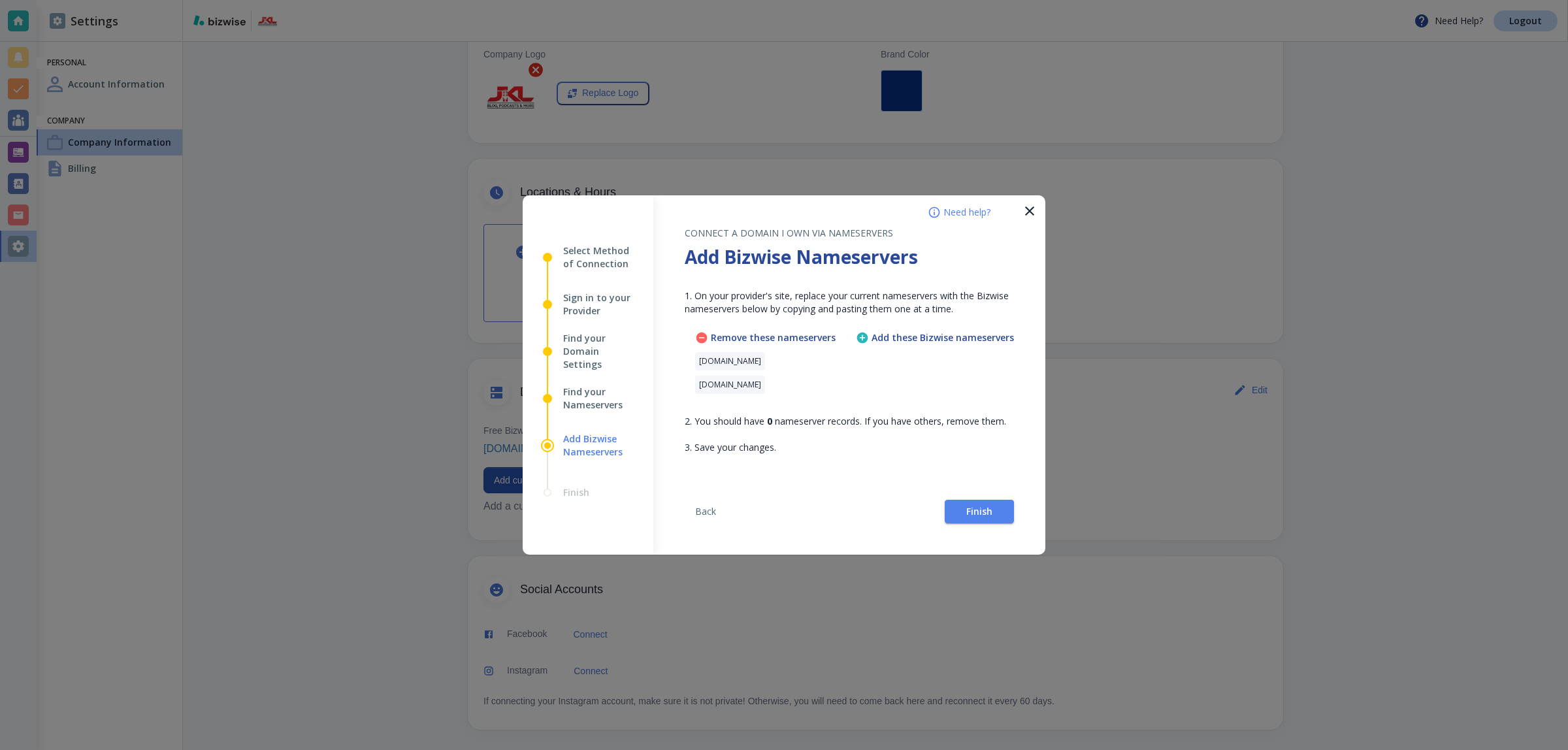
drag, startPoint x: 871, startPoint y: 348, endPoint x: 868, endPoint y: 340, distance: 8.5
click at [870, 348] on div "Add these Bizwise nameservers" at bounding box center [934, 365] width 158 height 68
click at [866, 337] on icon at bounding box center [862, 337] width 13 height 13
click at [1032, 211] on icon "button" at bounding box center [1030, 210] width 15 height 15
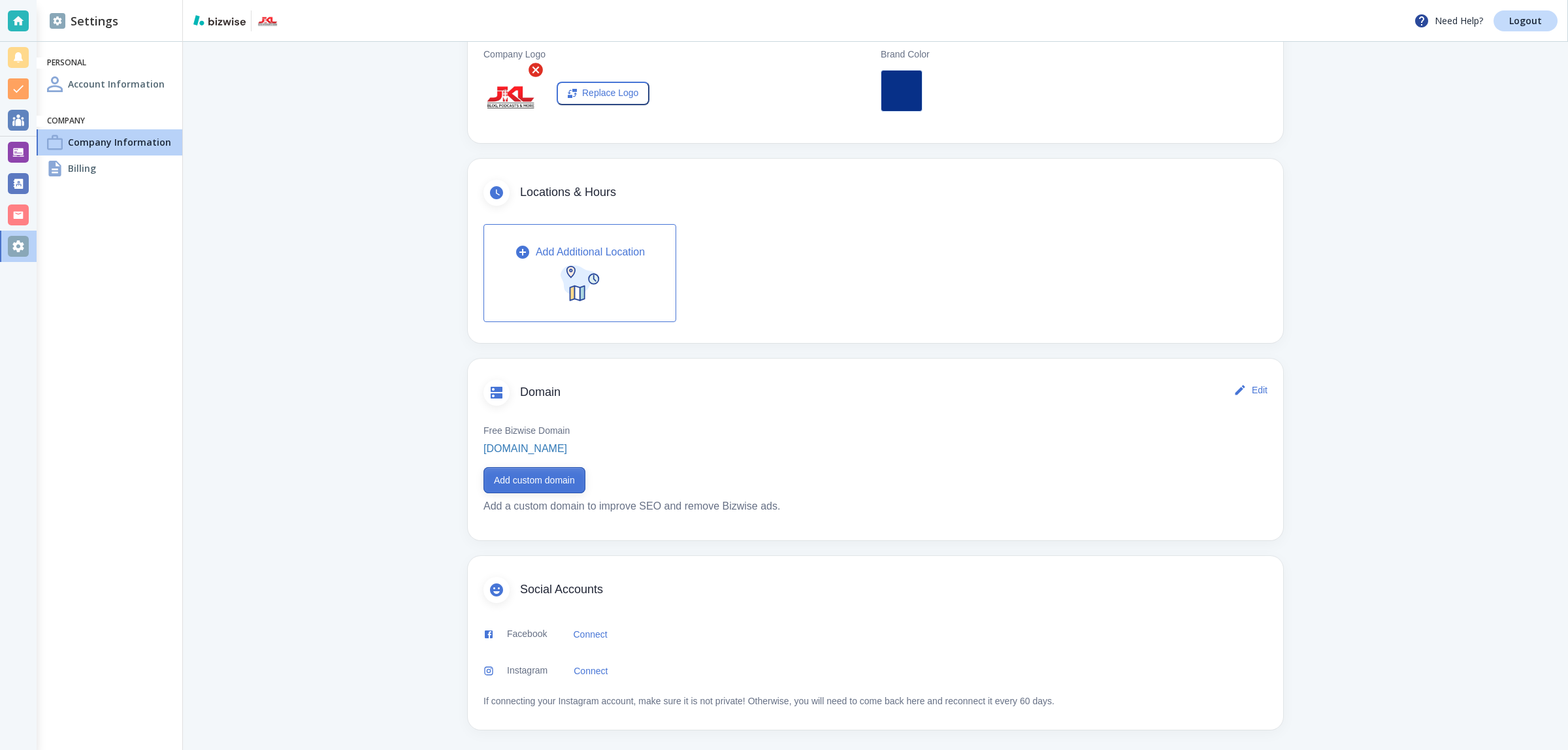
click at [557, 486] on button "Add custom domain" at bounding box center [534, 480] width 102 height 26
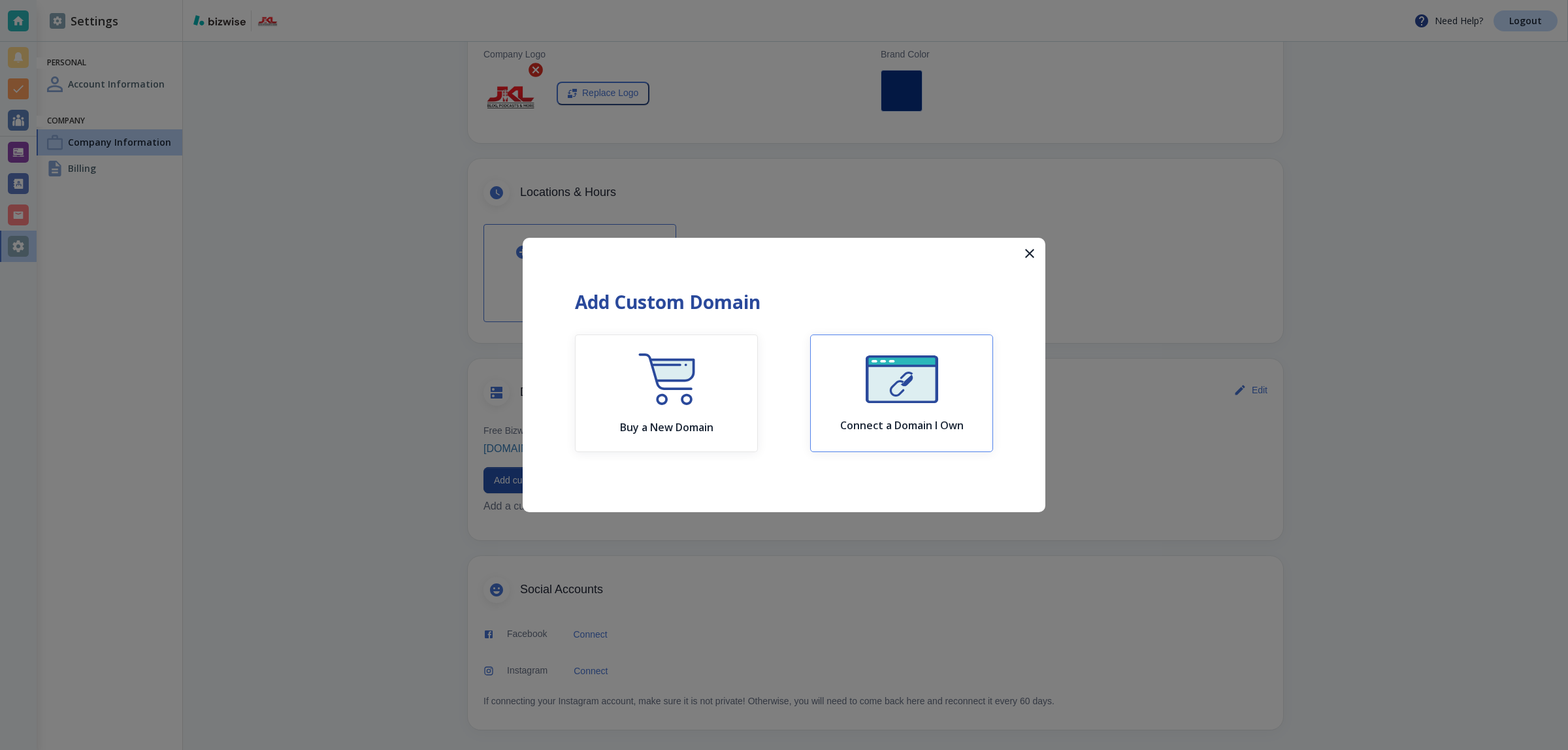
click at [832, 366] on button "Connect a Domain I Own" at bounding box center [901, 394] width 183 height 118
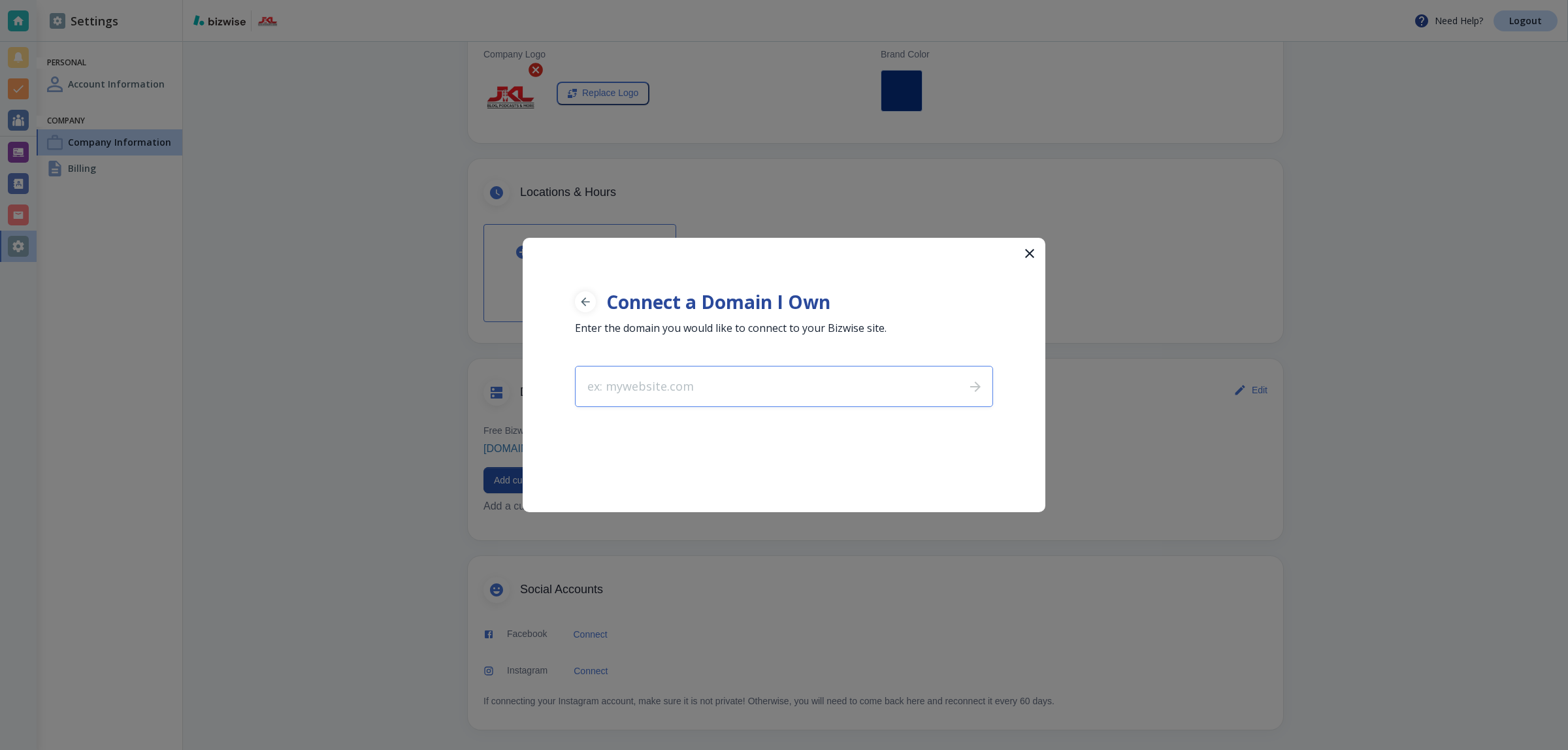
click at [818, 375] on input "text" at bounding box center [765, 386] width 379 height 40
type input "[DOMAIN_NAME]"
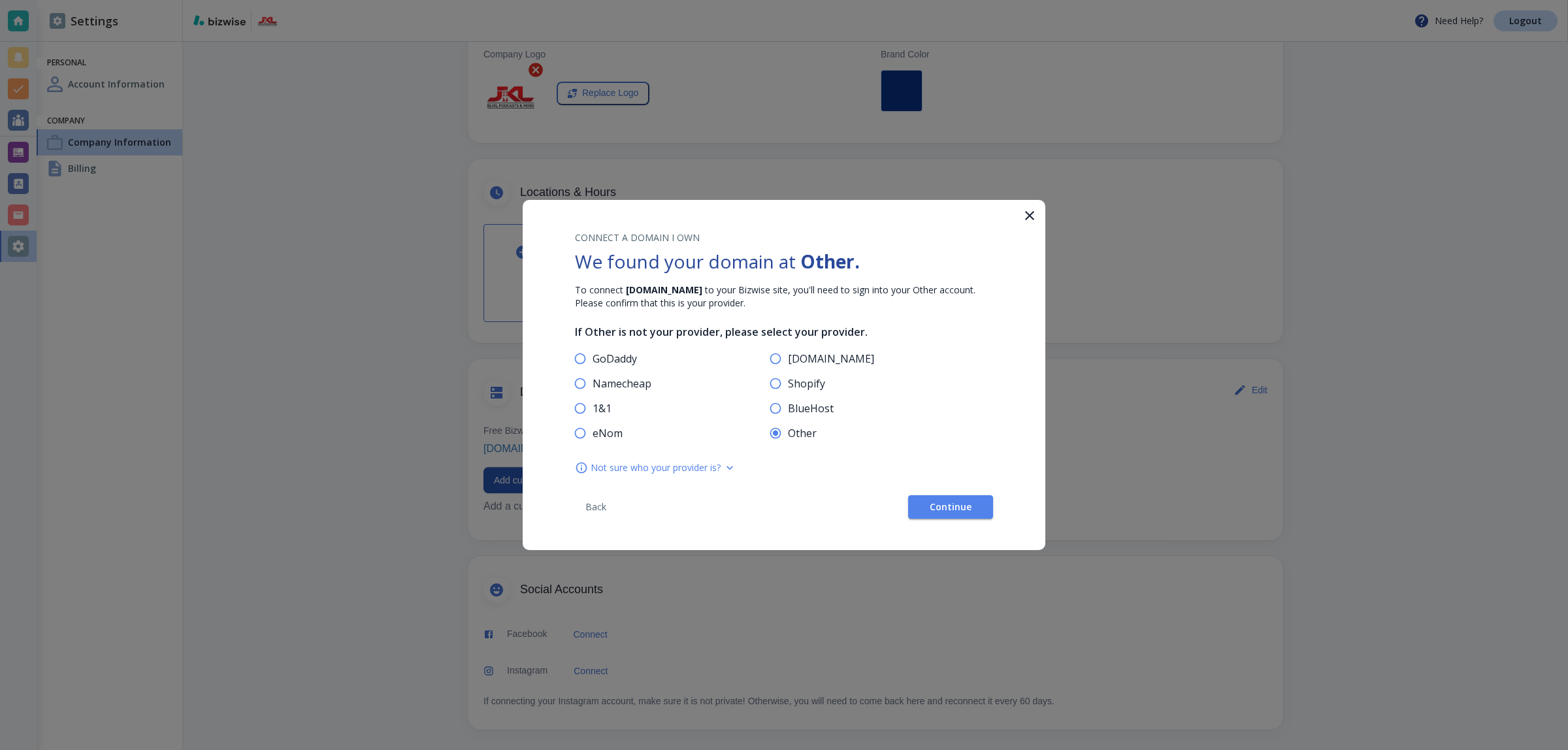
click at [631, 357] on span "GoDaddy" at bounding box center [614, 359] width 44 height 13
click at [592, 357] on input "GoDaddy" at bounding box center [580, 361] width 25 height 25
radio input "true"
click at [960, 504] on span "Continue" at bounding box center [951, 507] width 42 height 9
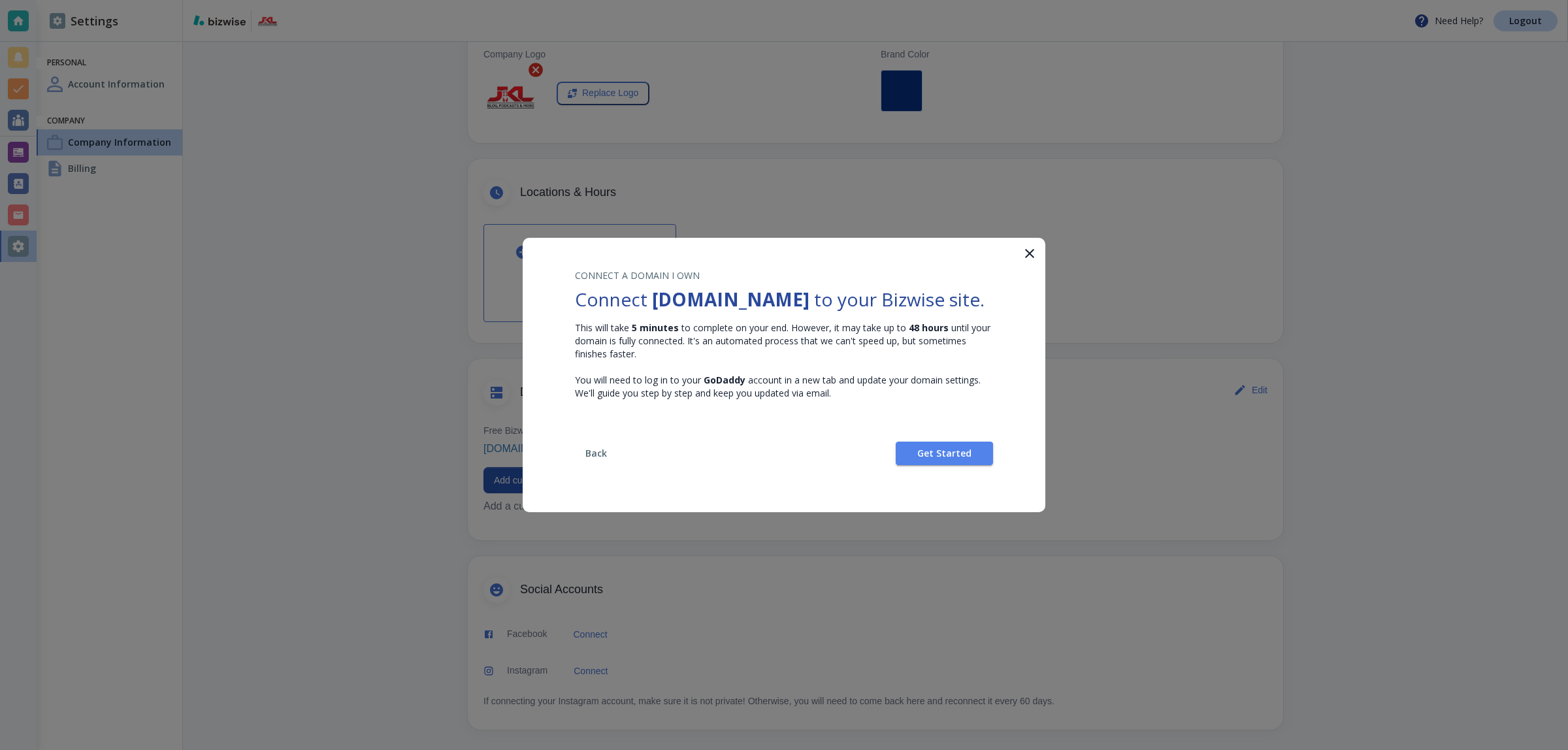
click at [605, 457] on span "Back" at bounding box center [596, 453] width 32 height 9
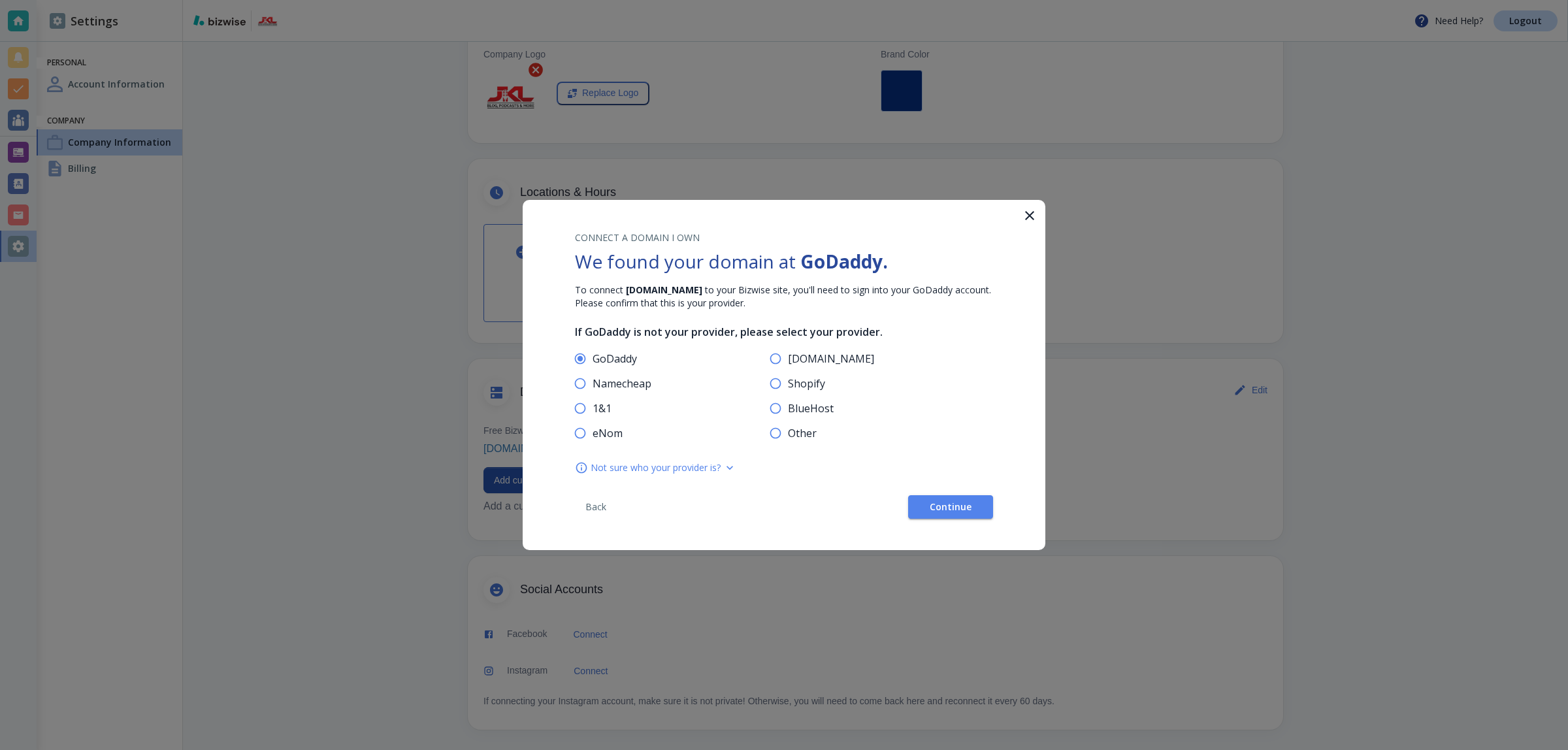
click at [809, 431] on span "Other" at bounding box center [802, 433] width 29 height 13
click at [788, 431] on input "Other" at bounding box center [775, 435] width 25 height 25
radio input "true"
click at [952, 502] on span "Continue" at bounding box center [951, 507] width 42 height 9
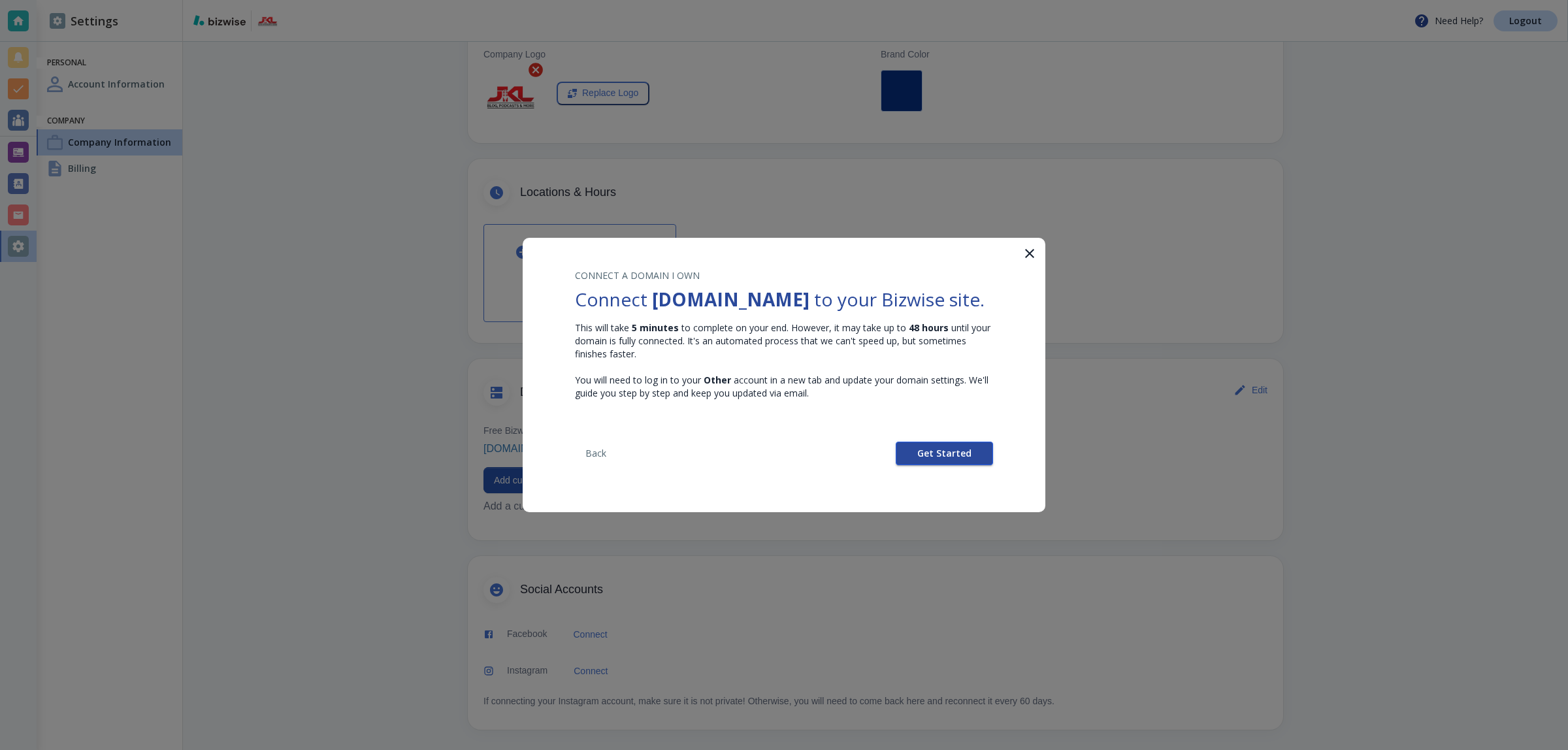
click at [952, 457] on span "Get Started" at bounding box center [944, 453] width 54 height 9
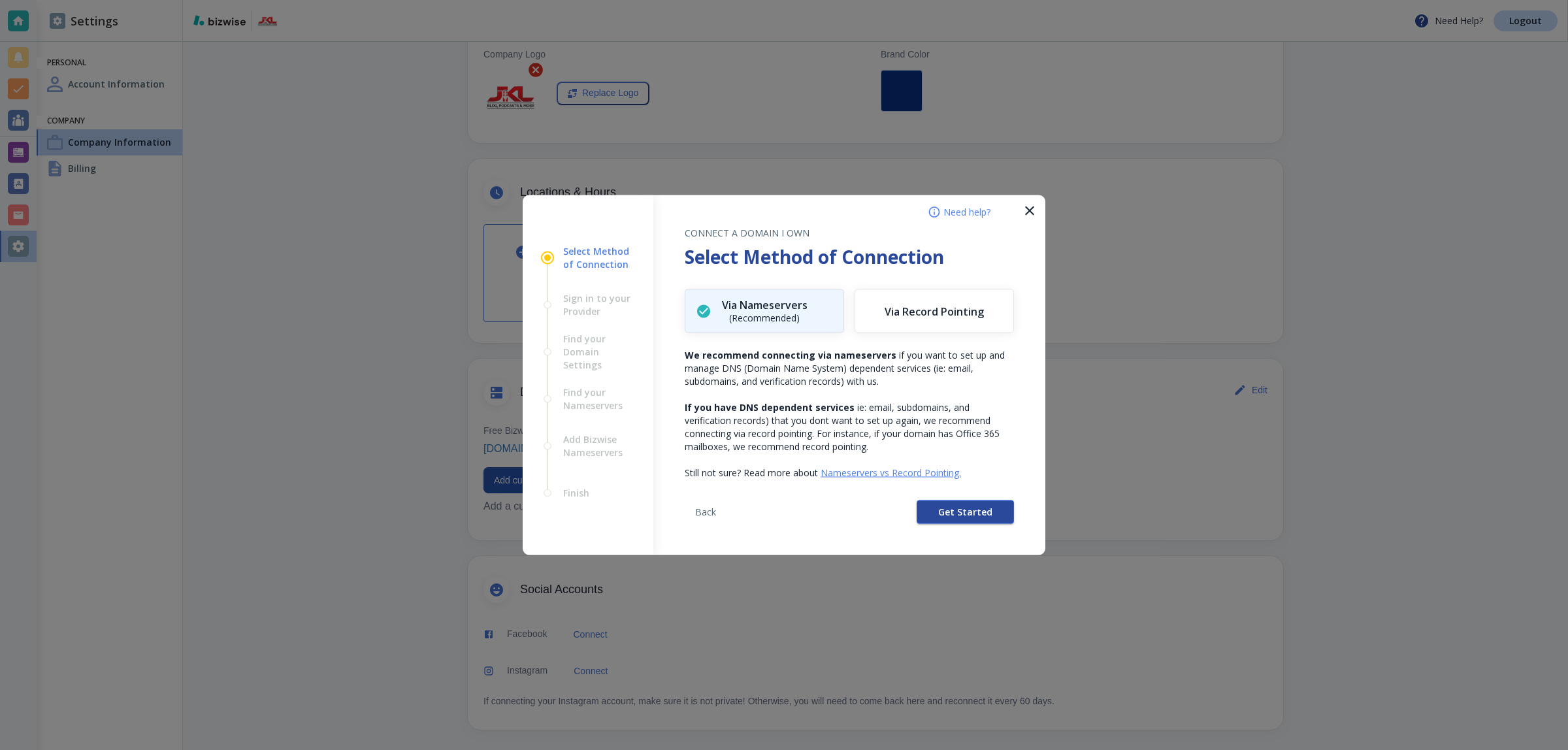
click at [949, 501] on button "Get Started" at bounding box center [965, 512] width 98 height 24
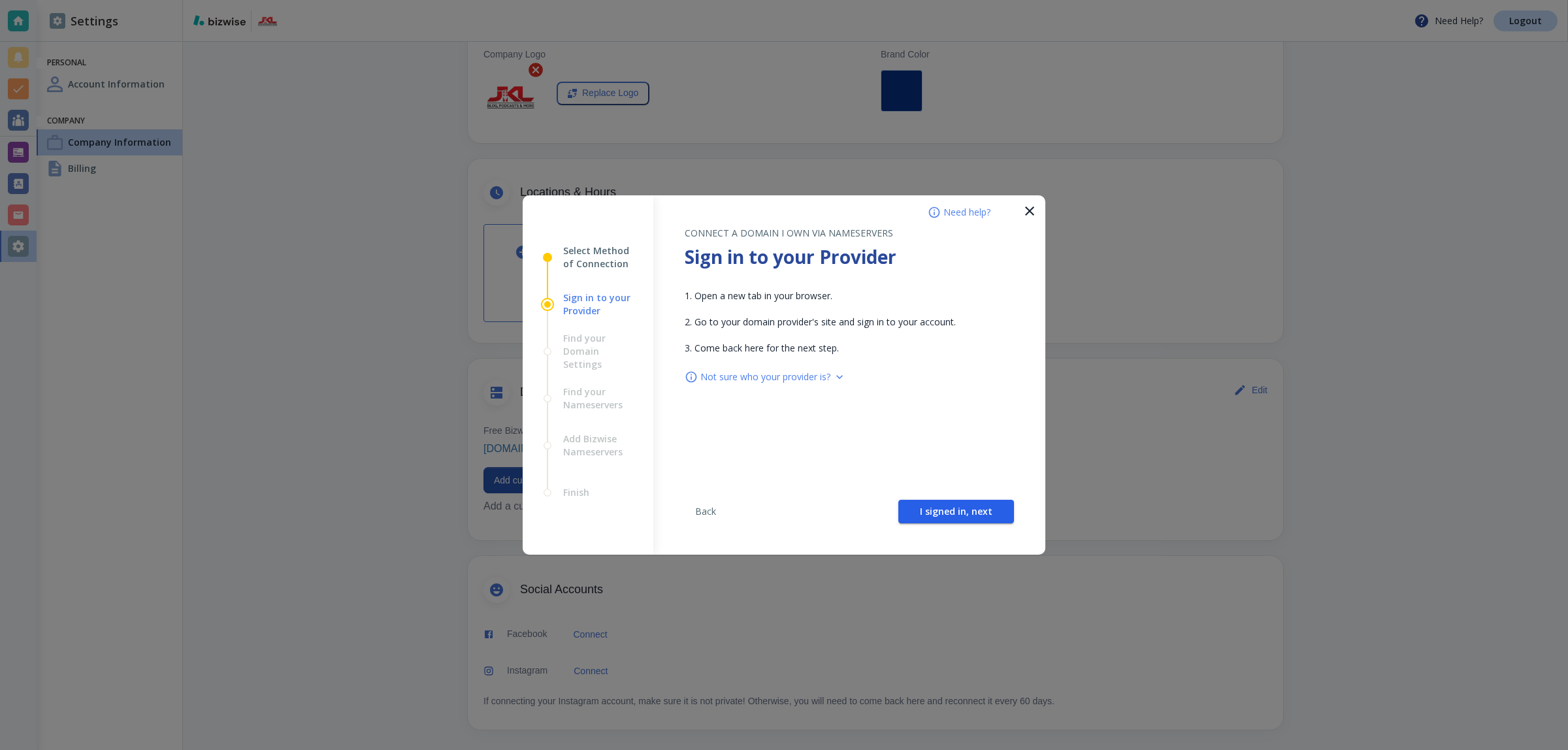
click at [949, 501] on button "I signed in, next" at bounding box center [956, 511] width 116 height 24
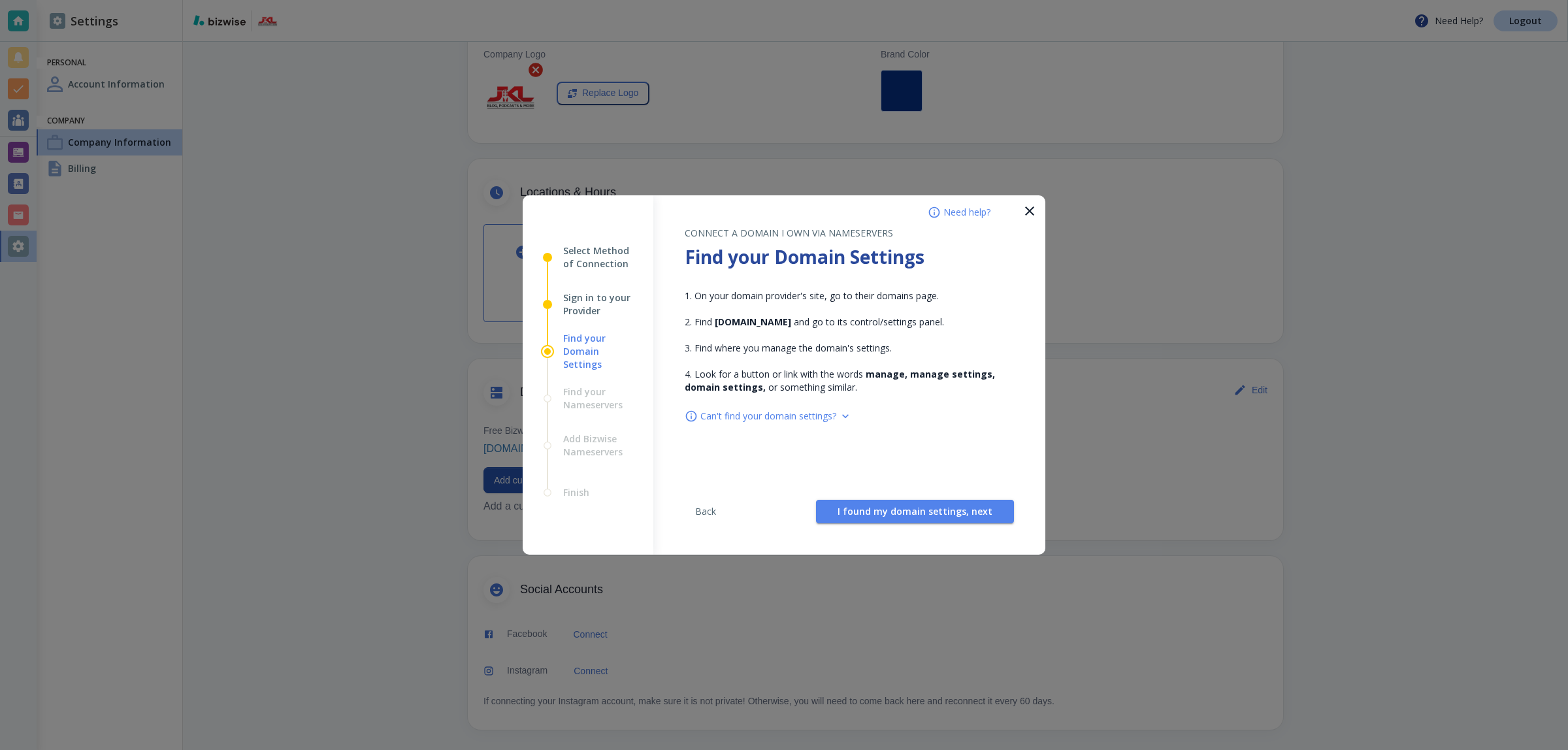
click at [949, 501] on button "I found my domain settings, next" at bounding box center [915, 511] width 198 height 24
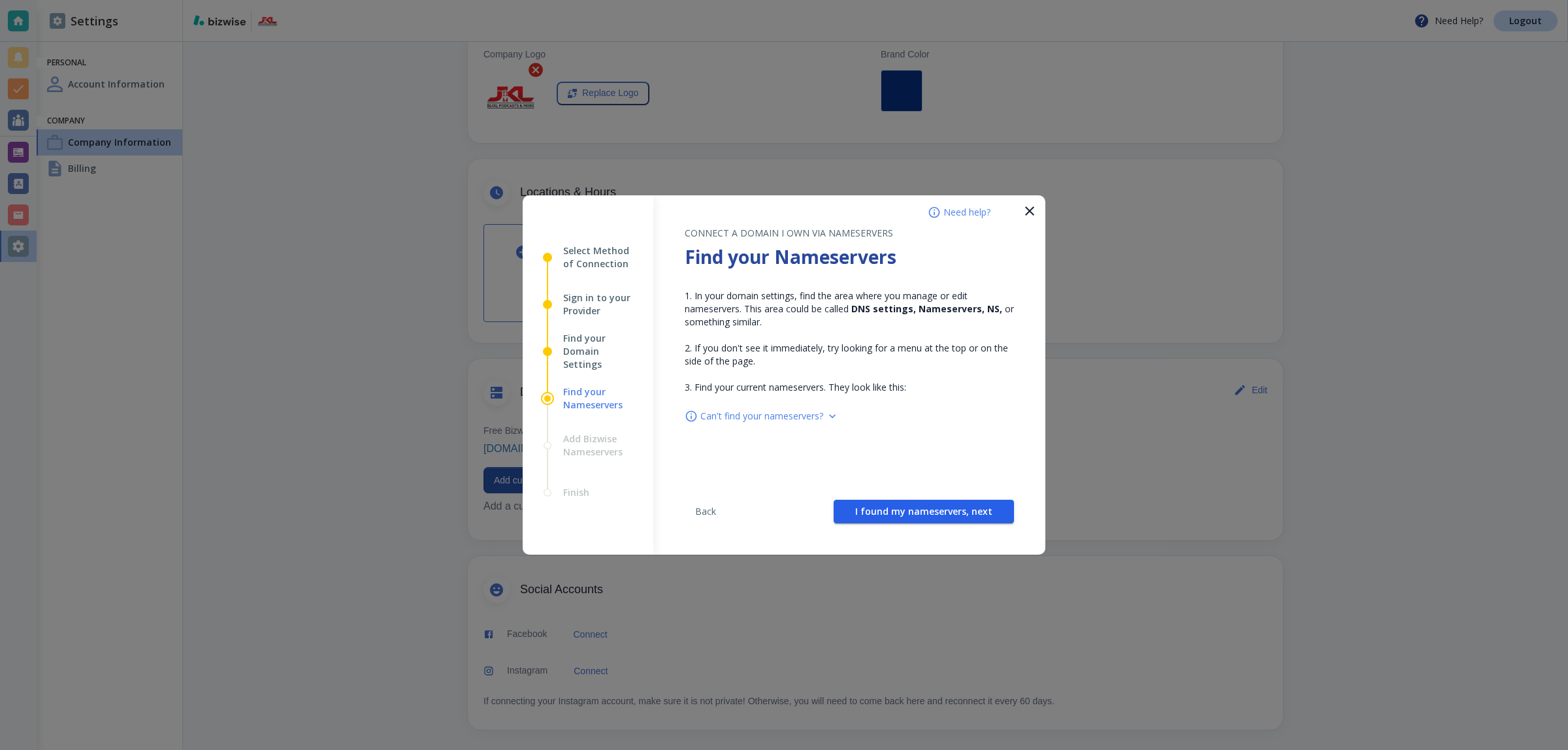
click at [949, 501] on button "I found my nameservers, next" at bounding box center [924, 511] width 180 height 24
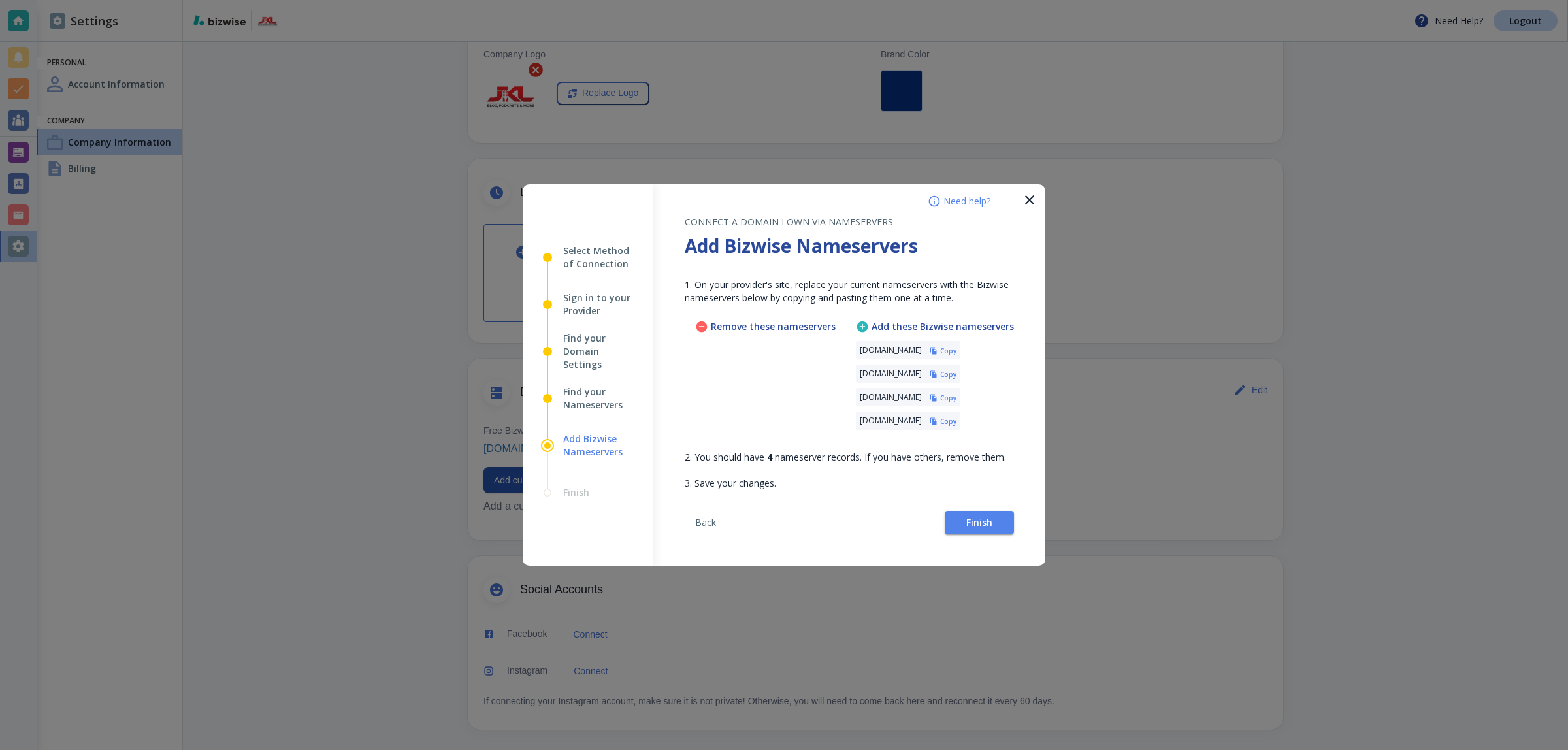
click at [938, 350] on icon "button" at bounding box center [934, 350] width 8 height 8
click at [958, 514] on button "Finish" at bounding box center [979, 523] width 69 height 24
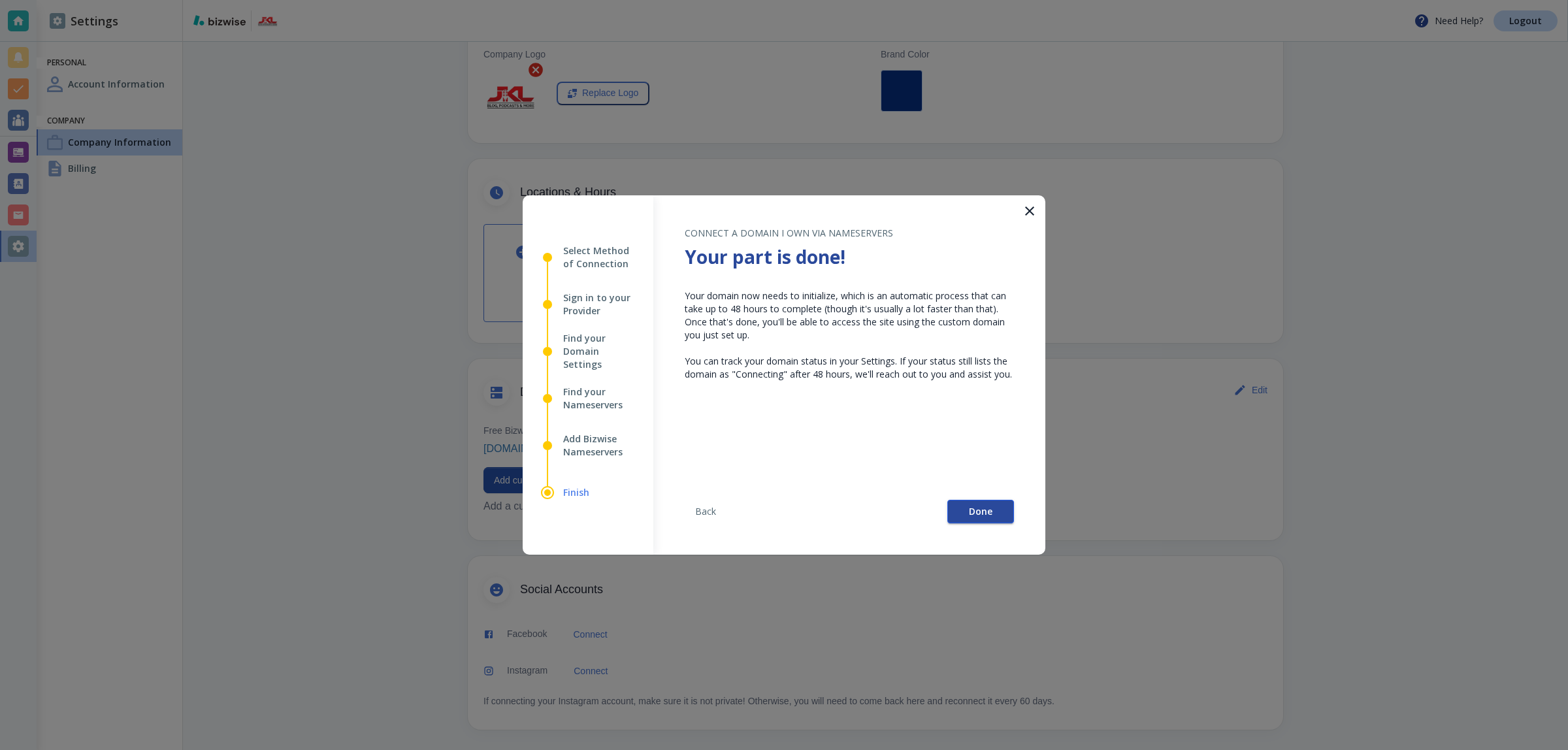
click at [972, 507] on span "Done" at bounding box center [981, 511] width 24 height 9
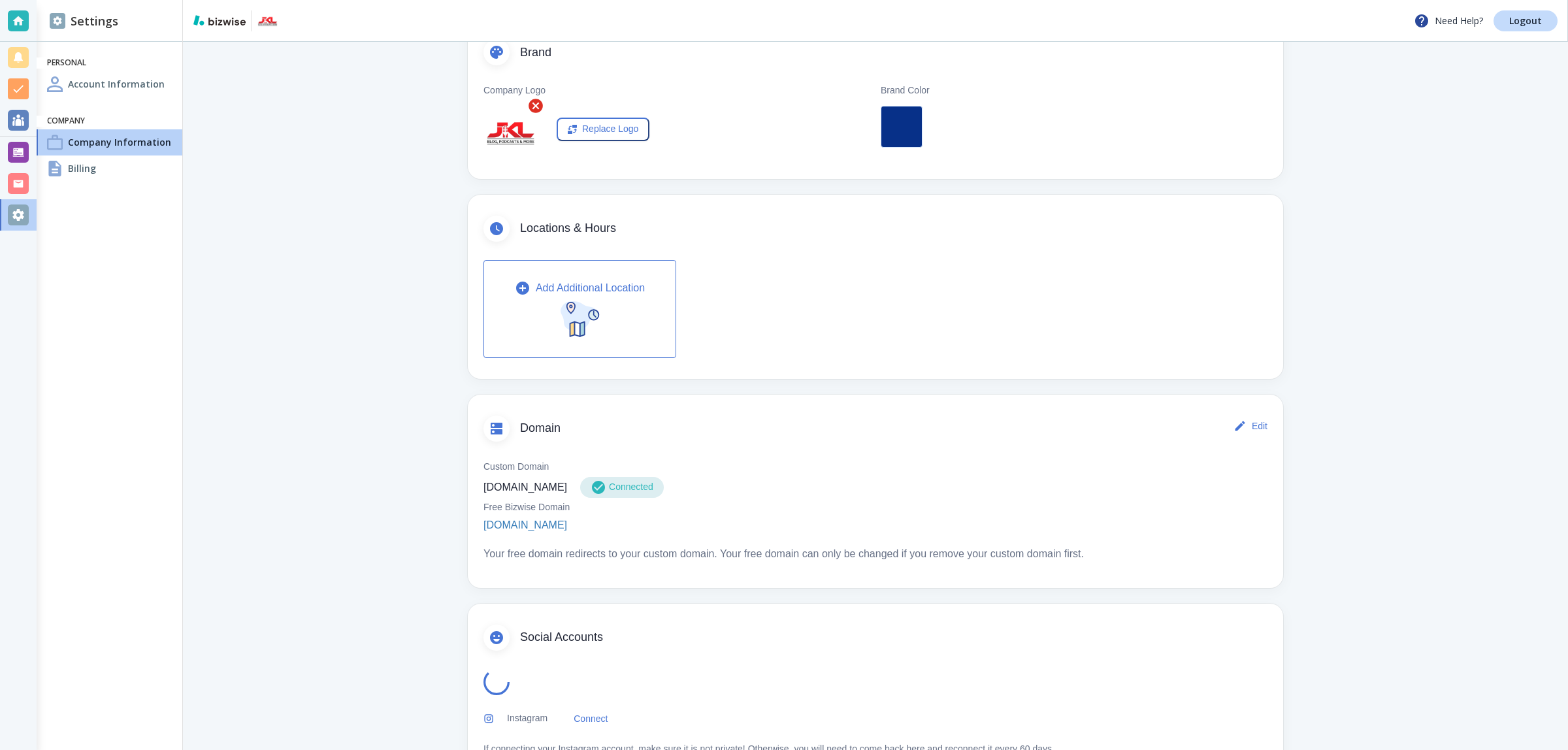
scroll to position [319, 0]
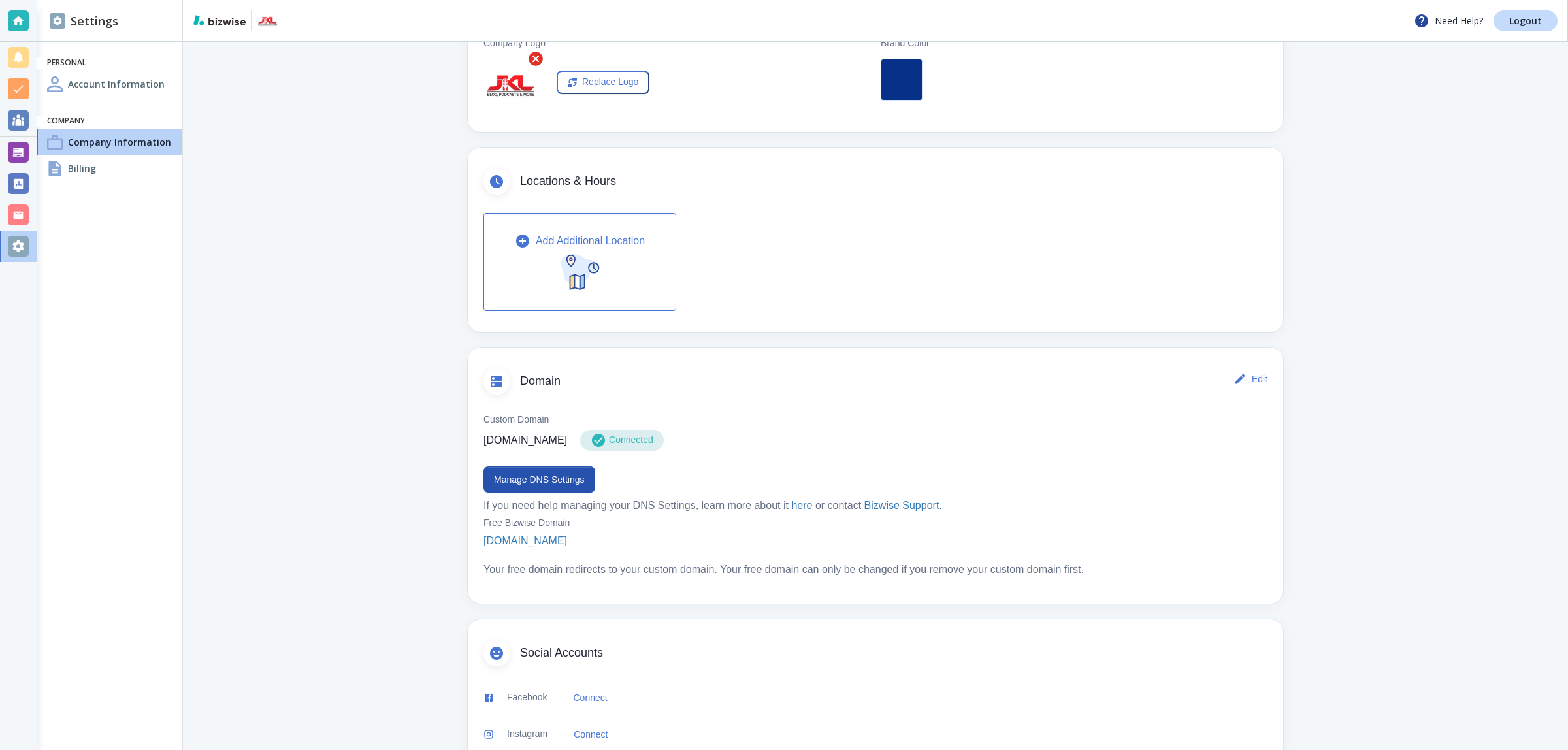
drag, startPoint x: 564, startPoint y: 441, endPoint x: 459, endPoint y: 438, distance: 105.0
click at [459, 438] on div "Company Information You can change your company information here Basics Edit Co…" at bounding box center [875, 268] width 941 height 1090
copy p "[DOMAIN_NAME]"
click at [536, 478] on button "Manage DNS Settings" at bounding box center [539, 479] width 112 height 26
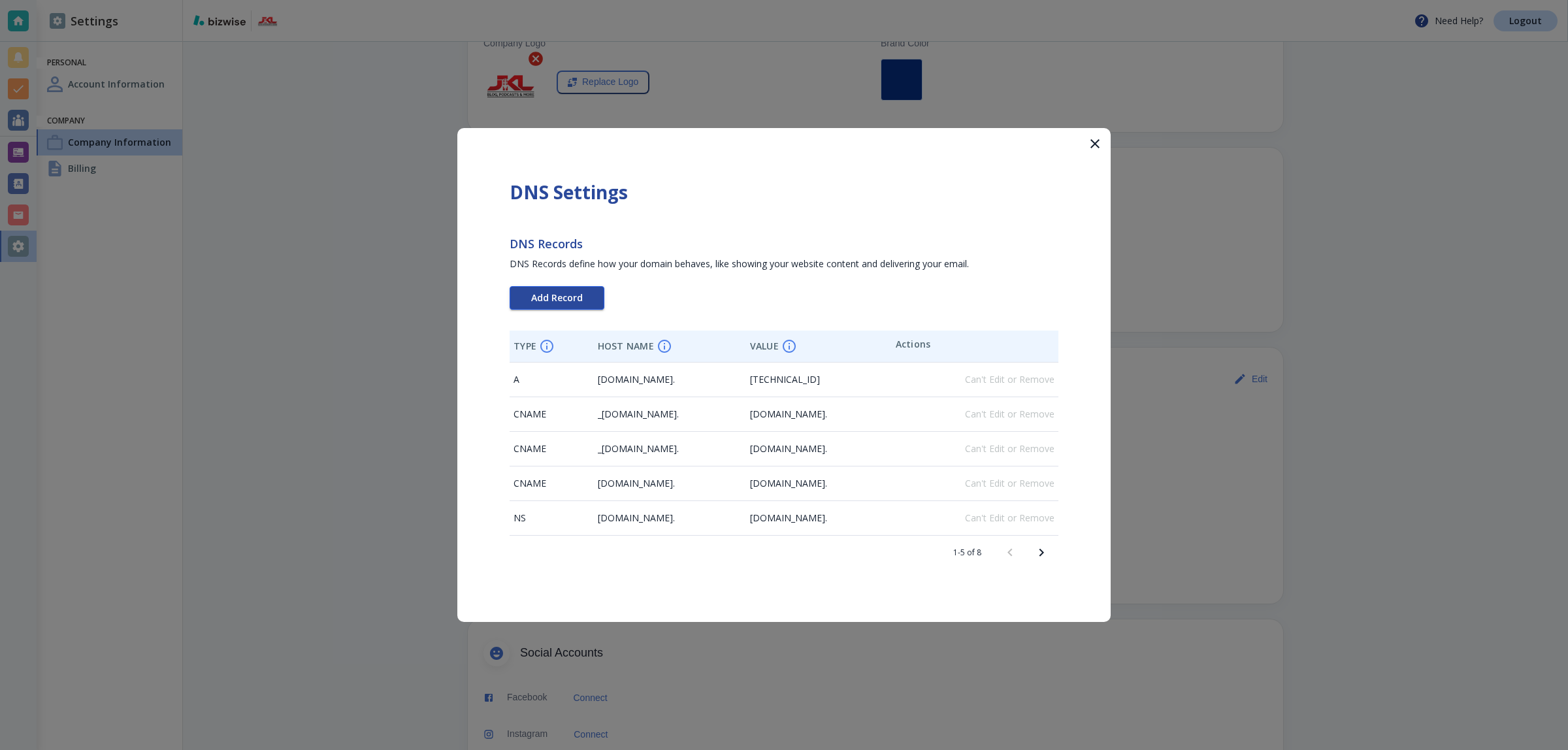
click at [587, 297] on button "Add Record" at bounding box center [557, 298] width 95 height 24
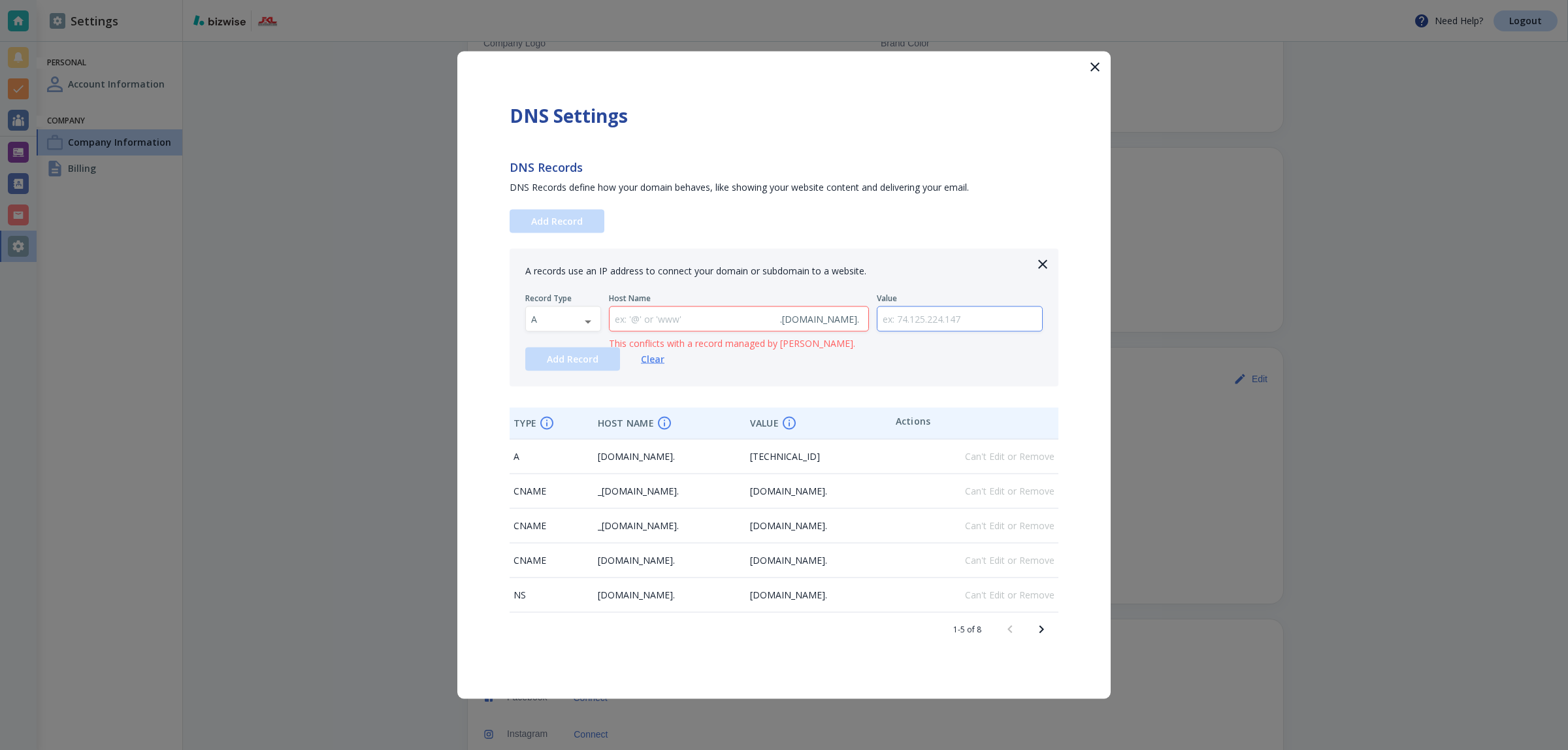
click at [926, 316] on input "text" at bounding box center [959, 319] width 165 height 24
type input "google-site-verification=qXXoxhaAVc_OKSrZ0sU7vePRddDYLNb4Y_5fgjO4glc"
click at [561, 0] on body "Need Help? Logout Settings Personal Account Information Company Company Informa…" at bounding box center [784, 0] width 1568 height 0
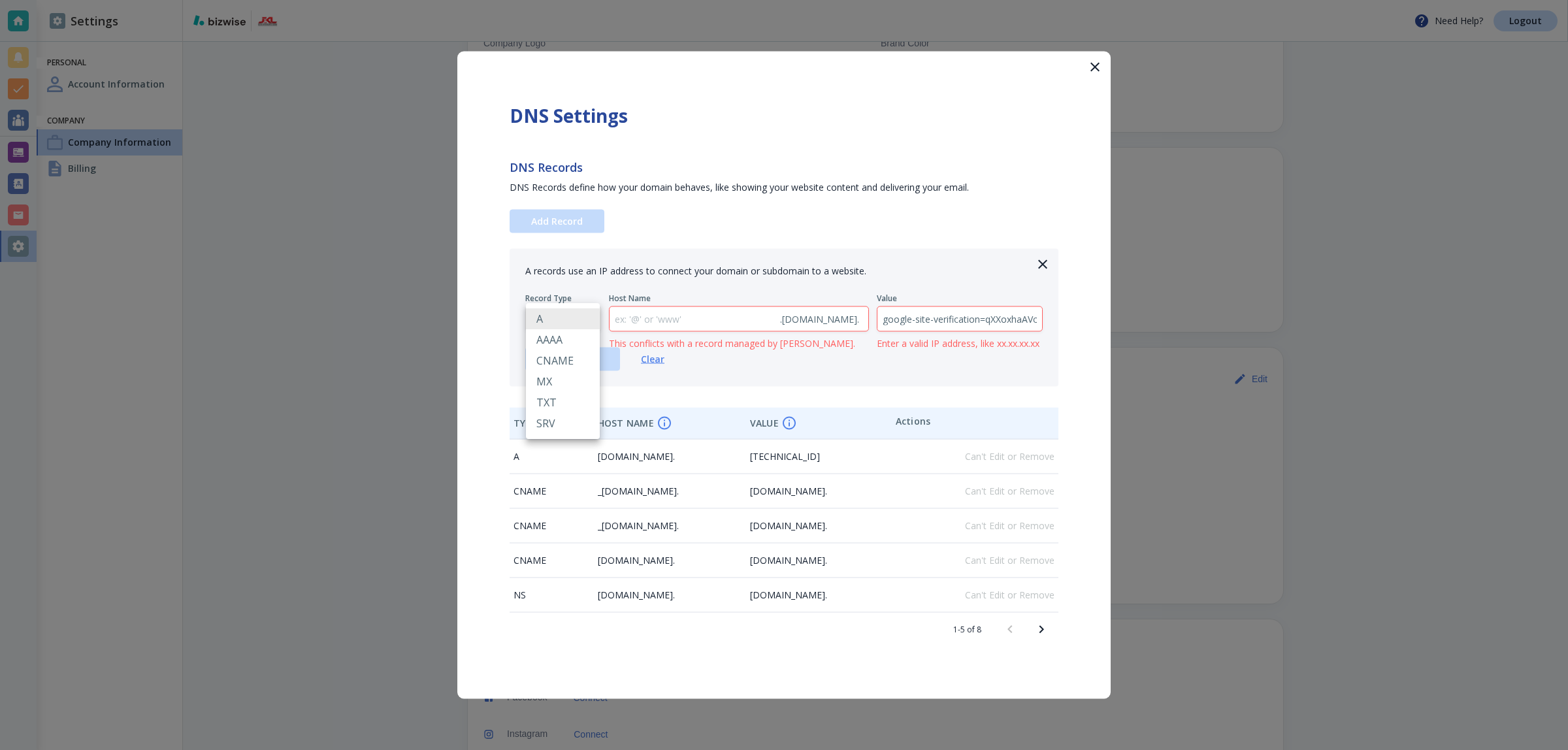
click at [561, 397] on li "TXT" at bounding box center [562, 402] width 74 height 21
type input "TXT"
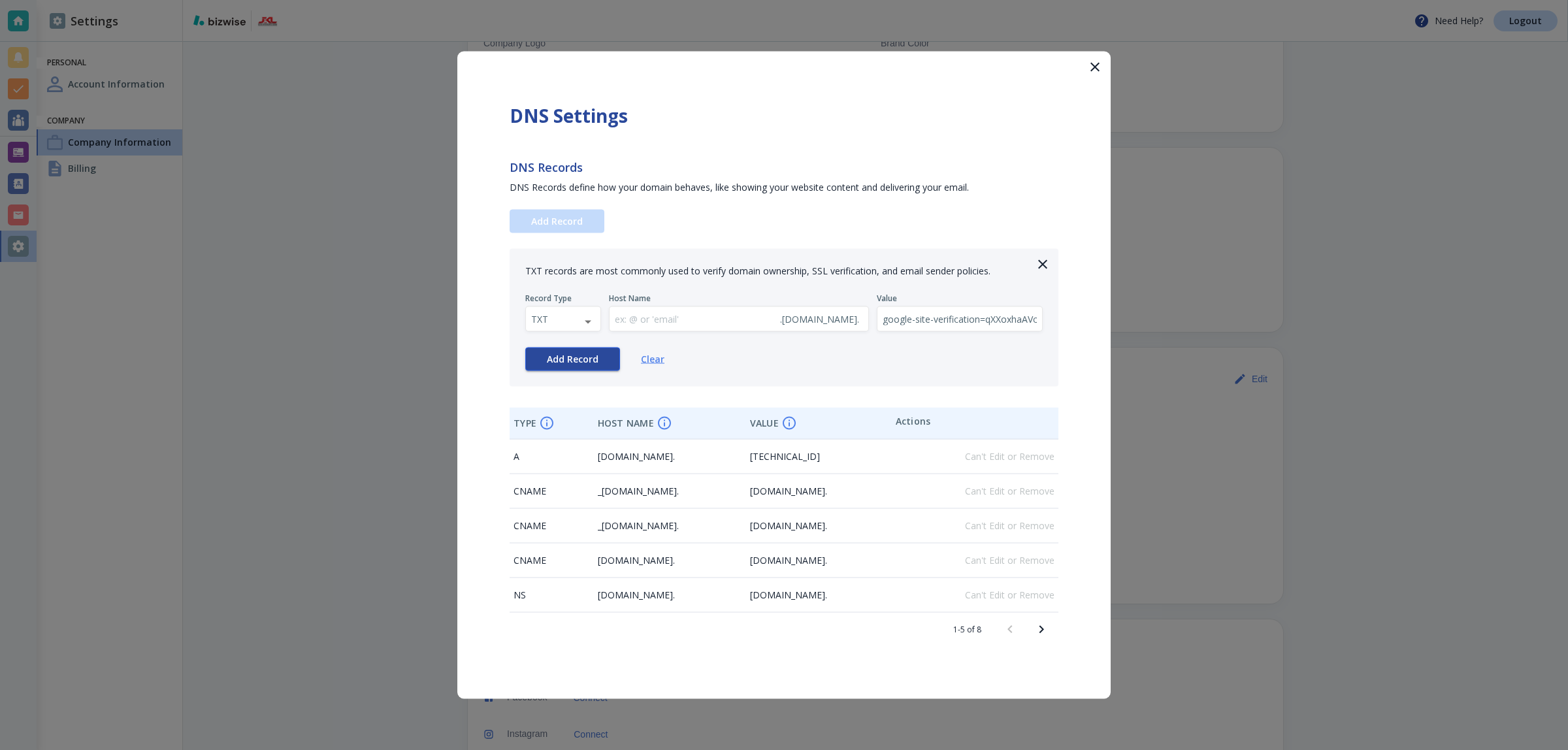
click at [570, 361] on span "Add Record" at bounding box center [573, 359] width 52 height 9
